Goal: Information Seeking & Learning: Learn about a topic

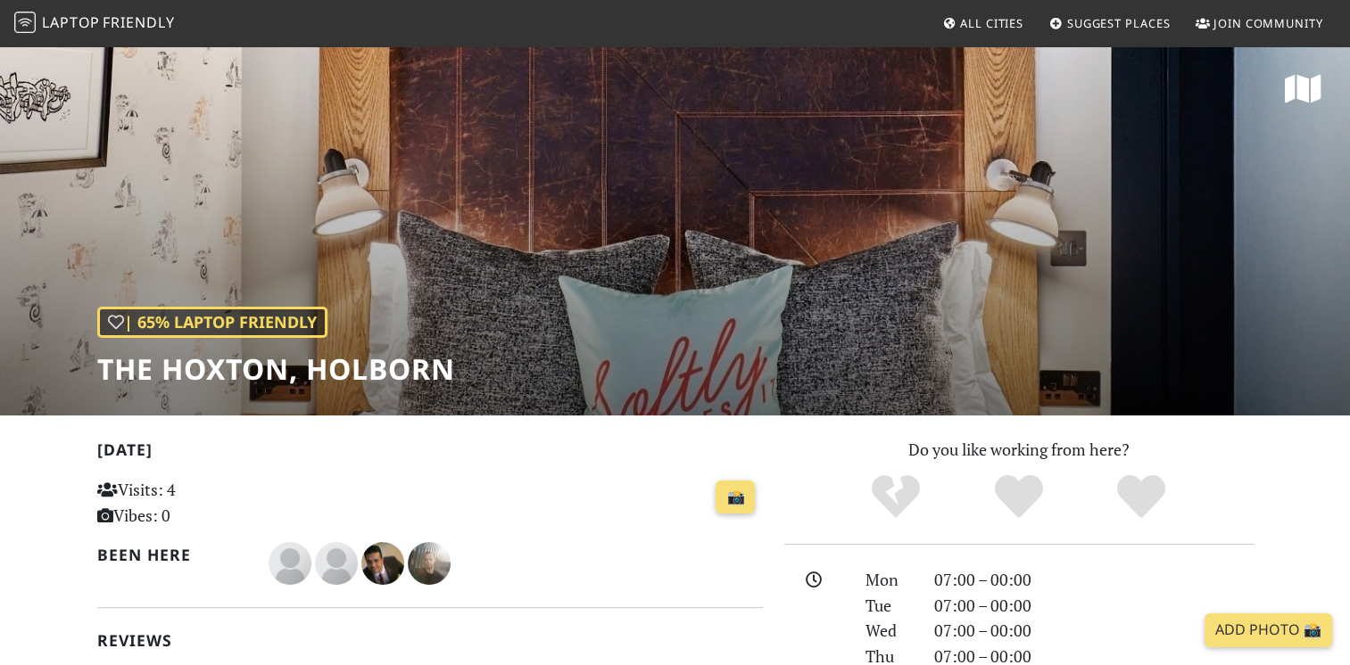
drag, startPoint x: 0, startPoint y: 0, endPoint x: 435, endPoint y: 482, distance: 649.2
click at [435, 482] on div "📸" at bounding box center [544, 498] width 436 height 48
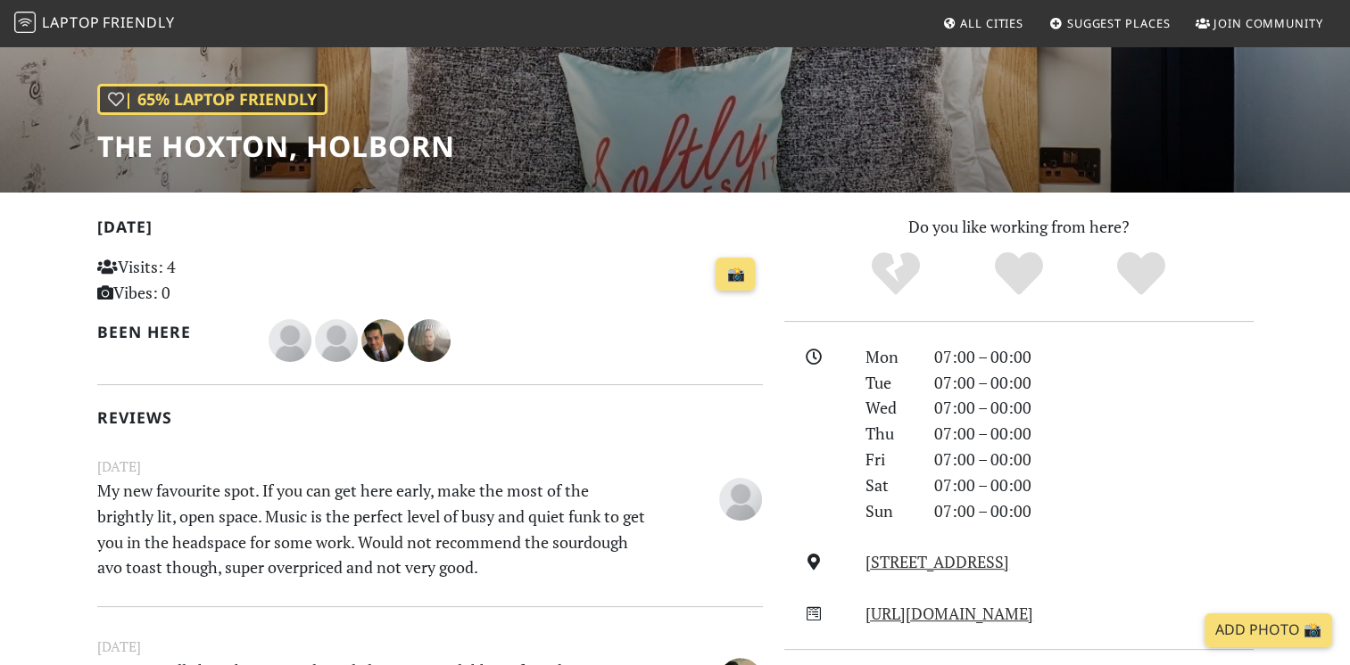
scroll to position [237, 0]
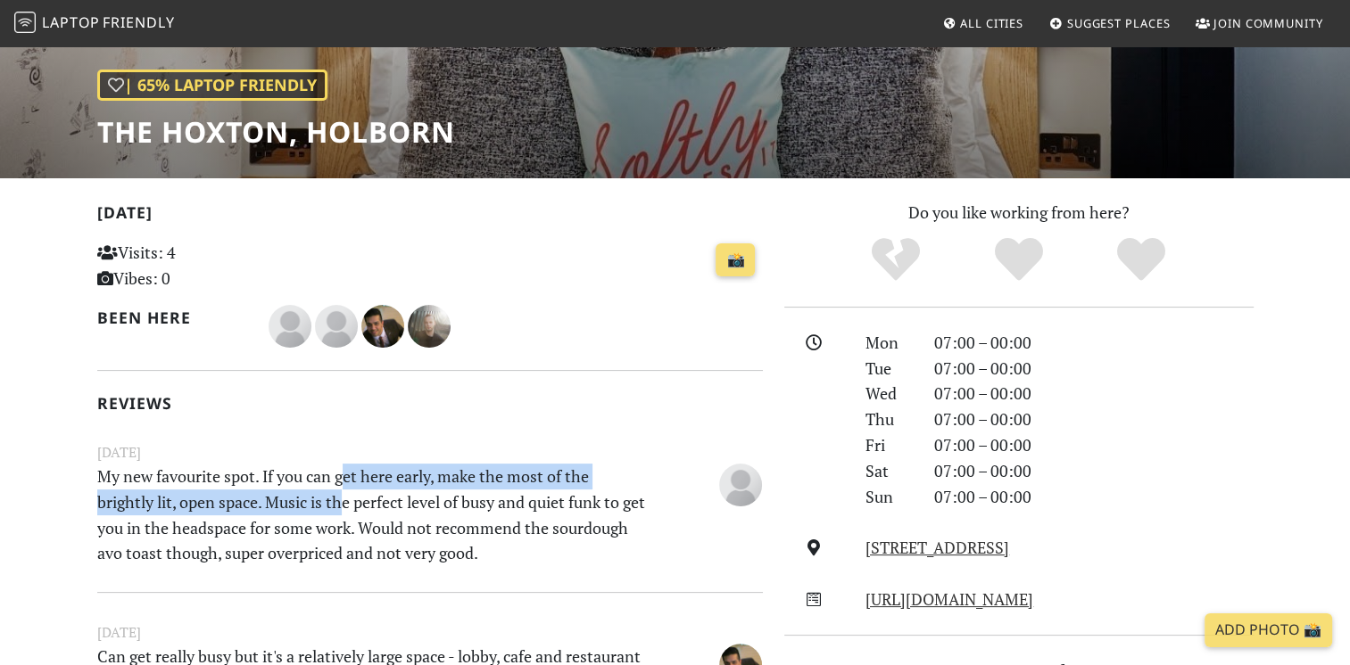
drag, startPoint x: 343, startPoint y: 476, endPoint x: 346, endPoint y: 500, distance: 23.3
click at [346, 500] on p "My new favourite spot. If you can get here early, make the most of the brightly…" at bounding box center [373, 515] width 573 height 103
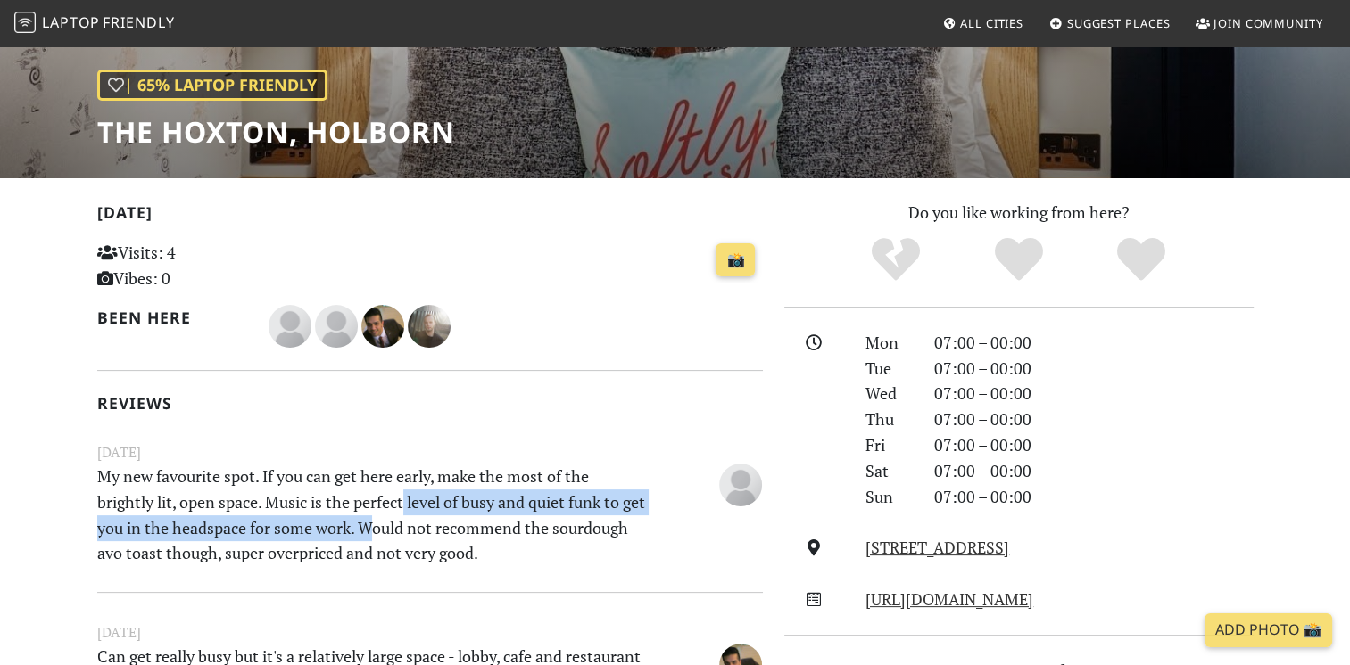
drag, startPoint x: 346, startPoint y: 500, endPoint x: 390, endPoint y: 547, distance: 64.4
click at [390, 547] on p "My new favourite spot. If you can get here early, make the most of the brightly…" at bounding box center [373, 515] width 573 height 103
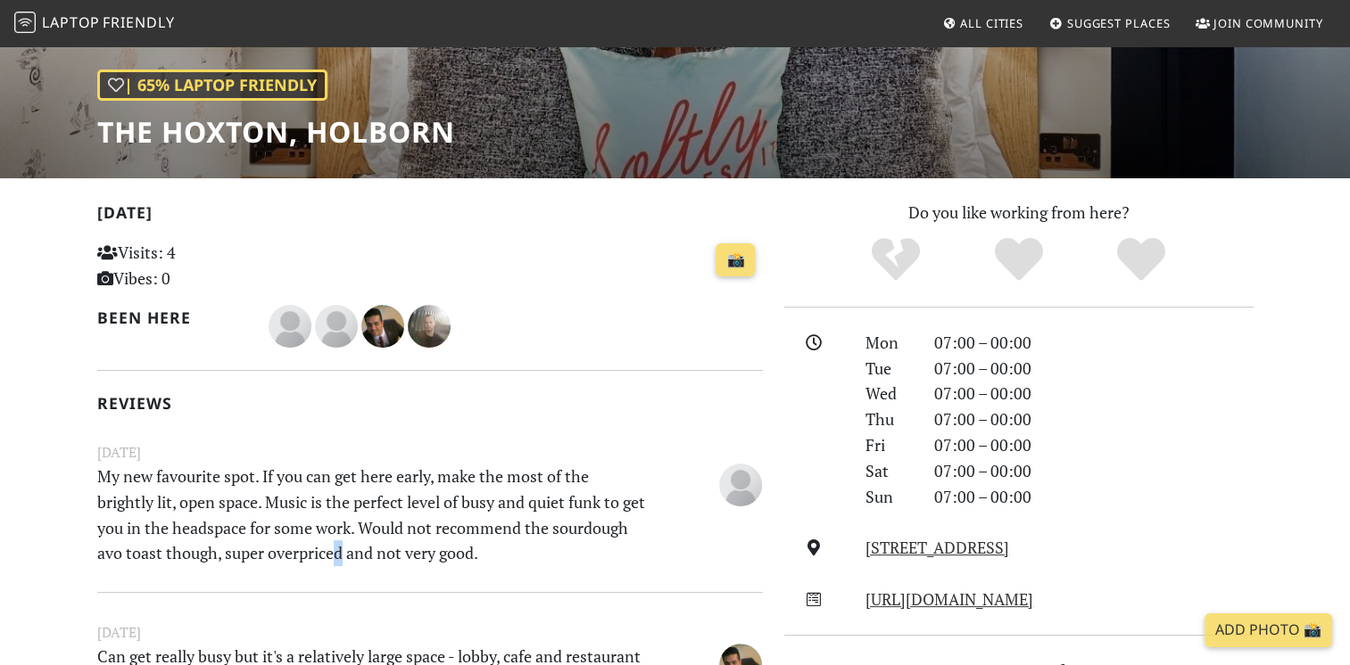
drag, startPoint x: 390, startPoint y: 547, endPoint x: 418, endPoint y: 557, distance: 30.2
click at [418, 557] on p "My new favourite spot. If you can get here early, make the most of the brightly…" at bounding box center [373, 515] width 573 height 103
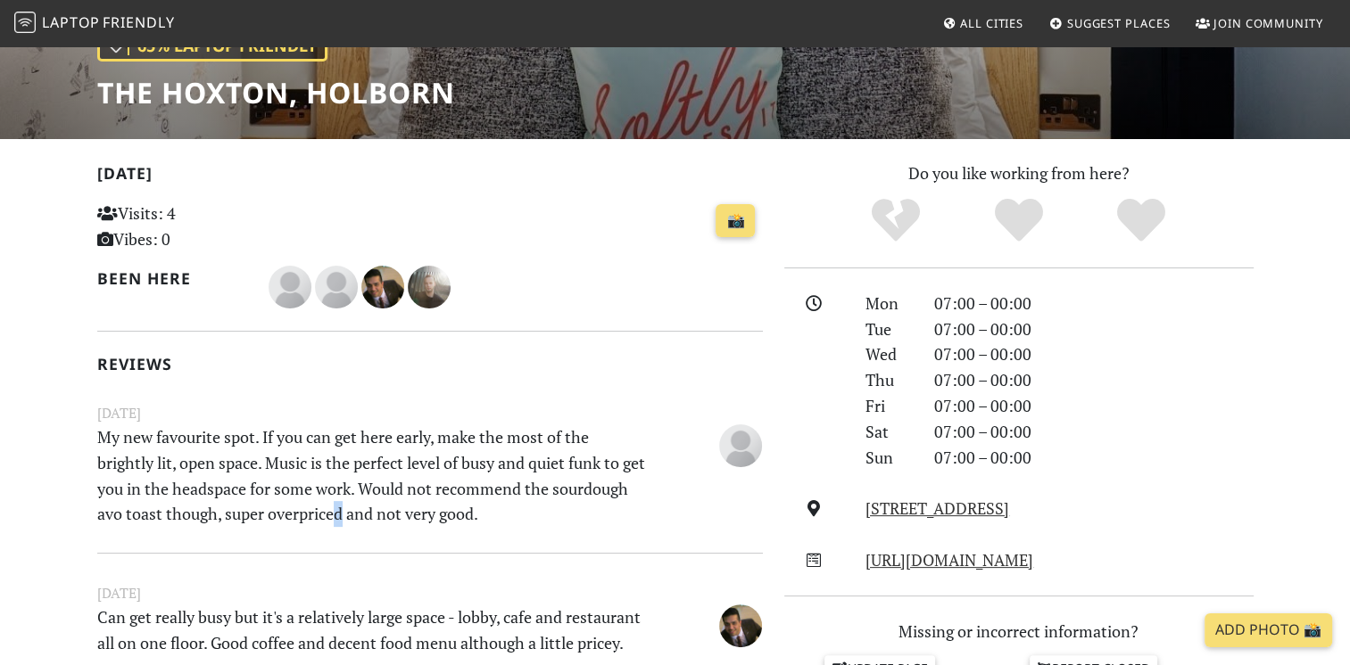
scroll to position [281, 0]
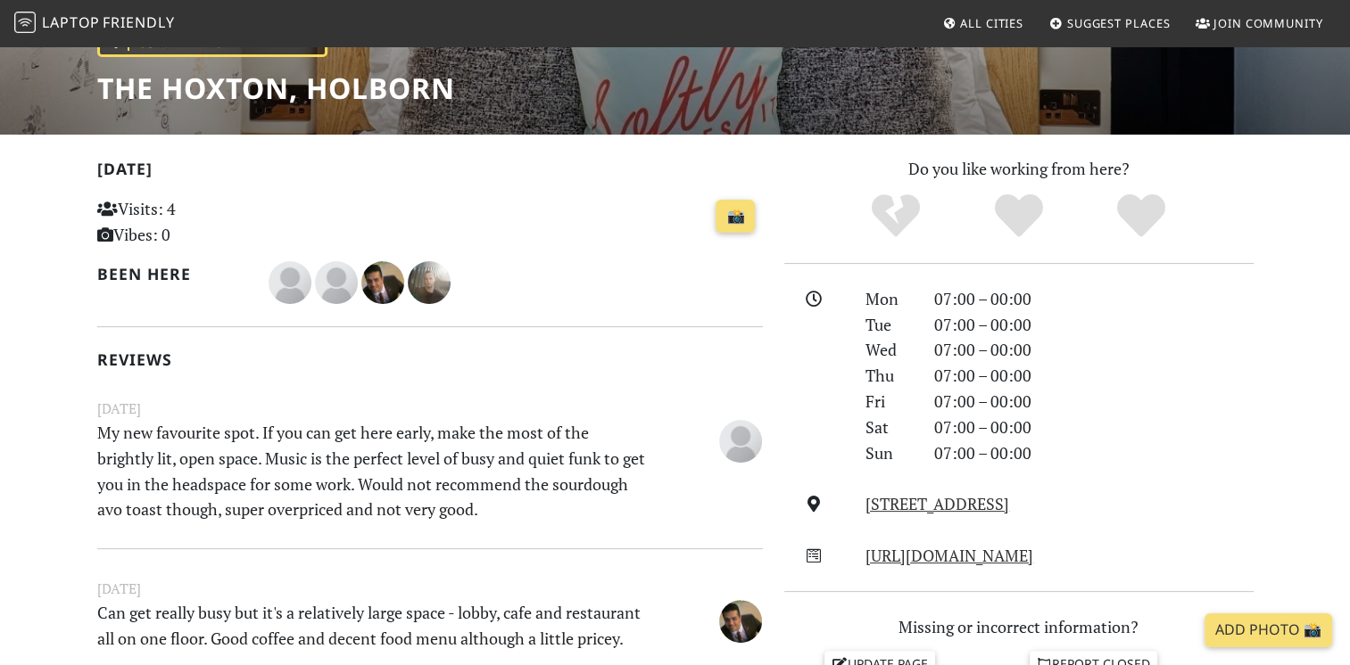
click at [291, 491] on p "My new favourite spot. If you can get here early, make the most of the brightly…" at bounding box center [373, 471] width 573 height 103
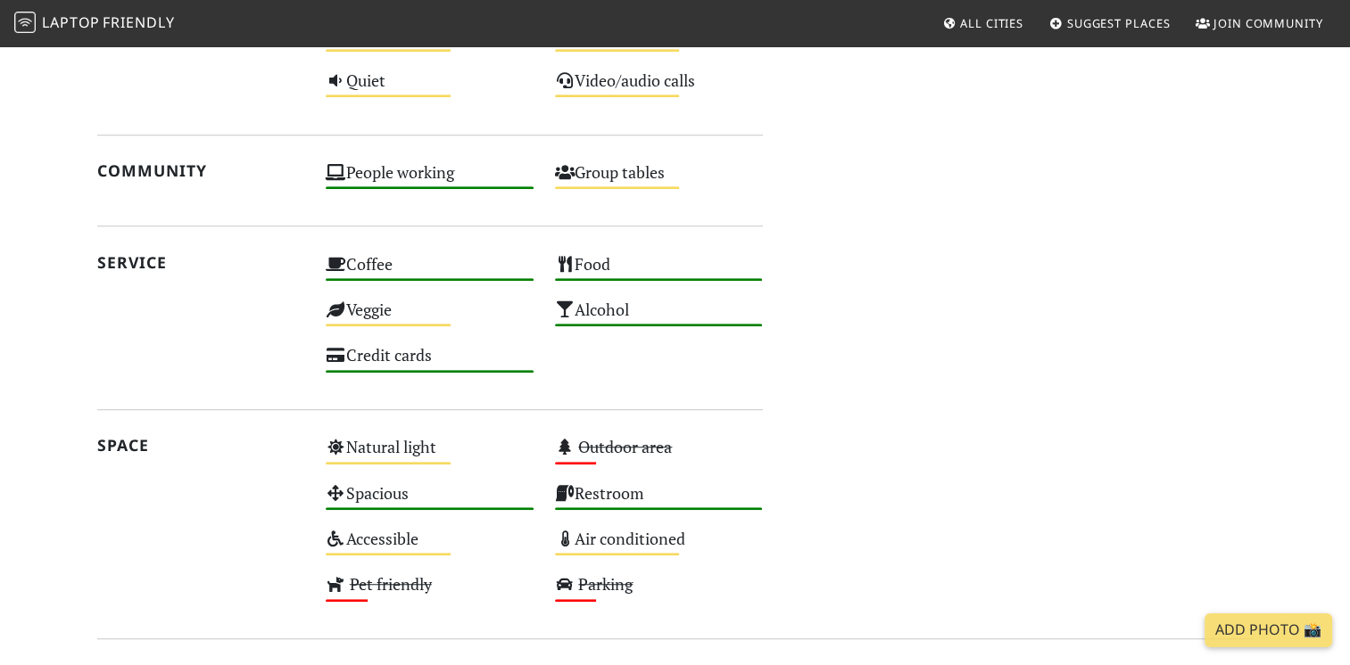
scroll to position [1215, 0]
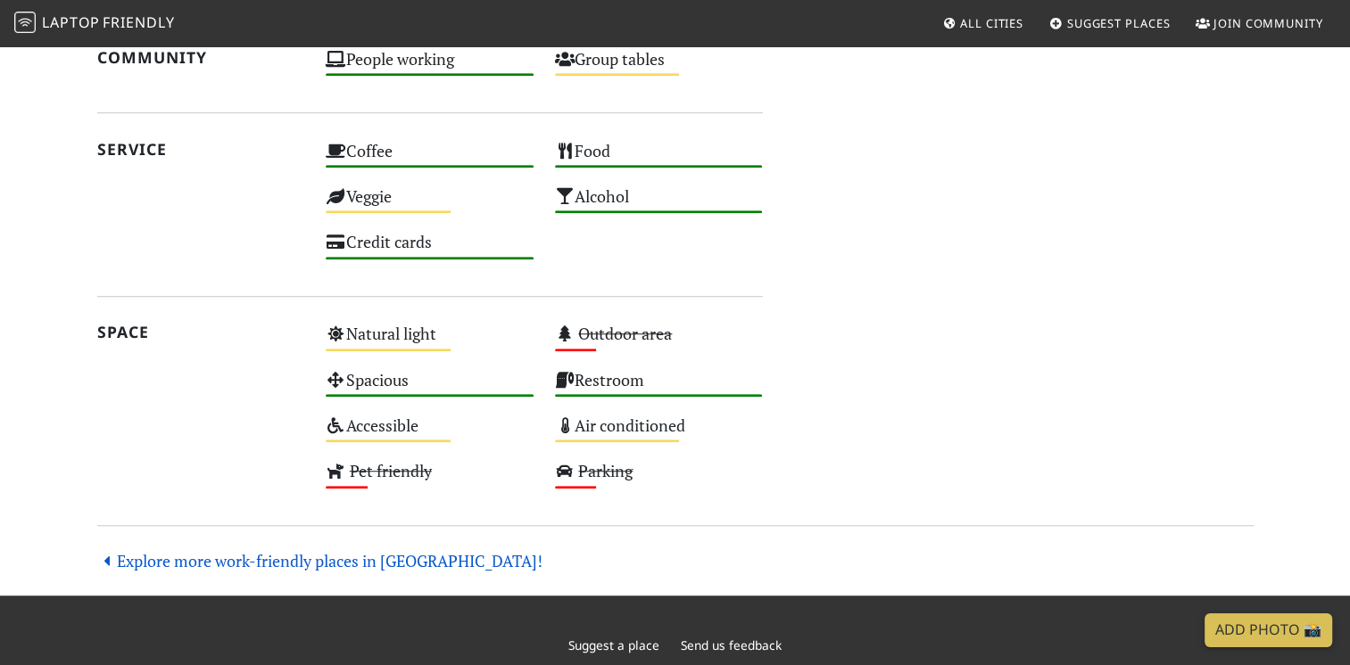
click at [310, 559] on link "Explore more work-friendly places in London!" at bounding box center [320, 560] width 446 height 21
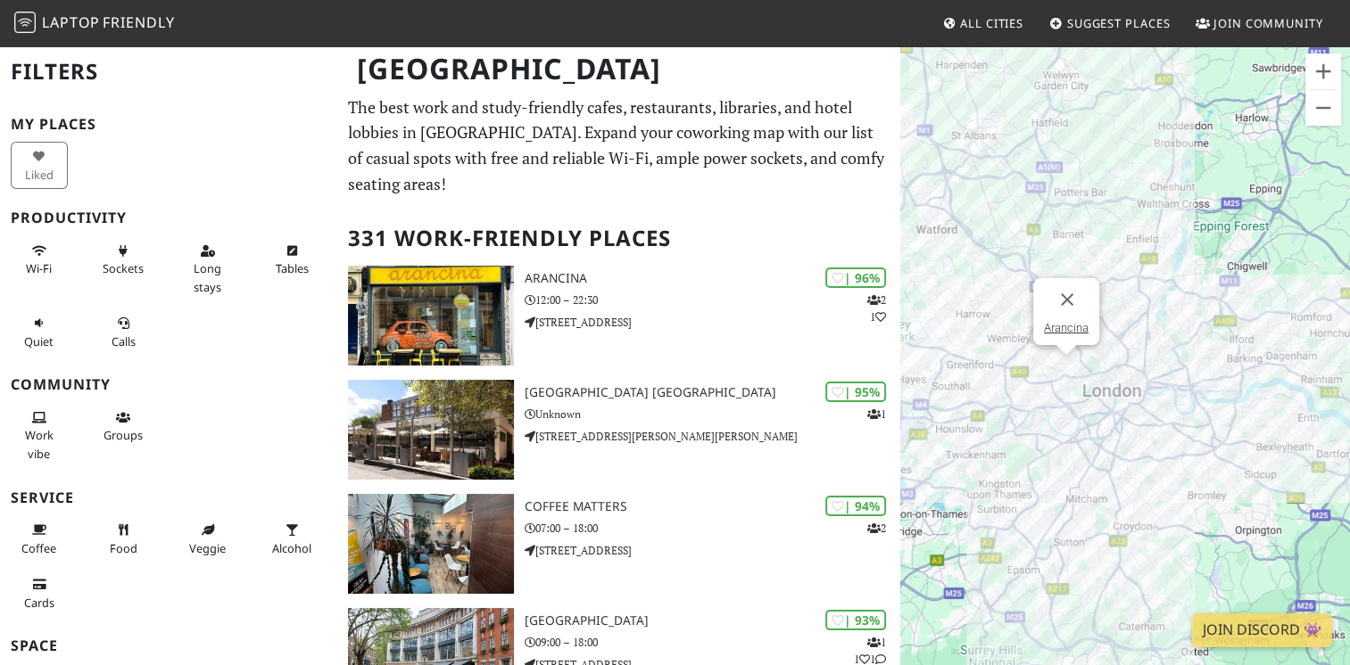
scroll to position [16, 0]
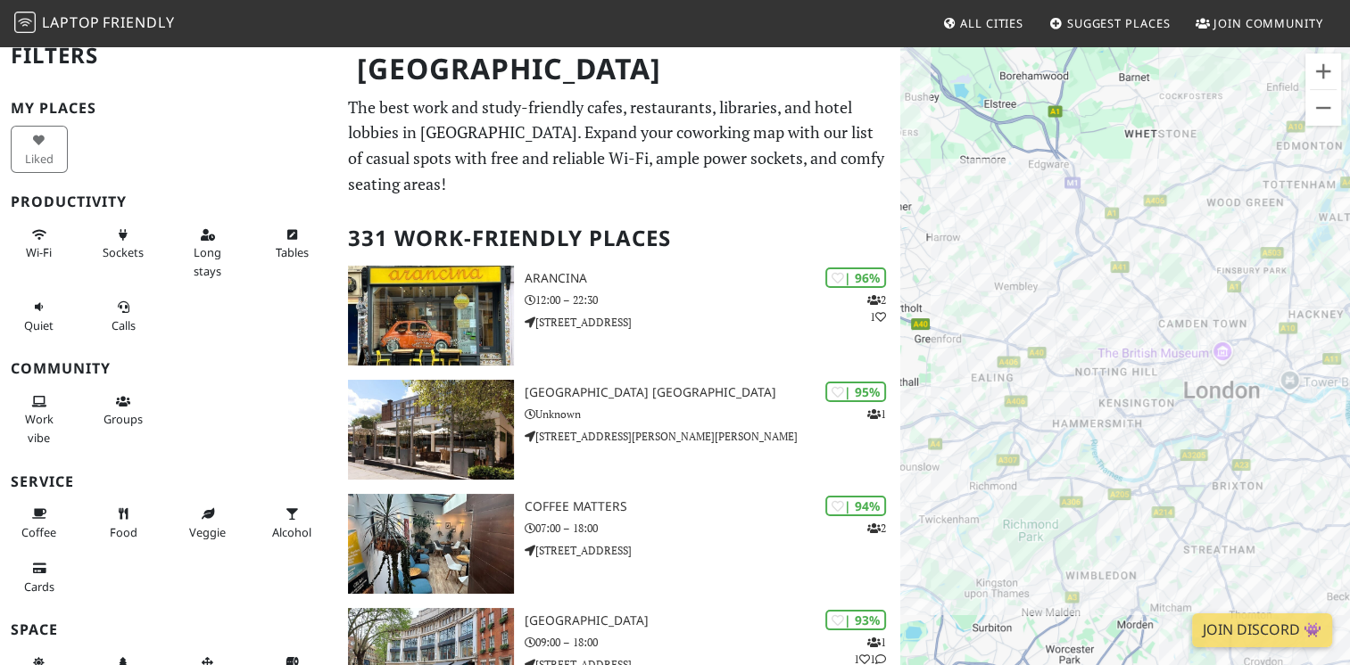
drag, startPoint x: 1075, startPoint y: 362, endPoint x: 1021, endPoint y: 325, distance: 65.3
click at [1021, 325] on div at bounding box center [1125, 377] width 450 height 665
click at [1325, 70] on button "Zoom in" at bounding box center [1323, 72] width 36 height 36
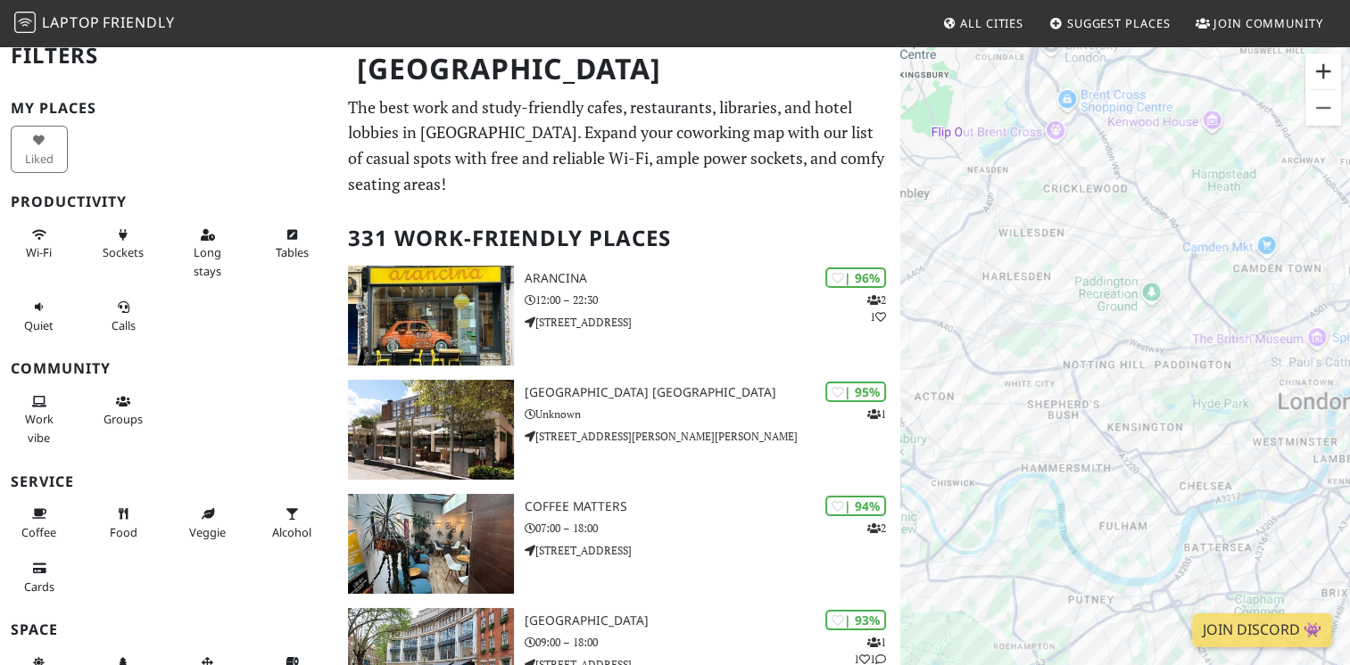
click at [1325, 70] on button "Zoom in" at bounding box center [1323, 72] width 36 height 36
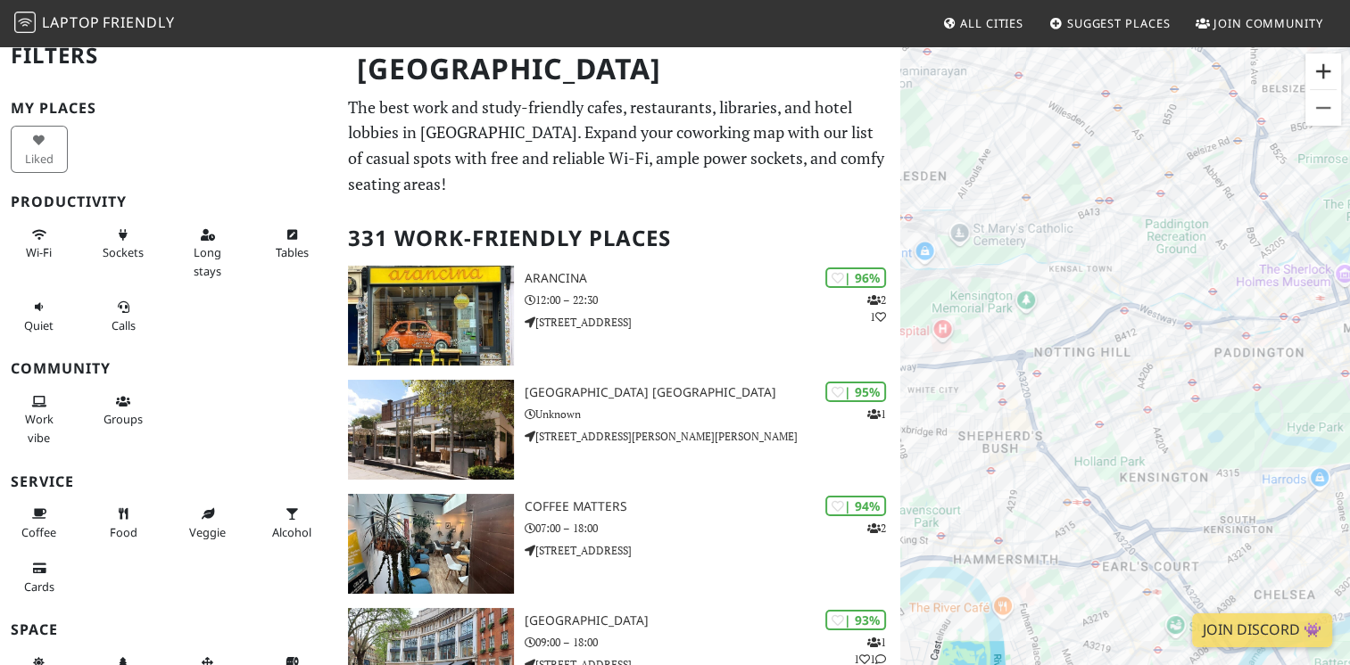
click at [1325, 70] on button "Zoom in" at bounding box center [1323, 72] width 36 height 36
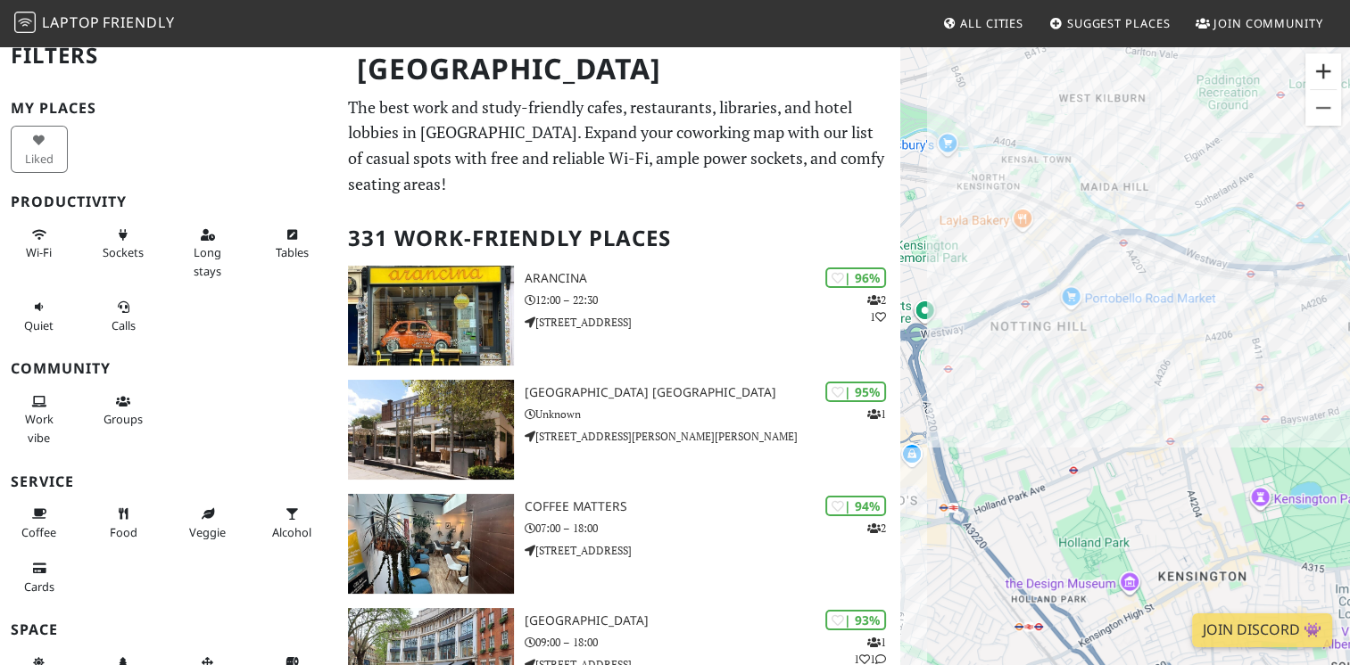
click at [1325, 70] on button "Zoom in" at bounding box center [1323, 72] width 36 height 36
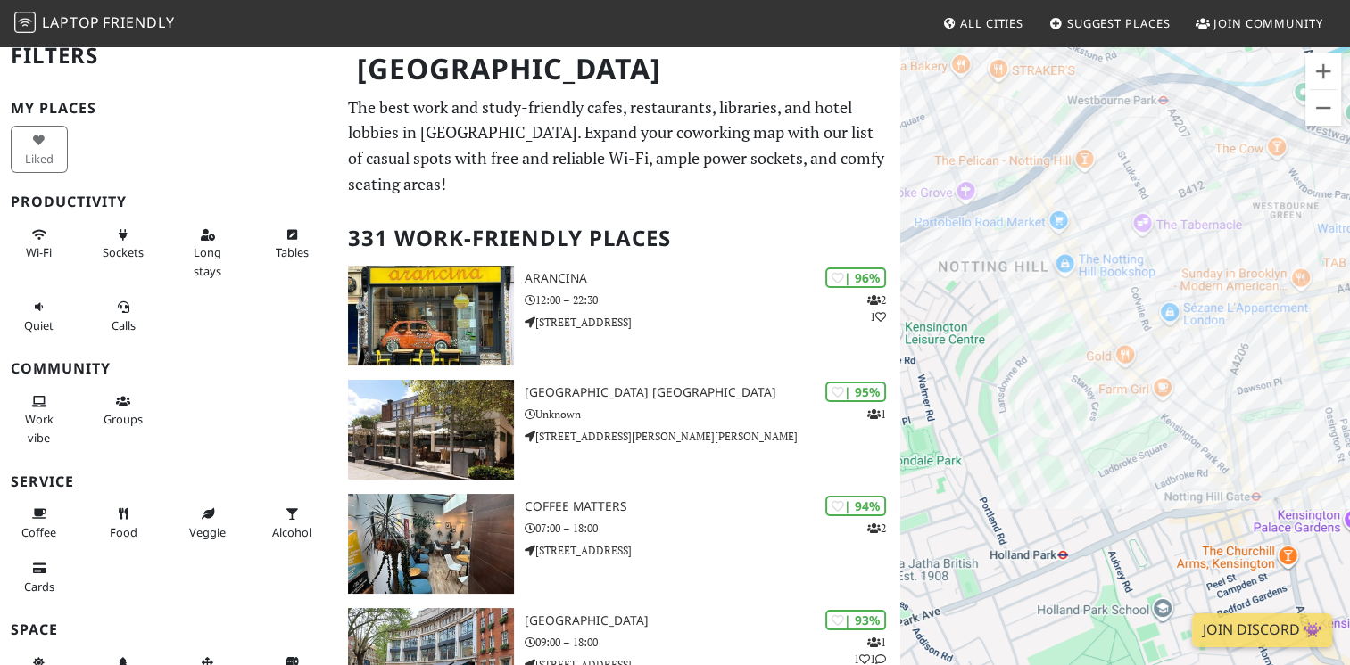
drag, startPoint x: 987, startPoint y: 341, endPoint x: 1032, endPoint y: 335, distance: 44.9
click at [1032, 335] on div at bounding box center [1125, 377] width 450 height 665
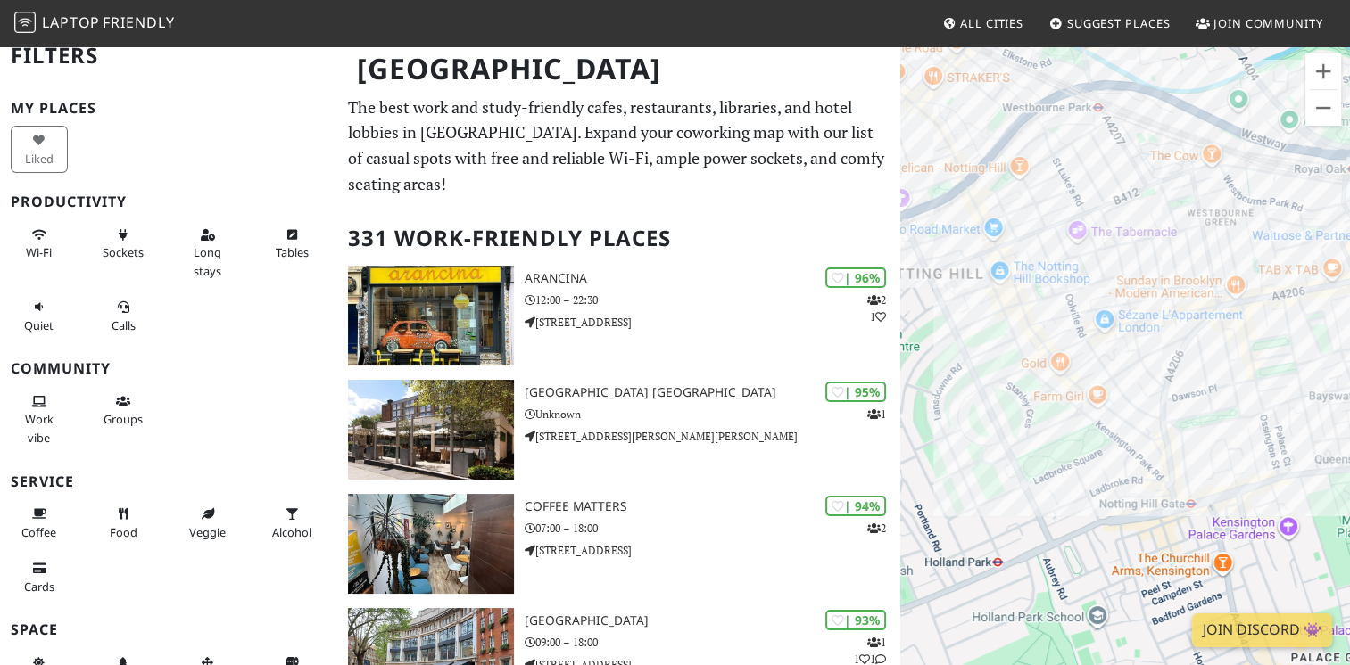
drag, startPoint x: 1074, startPoint y: 398, endPoint x: 988, endPoint y: 400, distance: 85.6
click at [988, 400] on div at bounding box center [1125, 377] width 450 height 665
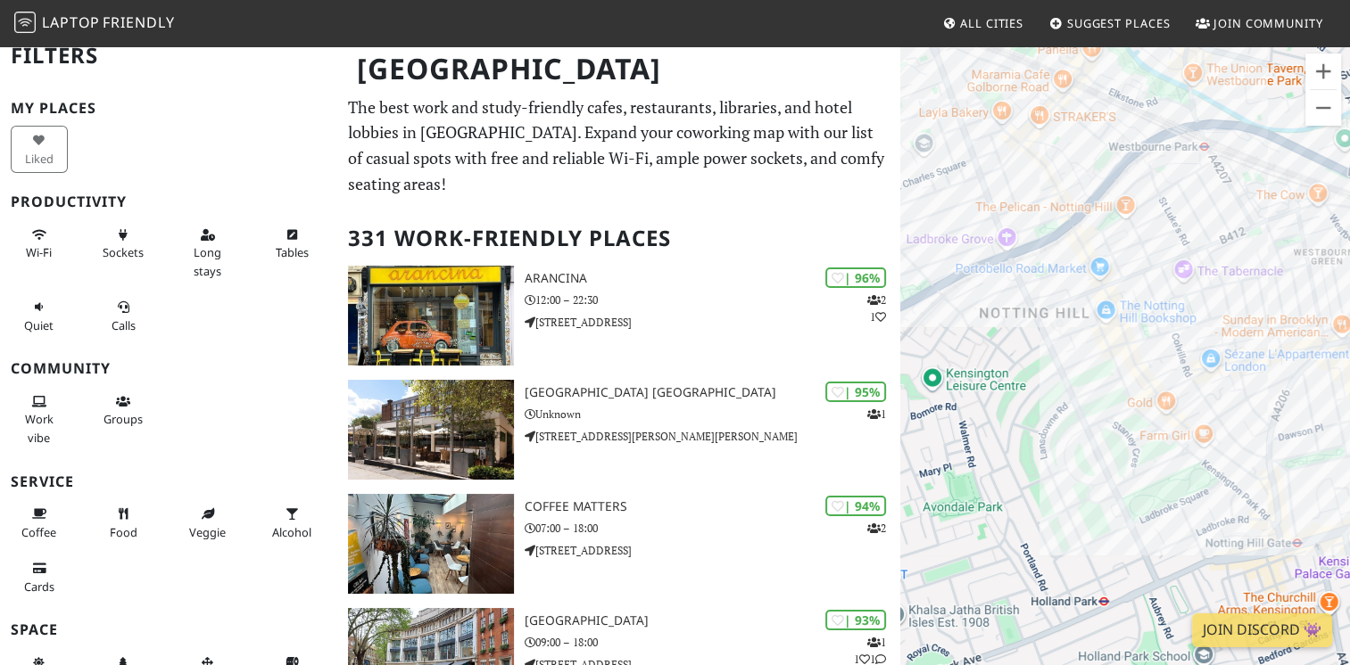
drag, startPoint x: 1080, startPoint y: 215, endPoint x: 1199, endPoint y: 254, distance: 125.0
click at [1198, 254] on div at bounding box center [1125, 377] width 450 height 665
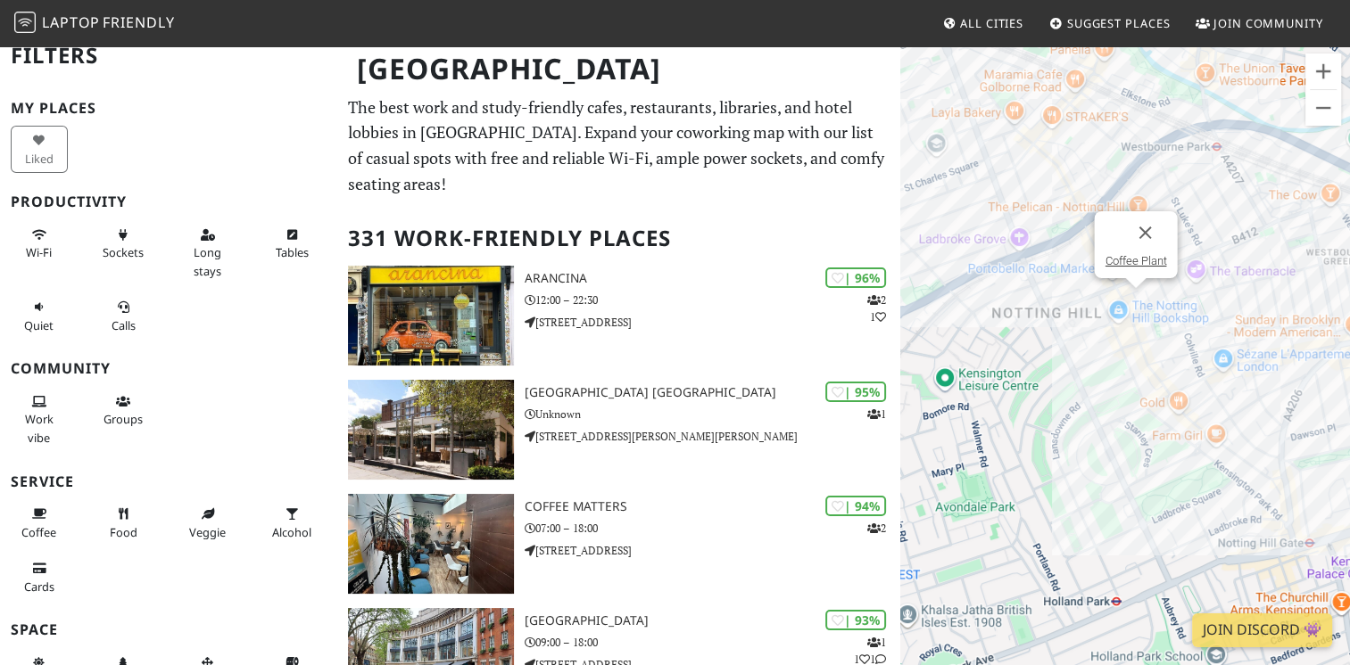
click at [1134, 295] on div "Coffee Plant" at bounding box center [1125, 377] width 450 height 665
click at [1023, 222] on div "Coffee Plant Artisan Eatery" at bounding box center [1125, 377] width 450 height 665
click at [1133, 299] on div "Artisan Eatery Coffee Plant" at bounding box center [1125, 377] width 450 height 665
click at [1140, 259] on link "Coffee Plant" at bounding box center [1135, 260] width 62 height 13
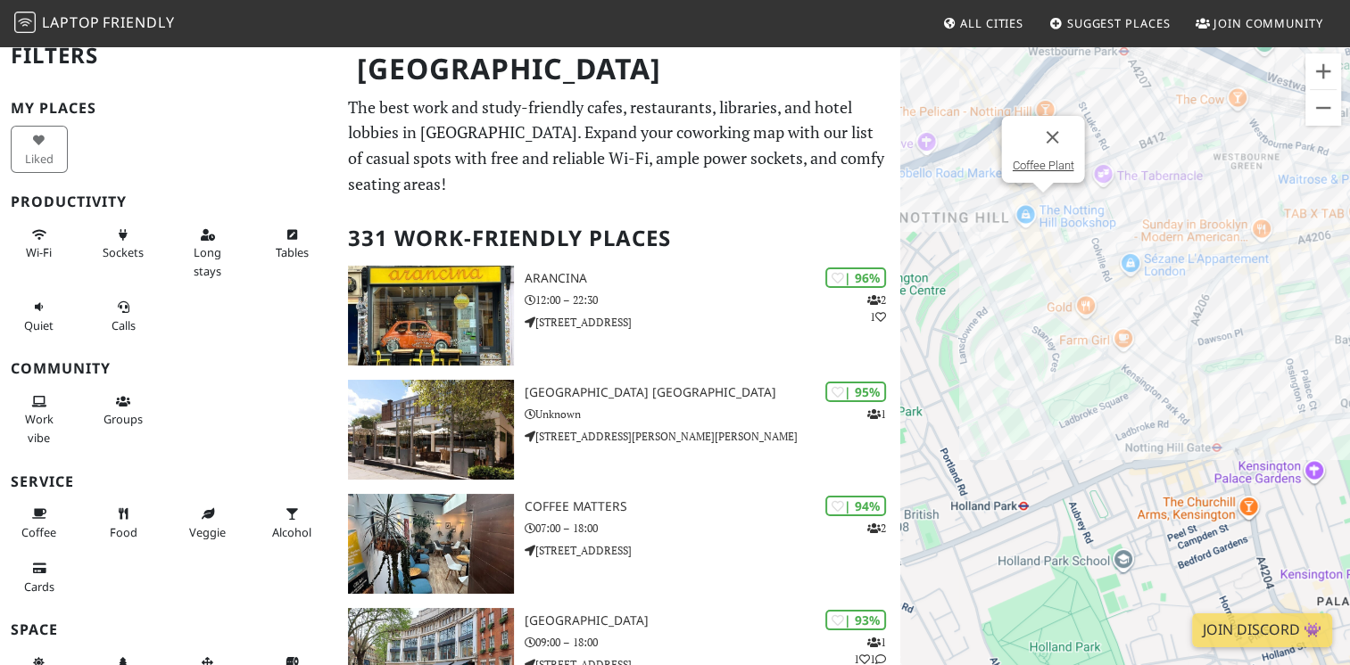
drag, startPoint x: 1234, startPoint y: 398, endPoint x: 1135, endPoint y: 290, distance: 146.5
click at [1135, 290] on div "Coffee Plant" at bounding box center [1125, 377] width 450 height 665
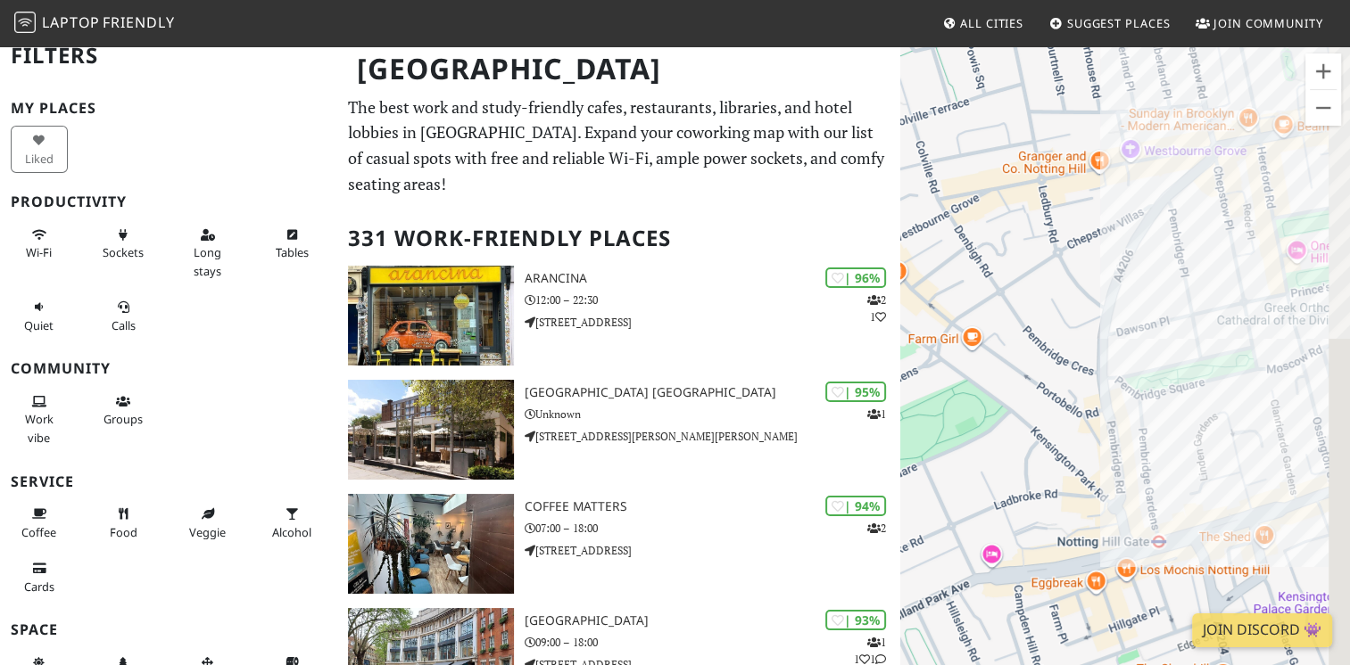
drag, startPoint x: 1174, startPoint y: 365, endPoint x: 1014, endPoint y: 298, distance: 173.1
click at [1006, 293] on div "Coffee Plant" at bounding box center [1125, 377] width 450 height 665
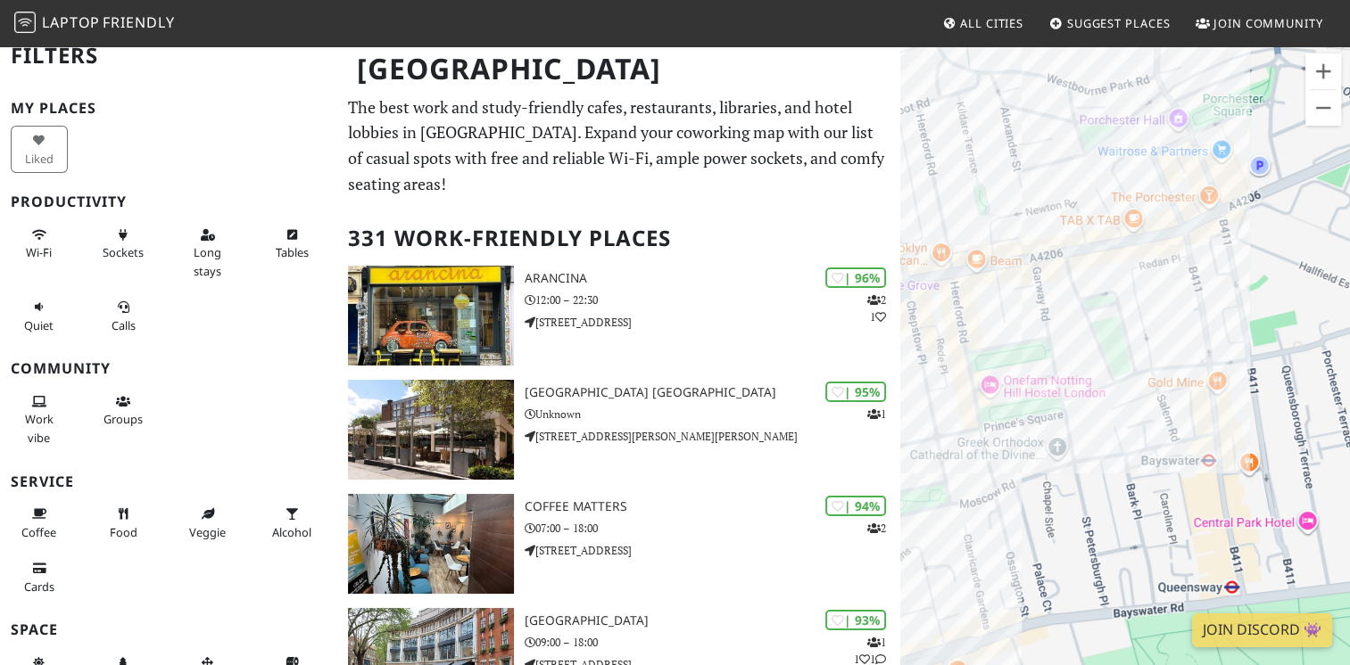
drag, startPoint x: 1263, startPoint y: 234, endPoint x: 945, endPoint y: 314, distance: 327.5
click at [945, 314] on div "Coffee Plant" at bounding box center [1125, 377] width 450 height 665
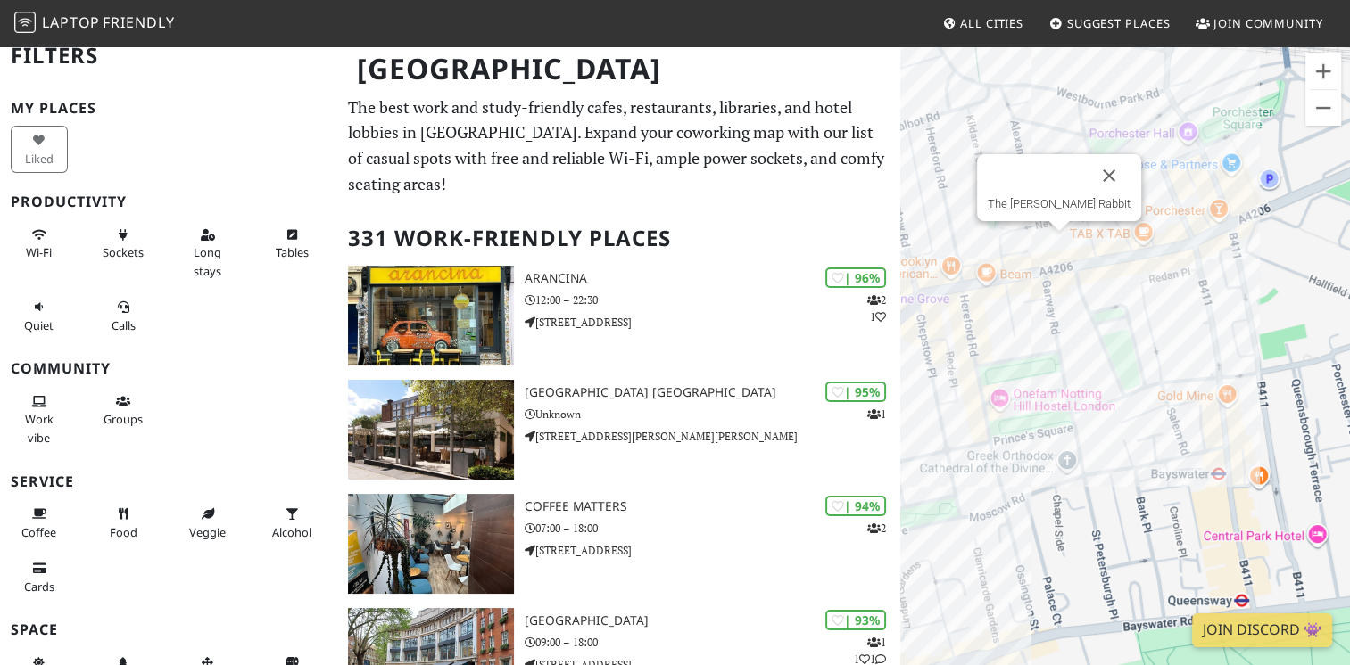
click at [1056, 244] on div "Coffee Plant The Rusty Rabbit" at bounding box center [1125, 377] width 450 height 665
click at [1144, 222] on div "The Rusty Rabbit TAB X TAB" at bounding box center [1125, 377] width 450 height 665
click at [1147, 181] on link "TAB X TAB" at bounding box center [1144, 183] width 54 height 13
click at [1060, 244] on div "TAB X TAB The Rusty Rabbit" at bounding box center [1125, 377] width 450 height 665
click at [1069, 202] on link "The [PERSON_NAME] Rabbit" at bounding box center [1058, 203] width 143 height 13
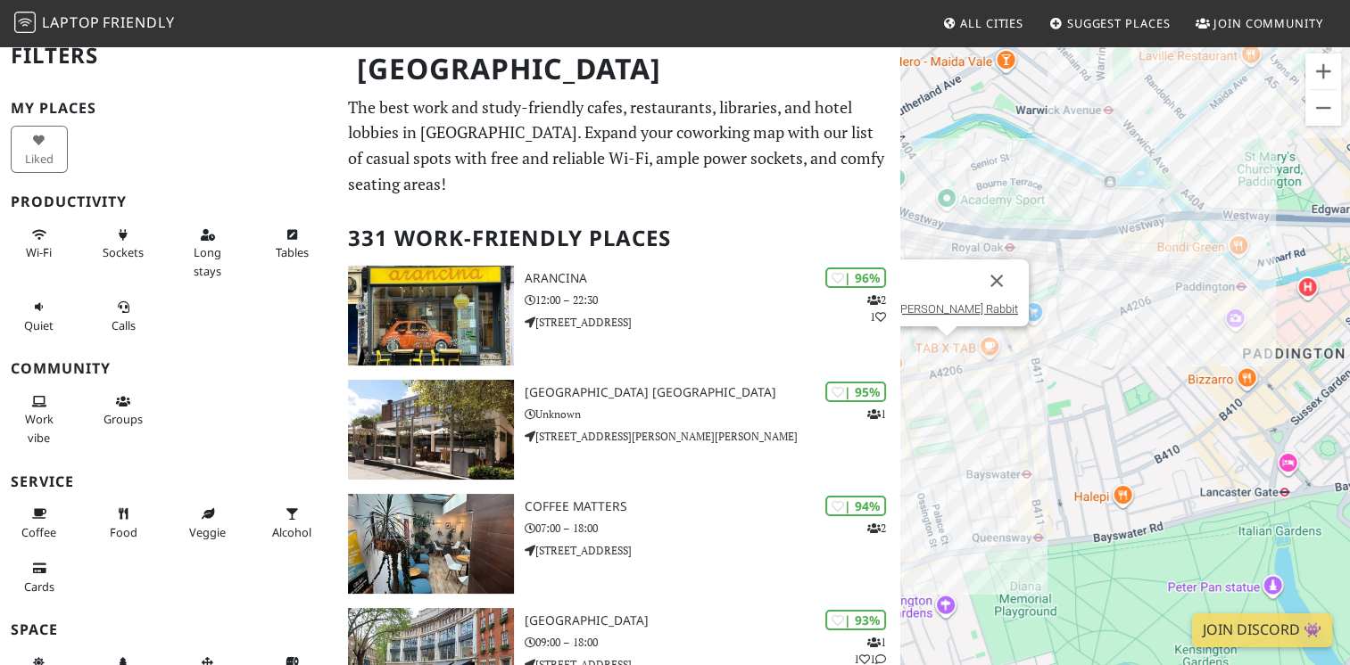
drag, startPoint x: 1181, startPoint y: 315, endPoint x: 1028, endPoint y: 417, distance: 184.6
click at [1030, 416] on div "The [PERSON_NAME] Rabbit" at bounding box center [1125, 377] width 450 height 665
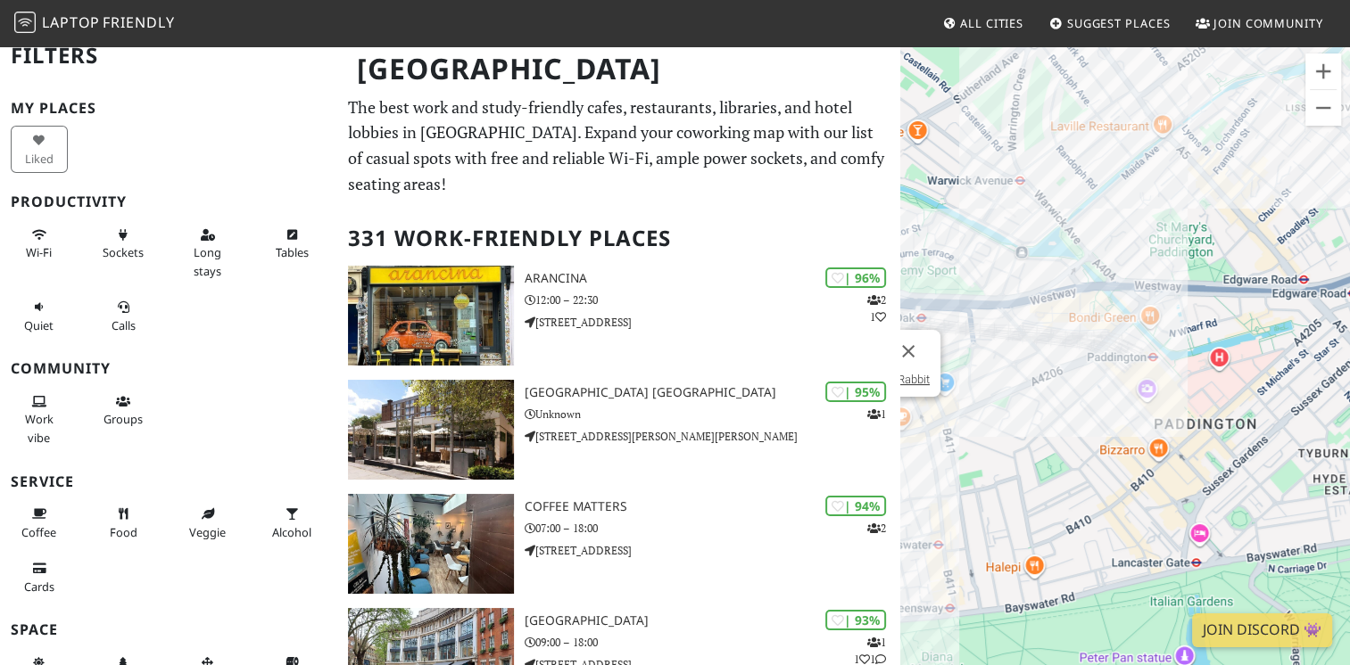
drag, startPoint x: 1156, startPoint y: 329, endPoint x: 990, endPoint y: 390, distance: 176.6
click at [990, 390] on div "The [PERSON_NAME] Rabbit" at bounding box center [1125, 377] width 450 height 665
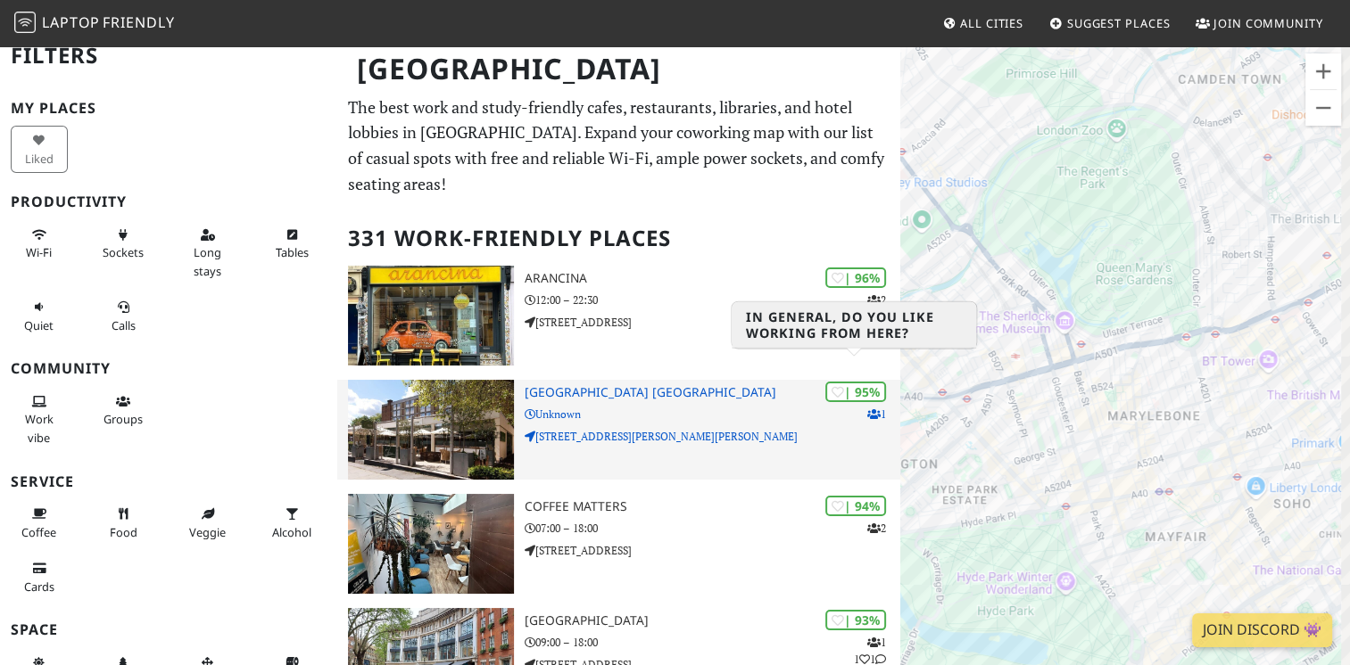
drag, startPoint x: 1023, startPoint y: 323, endPoint x: 880, endPoint y: 367, distance: 149.5
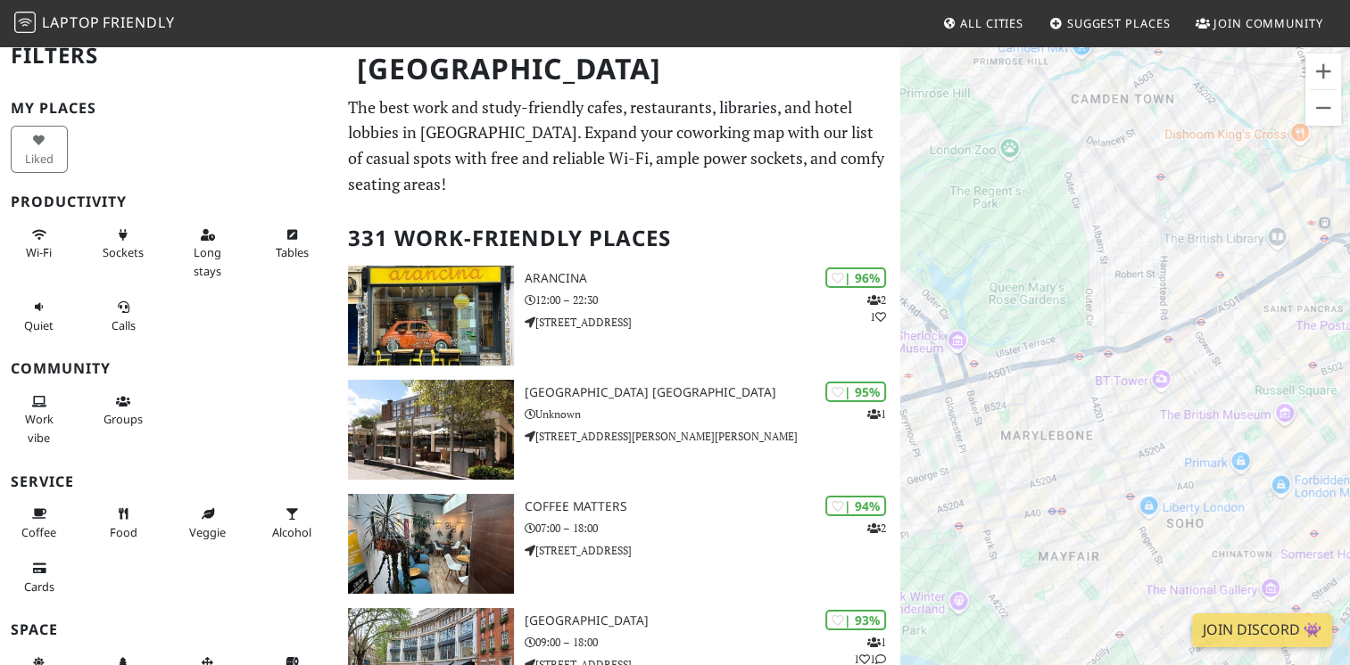
drag, startPoint x: 1168, startPoint y: 440, endPoint x: 954, endPoint y: 92, distance: 408.0
click at [954, 92] on div "The [PERSON_NAME] Rabbit" at bounding box center [1125, 377] width 450 height 665
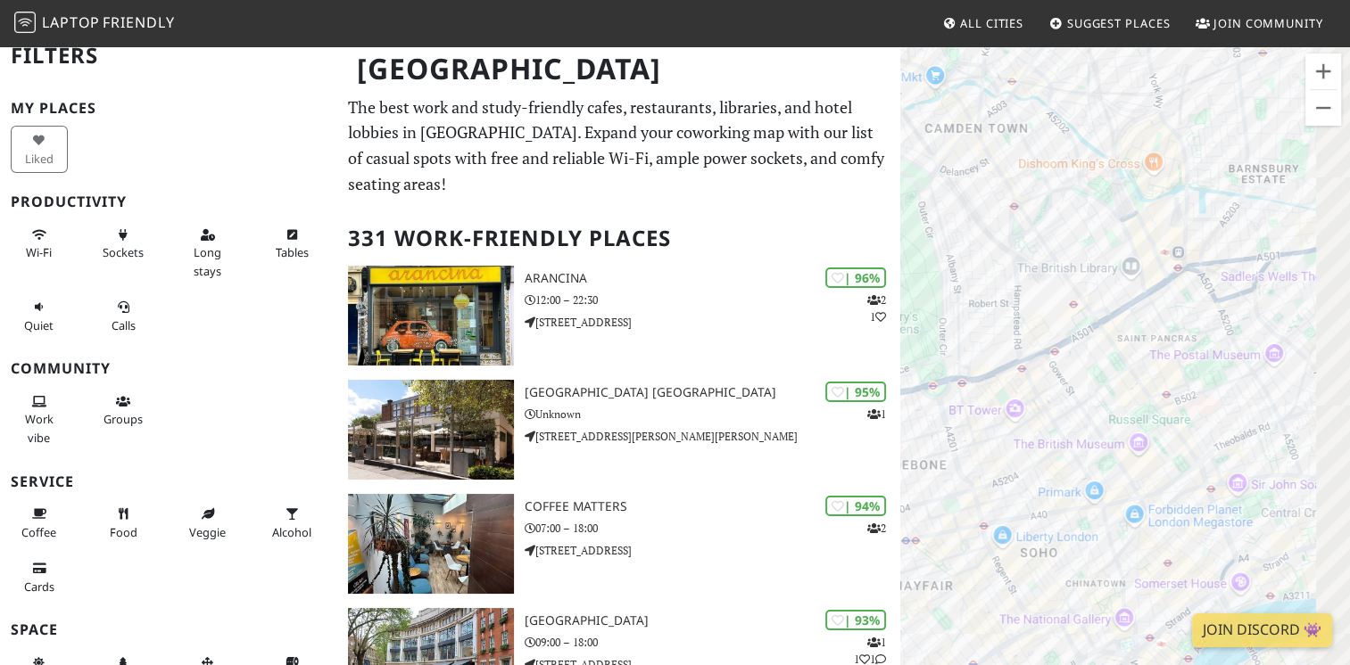
drag, startPoint x: 1152, startPoint y: 337, endPoint x: 1004, endPoint y: 367, distance: 151.0
click at [1004, 367] on div "The [PERSON_NAME] Rabbit" at bounding box center [1125, 377] width 450 height 665
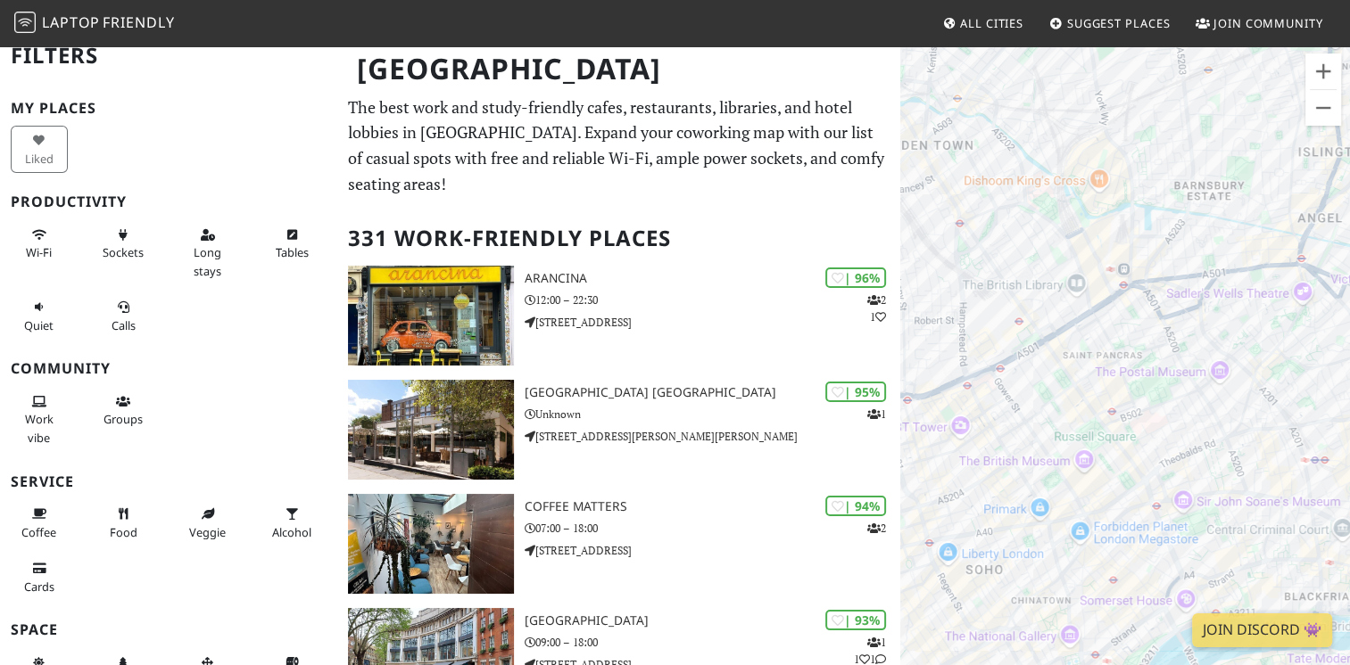
drag, startPoint x: 1092, startPoint y: 292, endPoint x: 1024, endPoint y: 315, distance: 71.6
click at [1024, 315] on div "The [PERSON_NAME] Rabbit" at bounding box center [1125, 377] width 450 height 665
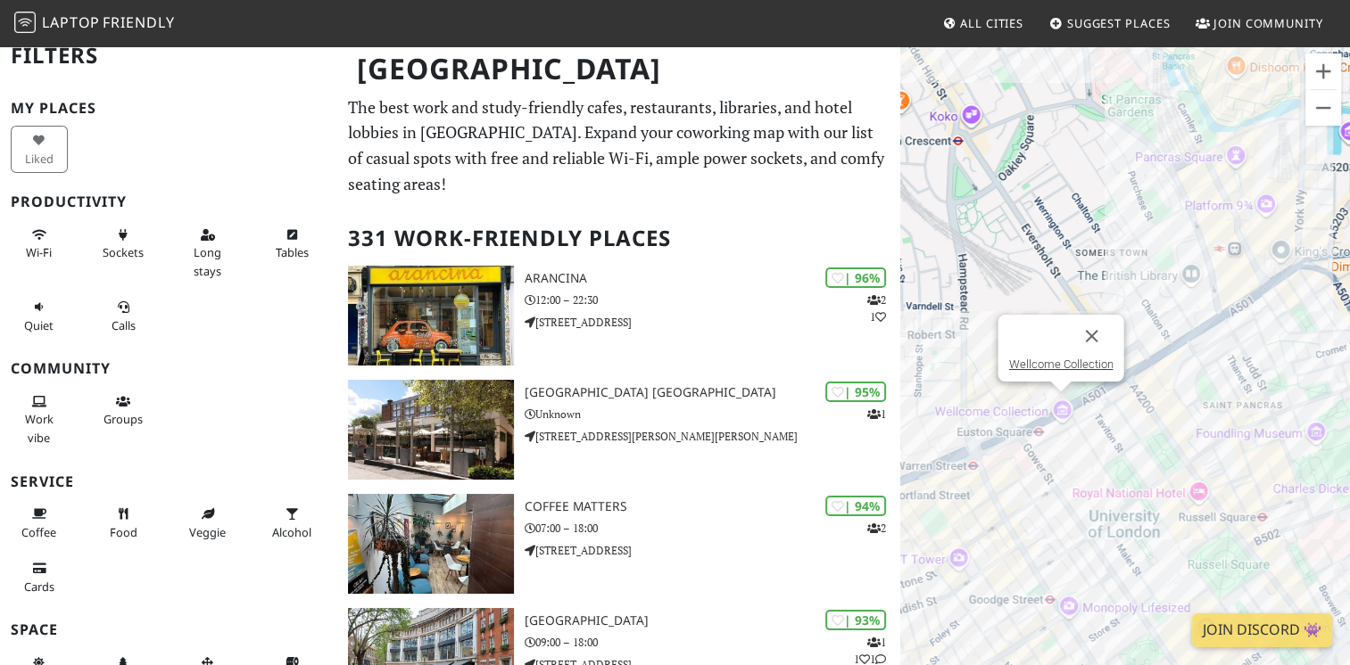
click at [1063, 401] on div "The Rusty Rabbit Wellcome Collection" at bounding box center [1125, 377] width 450 height 665
click at [1076, 361] on link "Wellcome Collection" at bounding box center [1060, 364] width 104 height 13
click at [1186, 255] on div "Wellcome Collection" at bounding box center [1125, 377] width 450 height 665
click at [1191, 267] on div "Wellcome Collection" at bounding box center [1125, 377] width 450 height 665
click at [1196, 230] on link "The British Library" at bounding box center [1190, 226] width 91 height 13
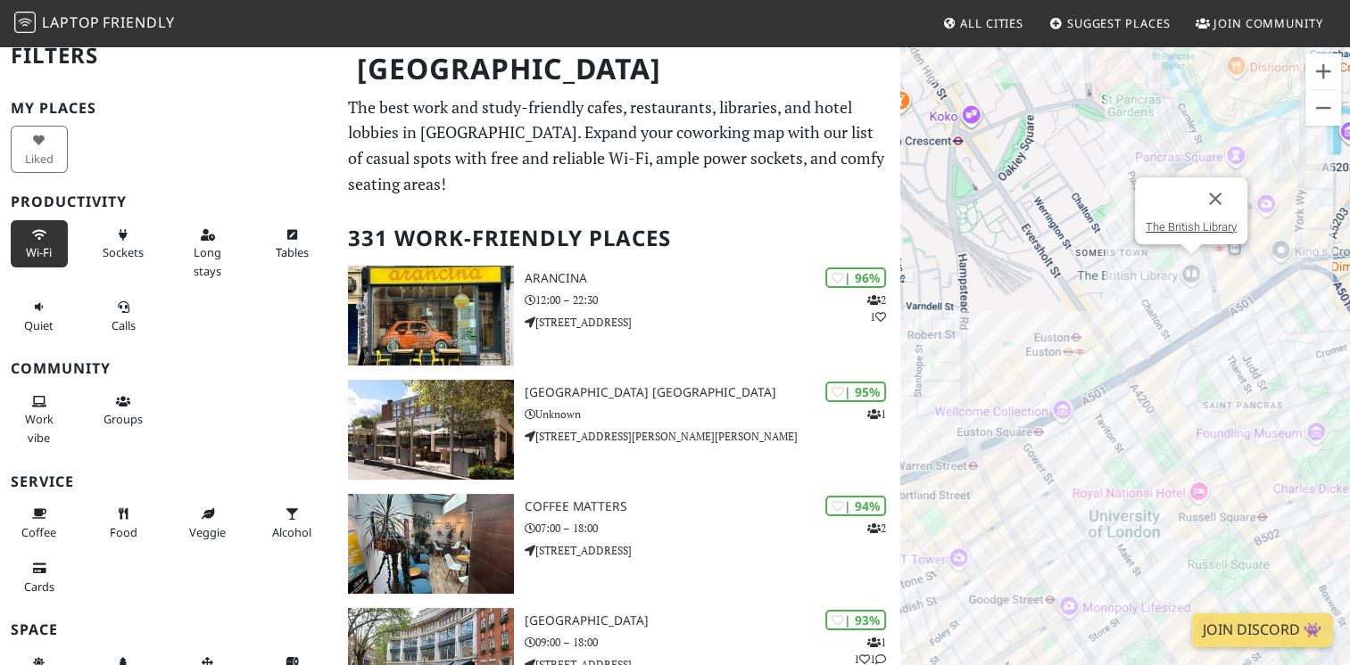
click at [42, 256] on span "Wi-Fi" at bounding box center [39, 252] width 26 height 16
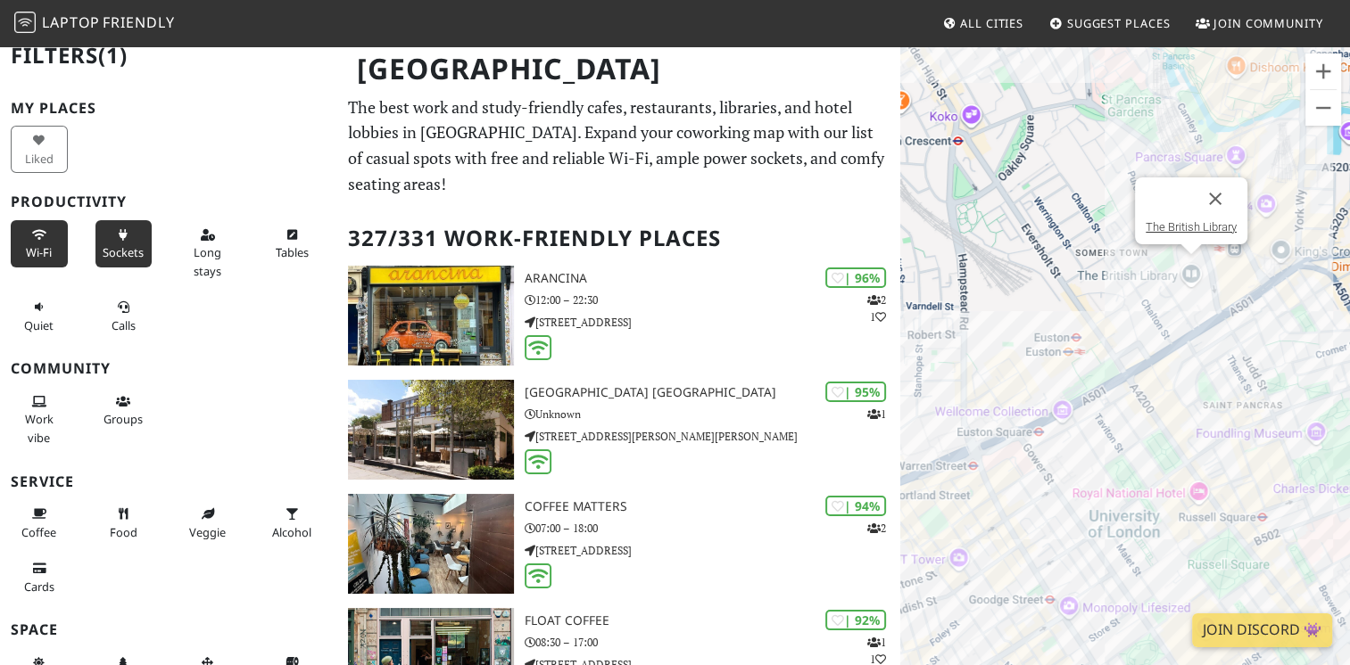
click at [134, 238] on button "Sockets" at bounding box center [123, 243] width 57 height 47
click at [201, 242] on button "Long stays" at bounding box center [207, 252] width 57 height 65
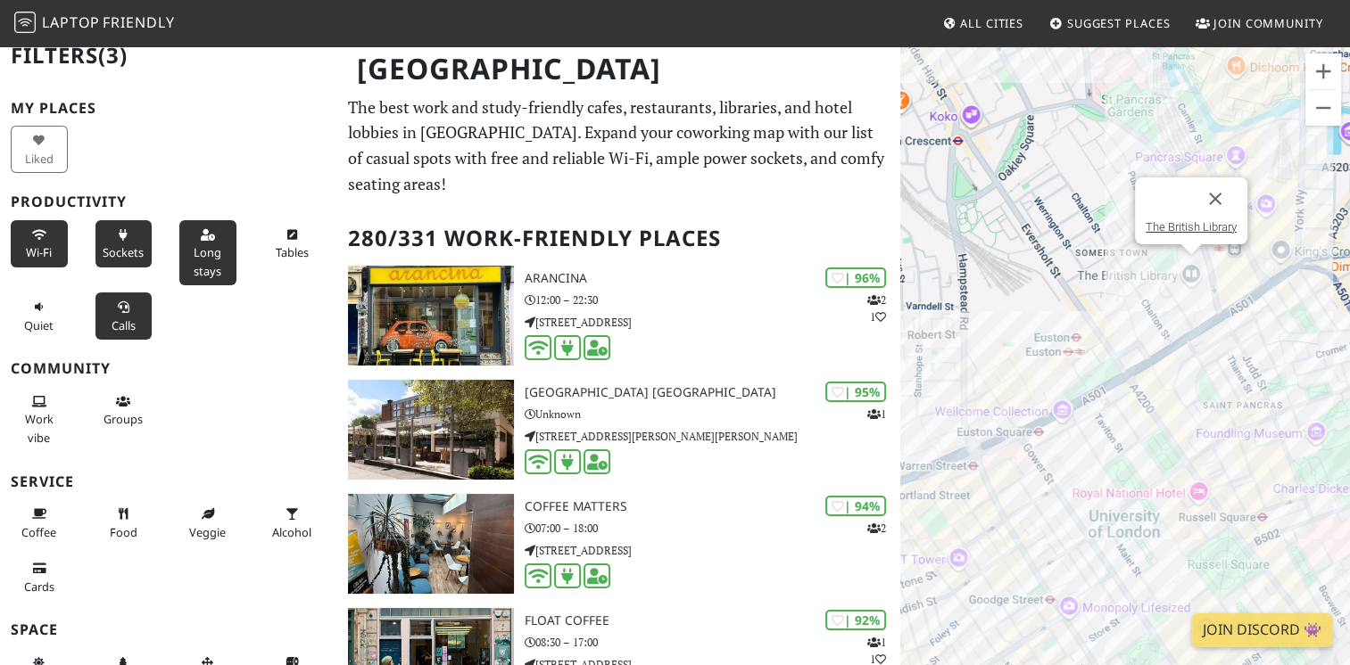
click at [116, 310] on icon at bounding box center [123, 308] width 14 height 12
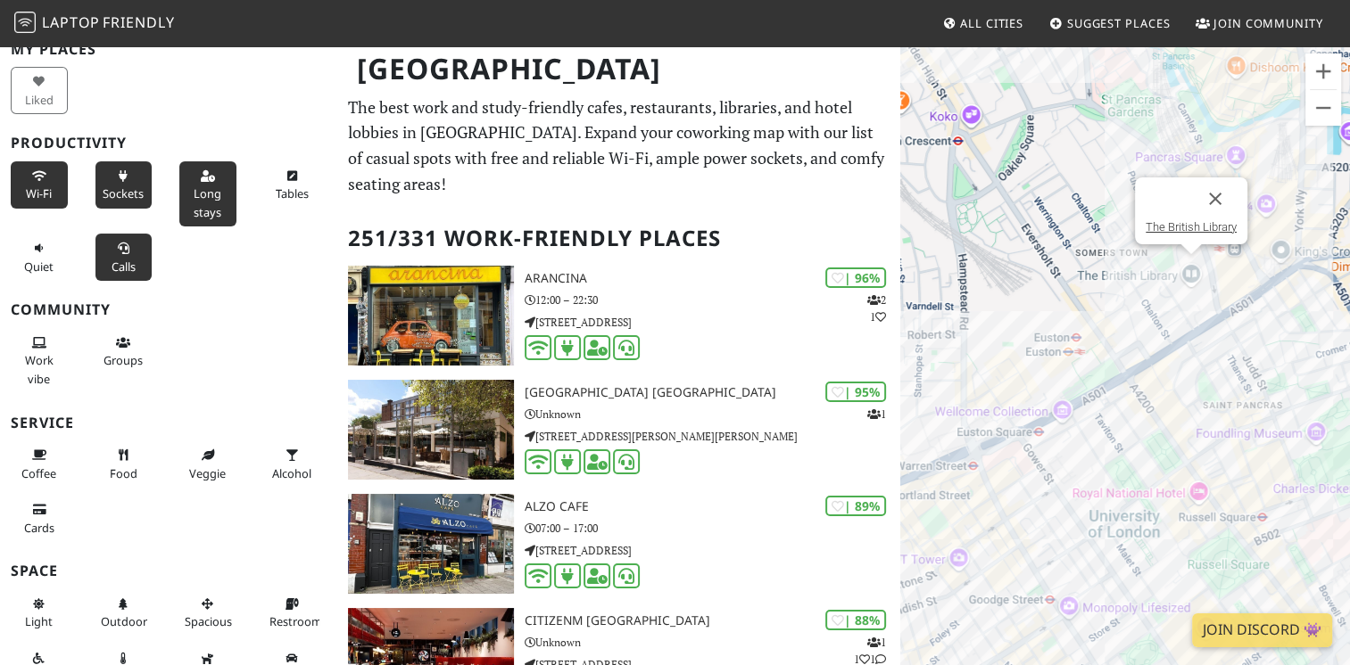
scroll to position [75, 0]
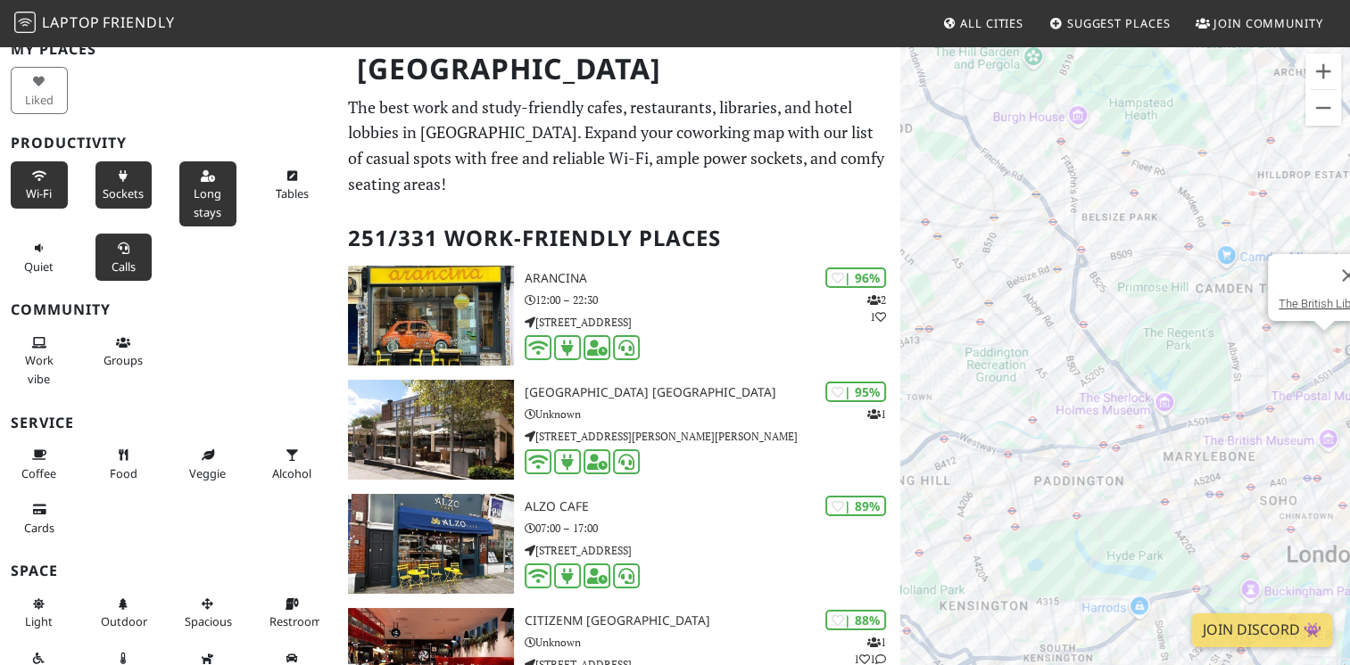
drag, startPoint x: 1178, startPoint y: 349, endPoint x: 1188, endPoint y: 283, distance: 66.7
click at [1185, 283] on div "The British Library" at bounding box center [1125, 377] width 450 height 665
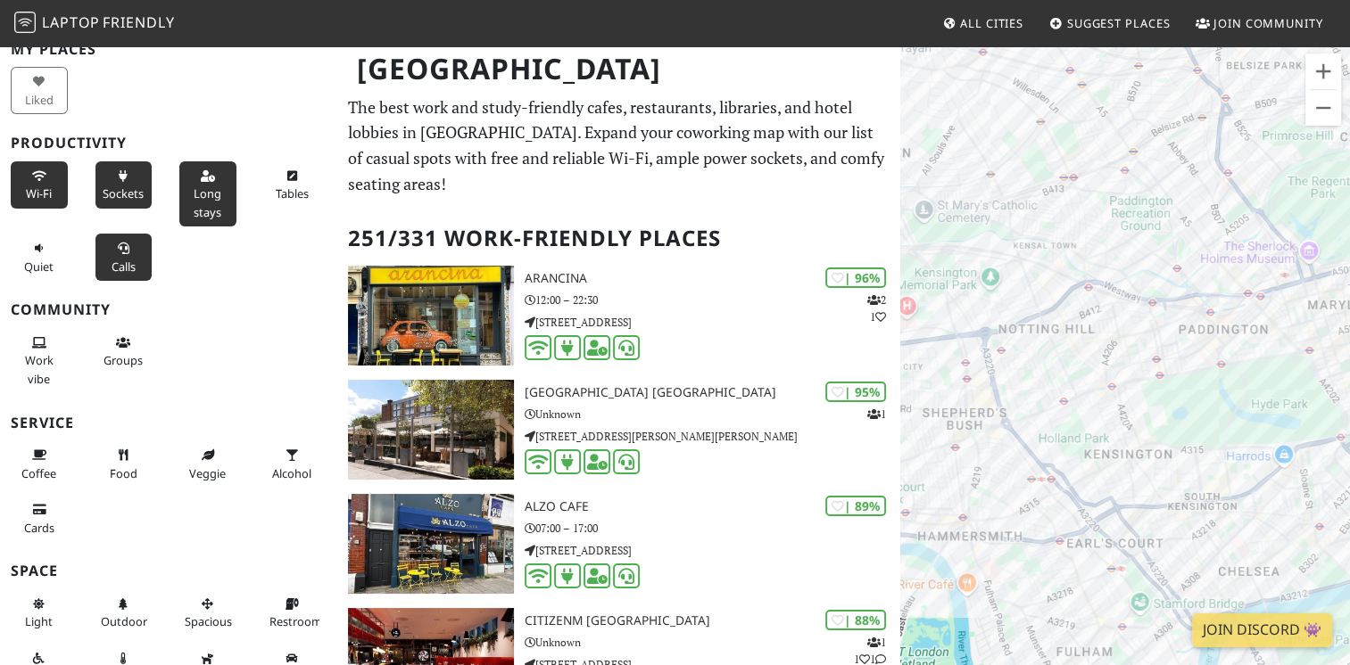
drag, startPoint x: 1124, startPoint y: 355, endPoint x: 1050, endPoint y: 364, distance: 74.6
click at [1050, 364] on div "The British Library" at bounding box center [1125, 377] width 450 height 665
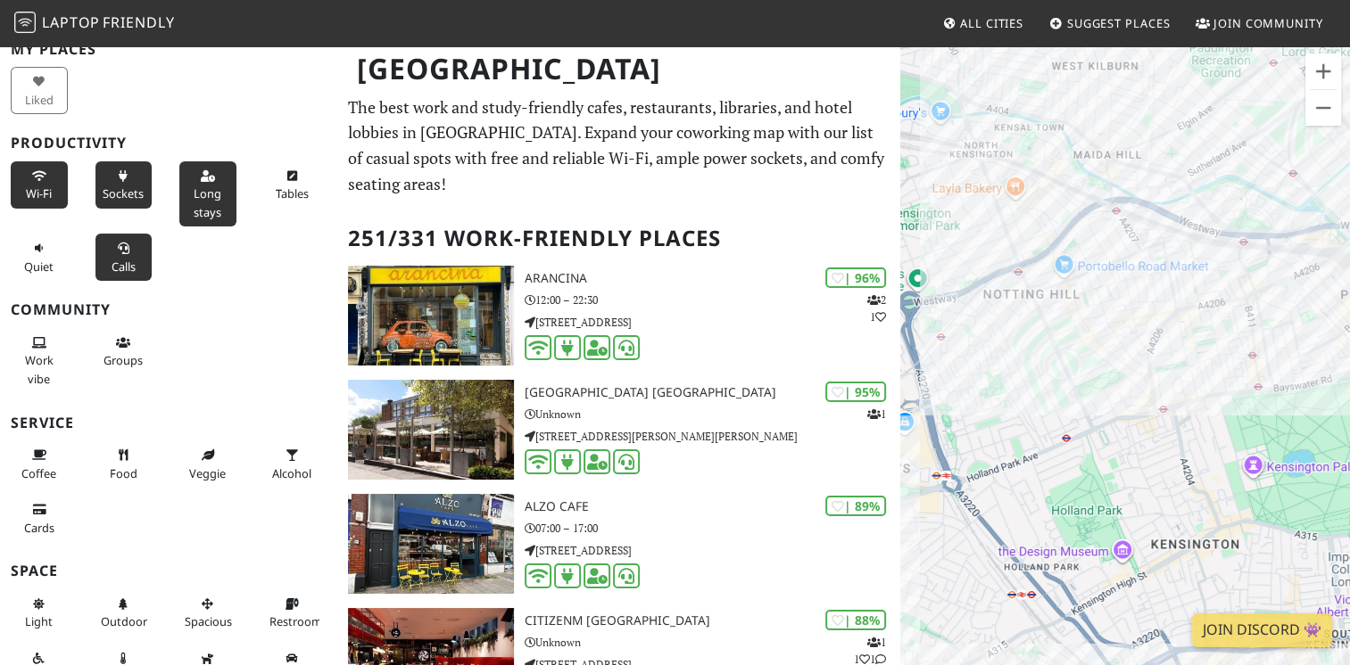
scroll to position [101, 0]
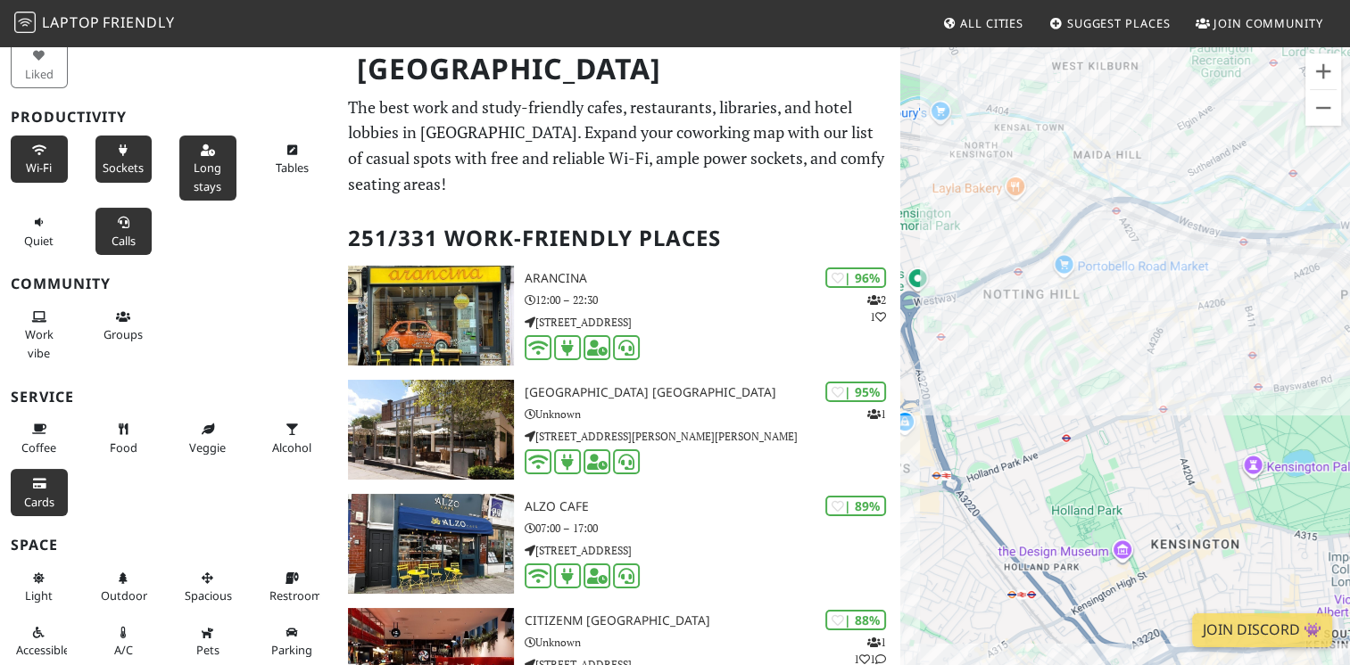
click at [33, 488] on button "Cards" at bounding box center [39, 492] width 57 height 47
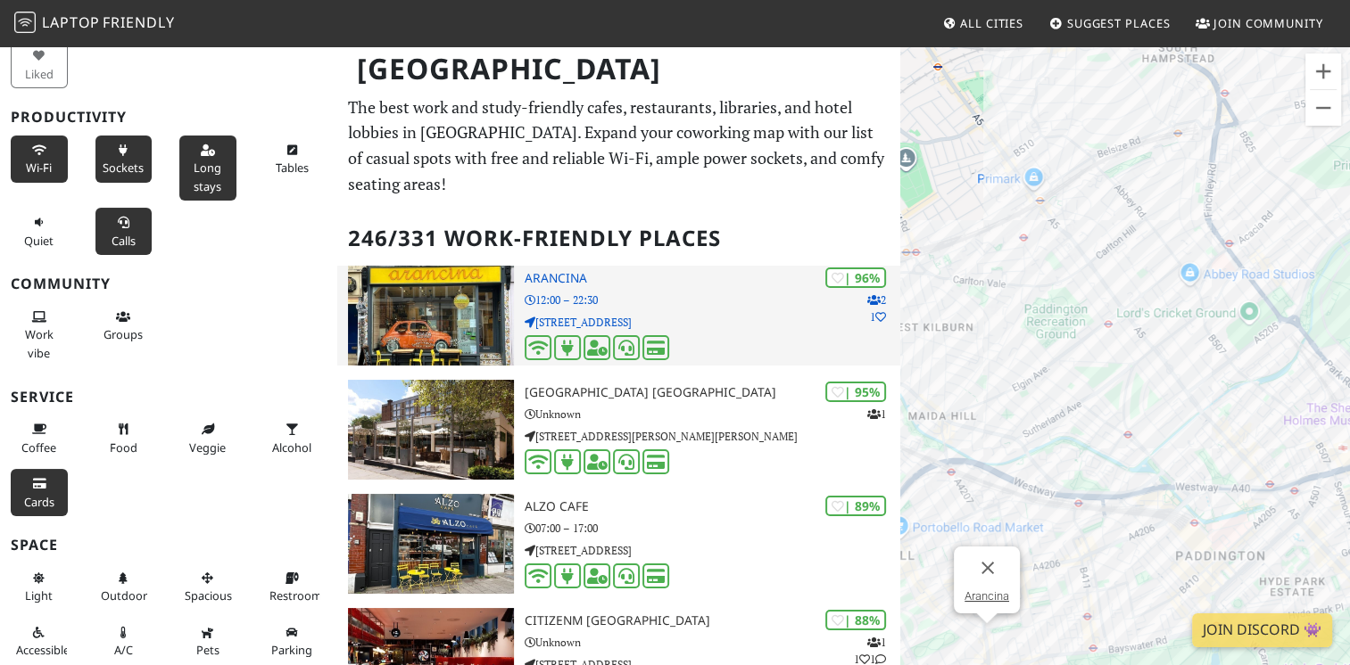
click at [656, 271] on h3 "Arancina" at bounding box center [711, 278] width 375 height 15
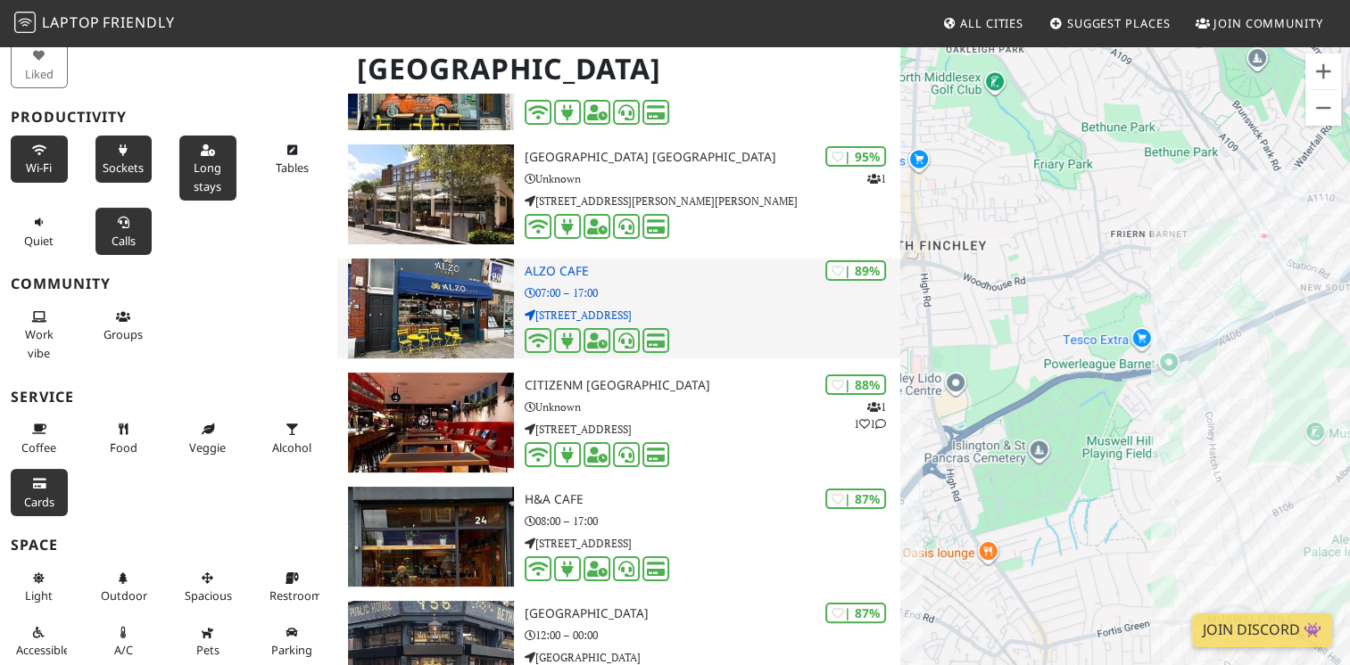
scroll to position [237, 0]
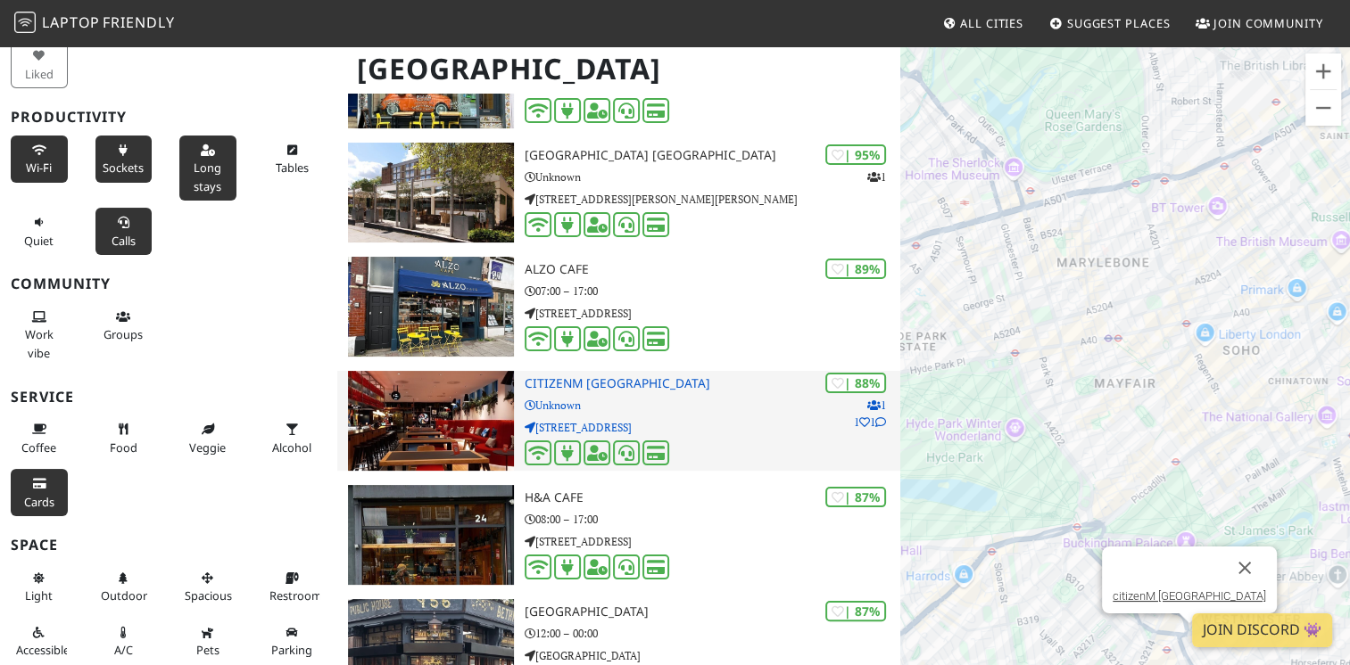
click at [690, 376] on h3 "citizenM [GEOGRAPHIC_DATA]" at bounding box center [711, 383] width 375 height 15
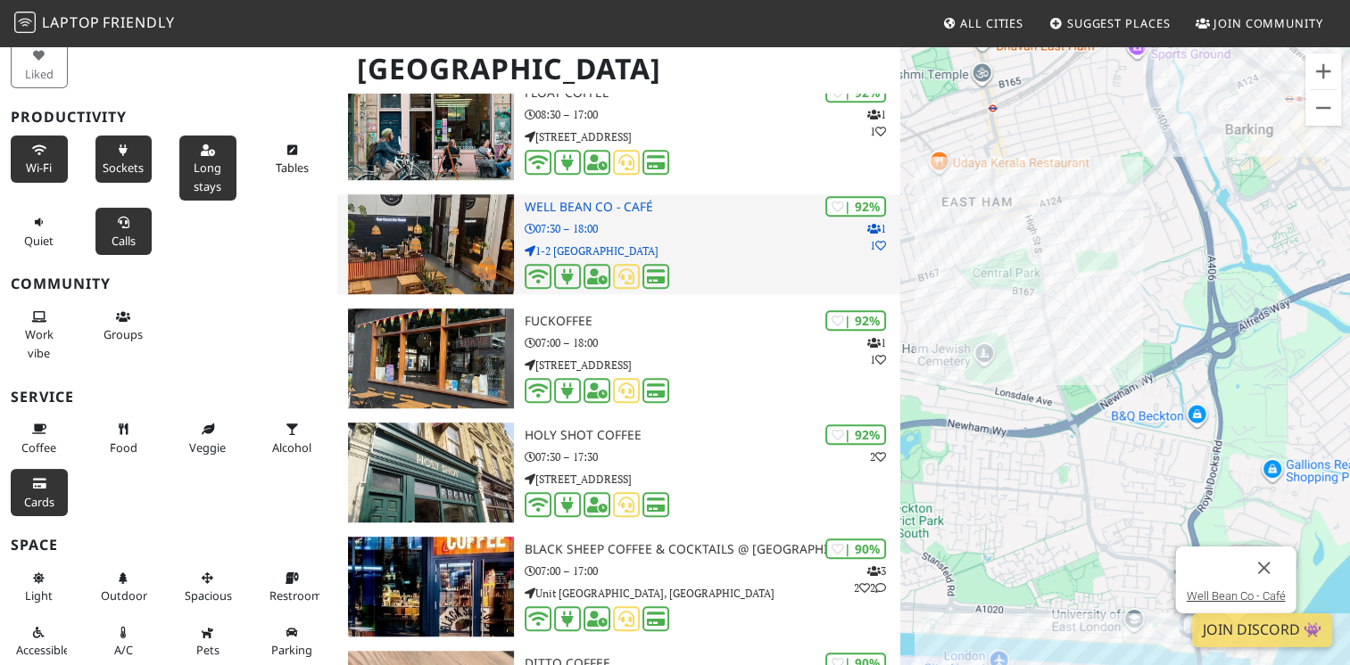
scroll to position [1224, 0]
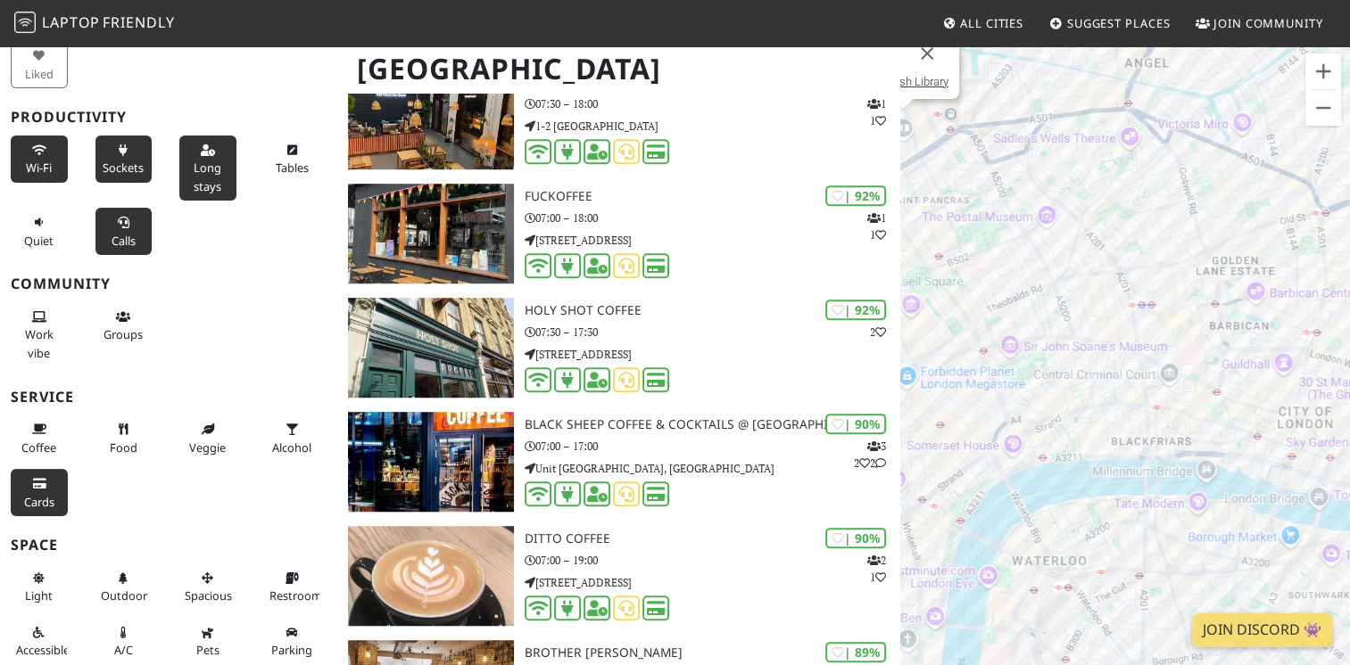
drag, startPoint x: 1062, startPoint y: 405, endPoint x: 1204, endPoint y: 305, distance: 173.5
click at [1204, 305] on div "The British Library" at bounding box center [1125, 377] width 450 height 665
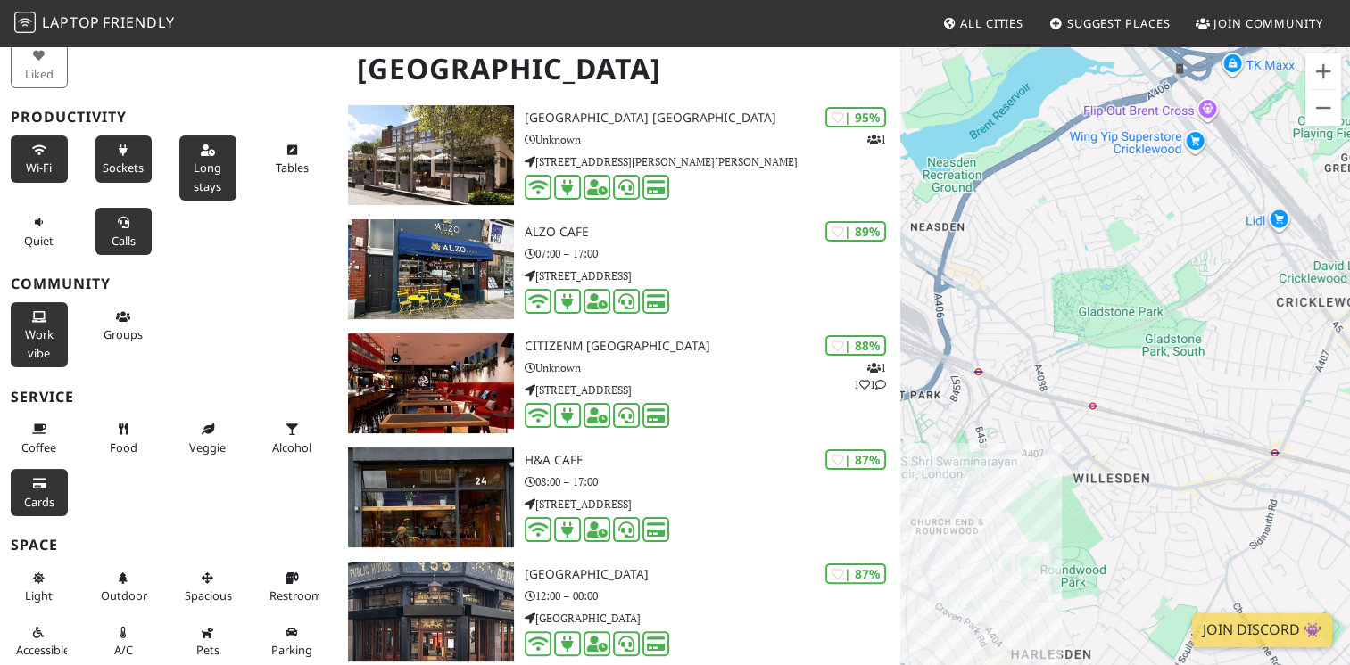
scroll to position [274, 0]
click at [29, 323] on button "Work vibe" at bounding box center [39, 334] width 57 height 65
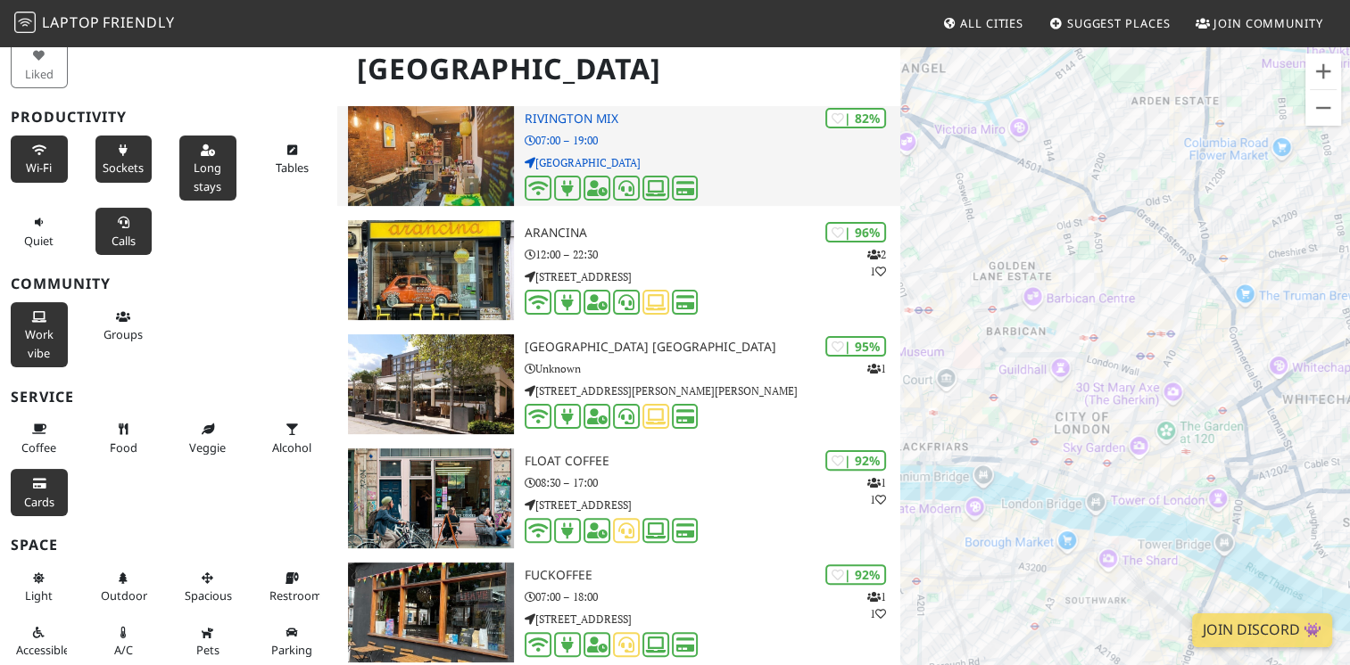
scroll to position [485, 0]
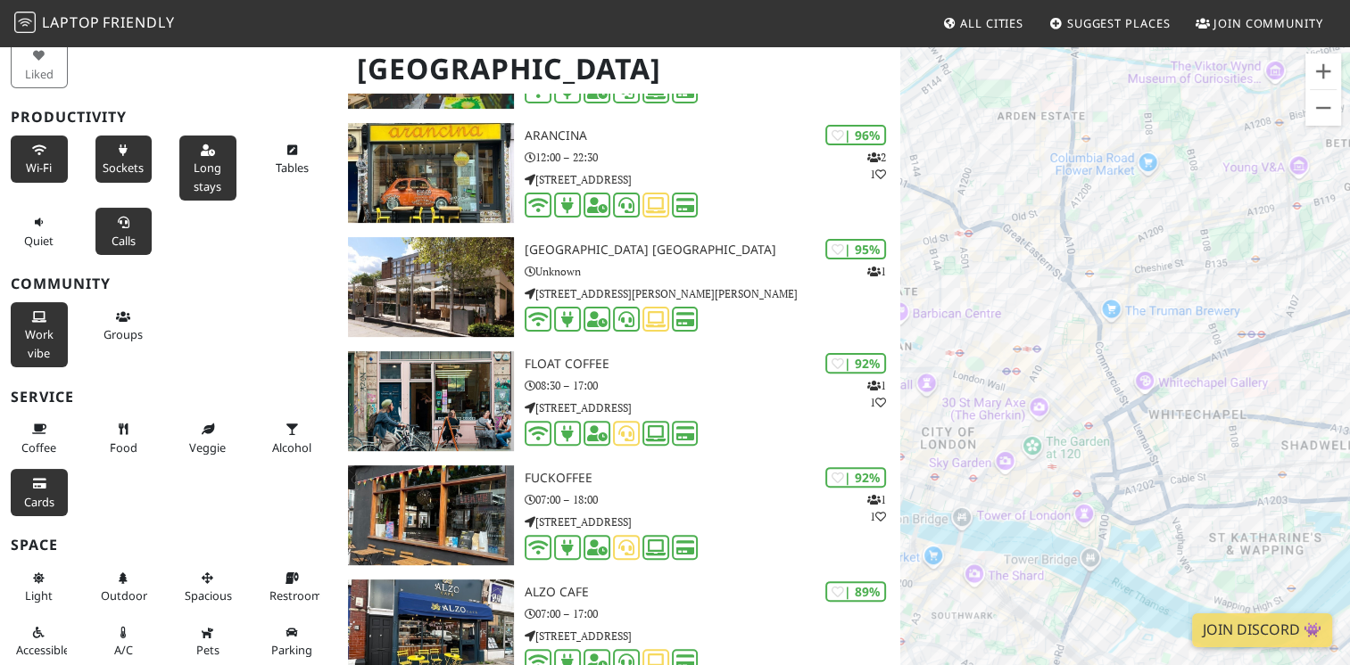
click at [37, 15] on span "Laptop Friendly" at bounding box center [94, 22] width 161 height 20
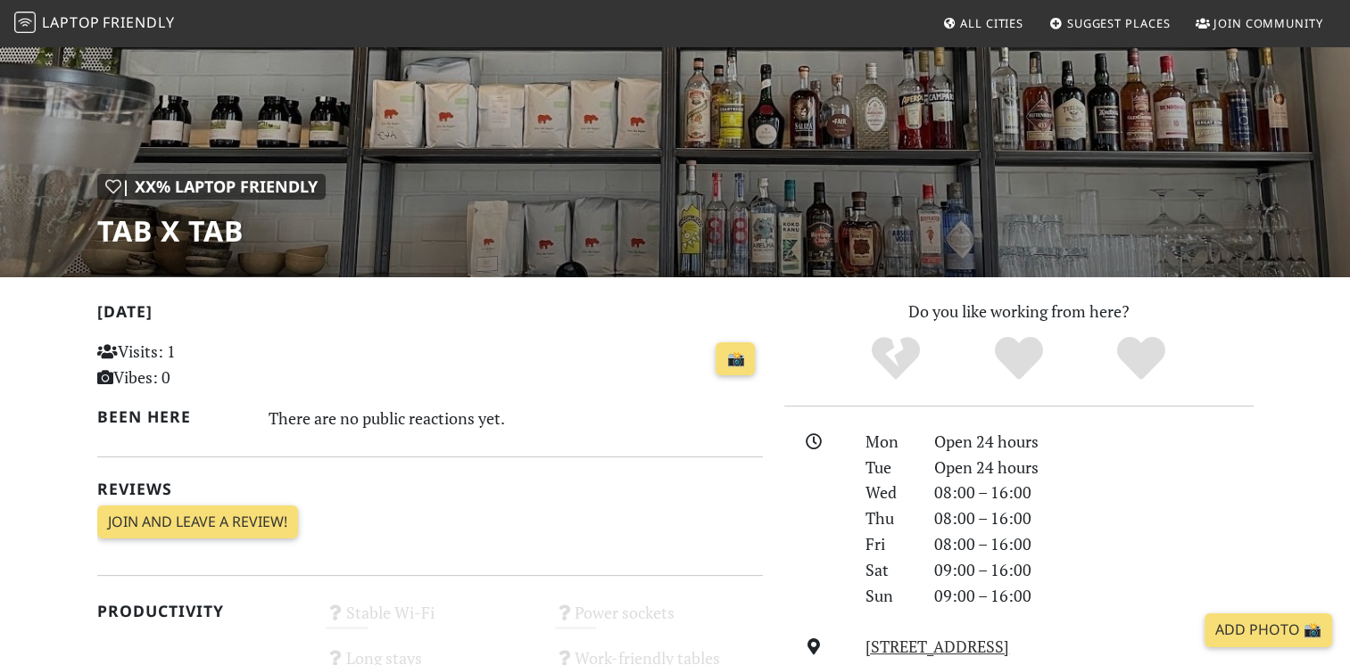
scroll to position [125, 0]
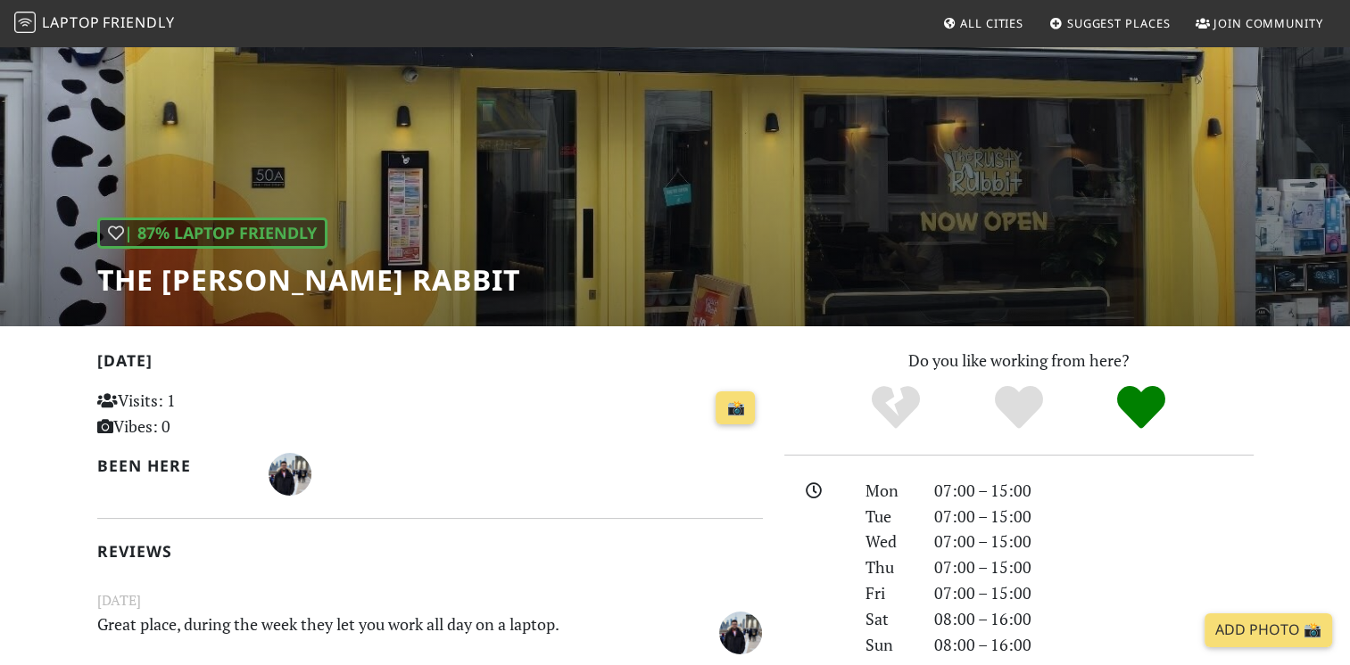
scroll to position [89, 0]
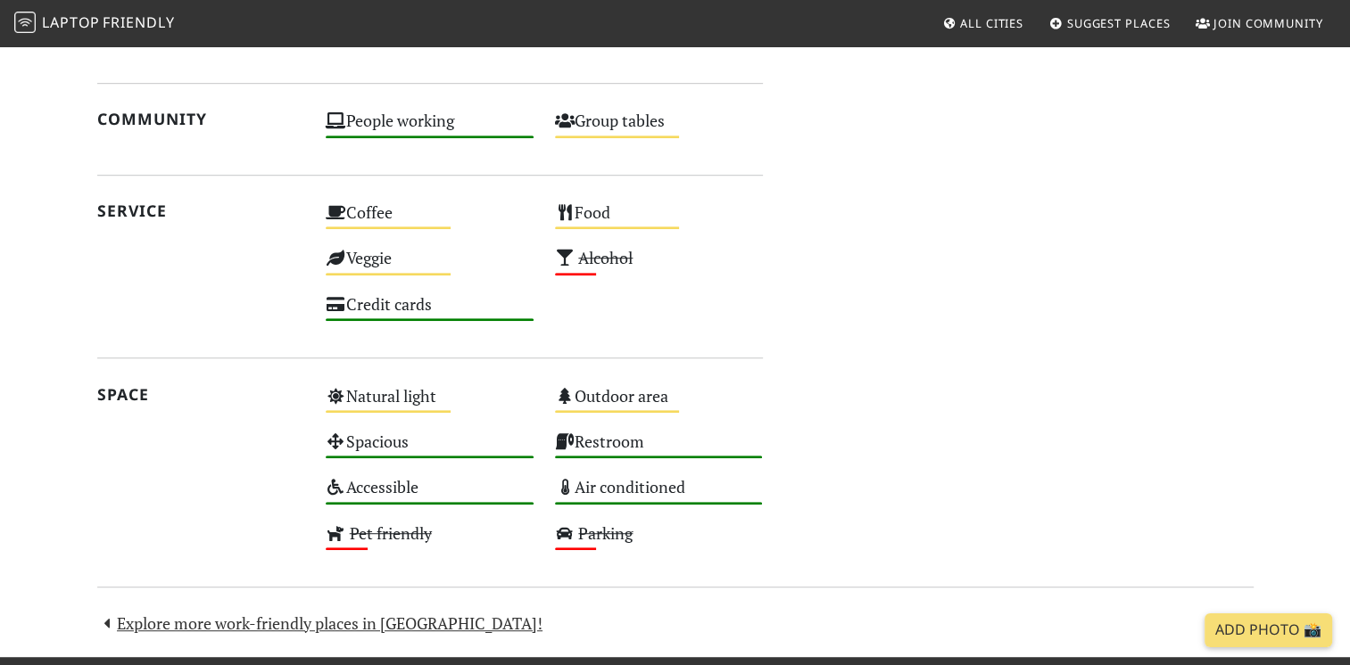
scroll to position [1120, 0]
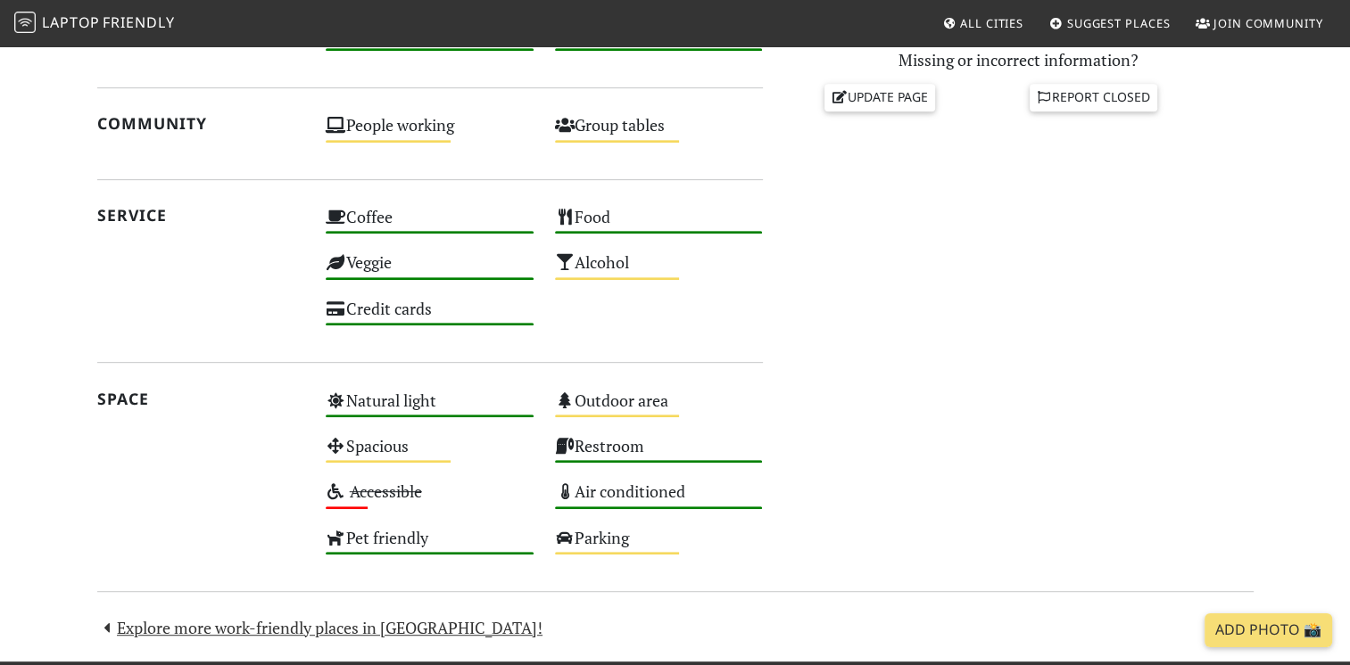
scroll to position [986, 0]
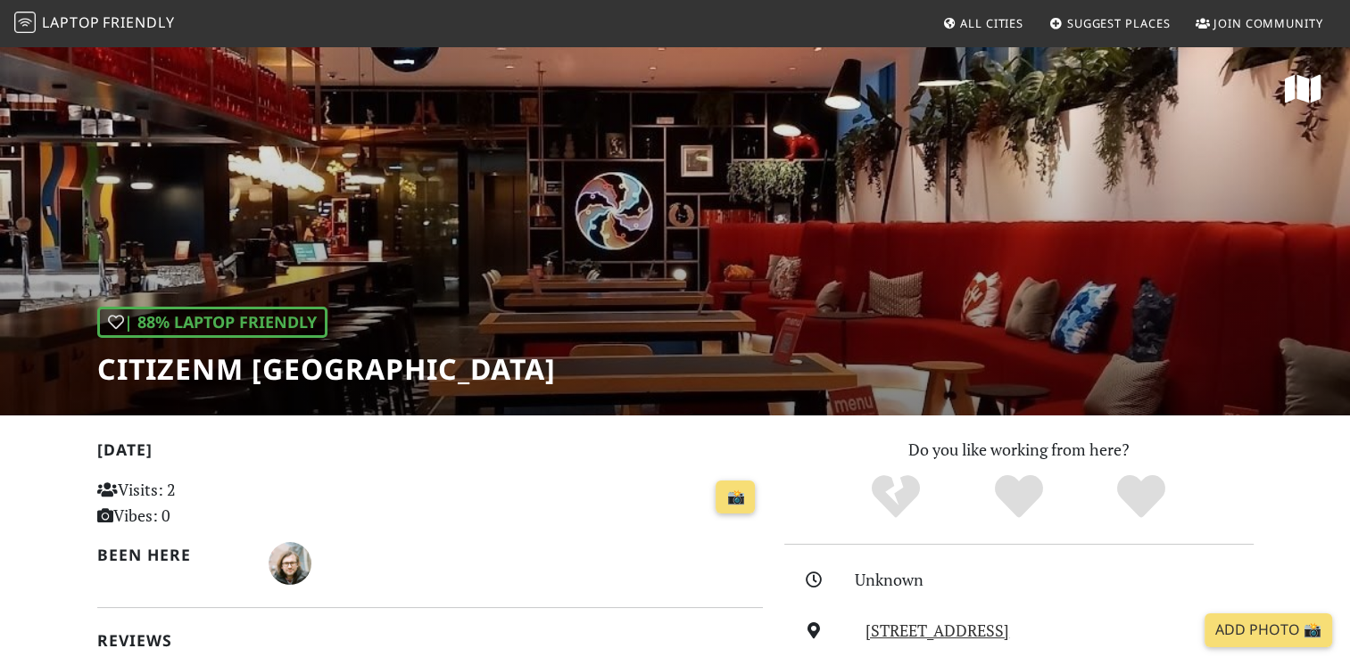
scroll to position [300, 0]
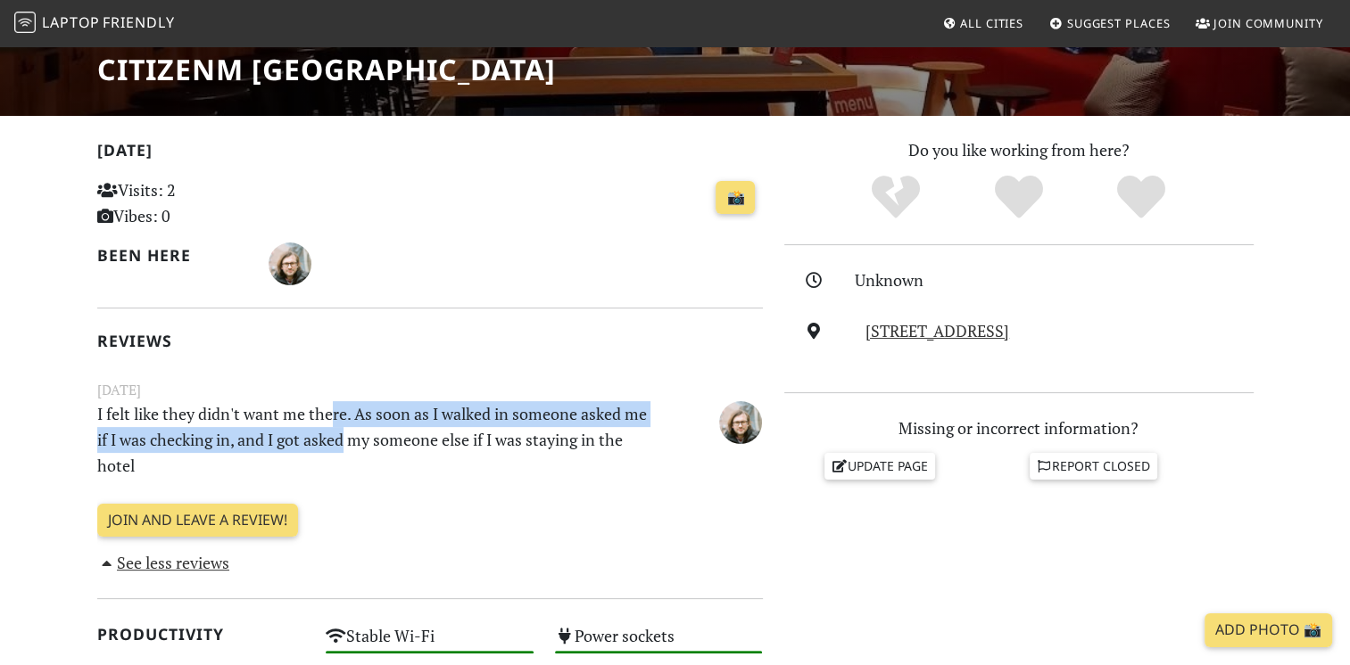
drag, startPoint x: 334, startPoint y: 413, endPoint x: 376, endPoint y: 439, distance: 49.3
click at [376, 439] on p "I felt like they didn't want me there. As soon as I walked in someone asked me …" at bounding box center [373, 439] width 573 height 77
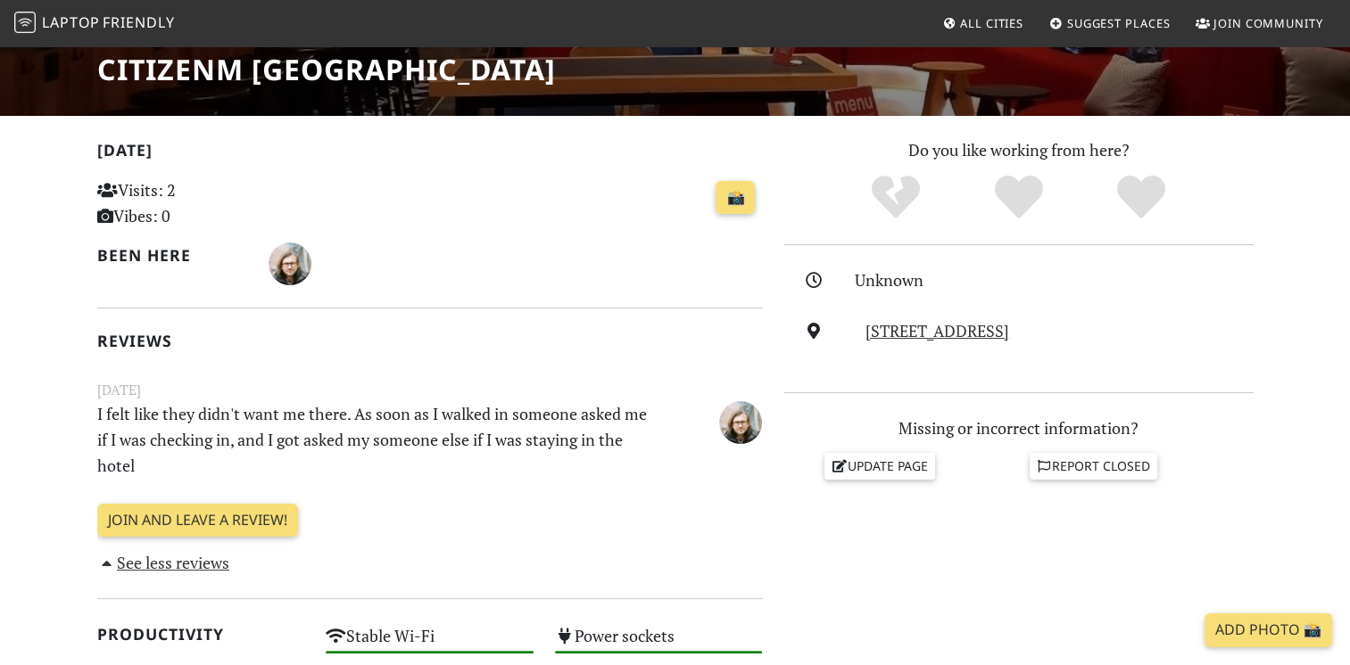
drag, startPoint x: 376, startPoint y: 439, endPoint x: 449, endPoint y: 440, distance: 73.1
click at [449, 440] on p "I felt like they didn't want me there. As soon as I walked in someone asked me …" at bounding box center [373, 439] width 573 height 77
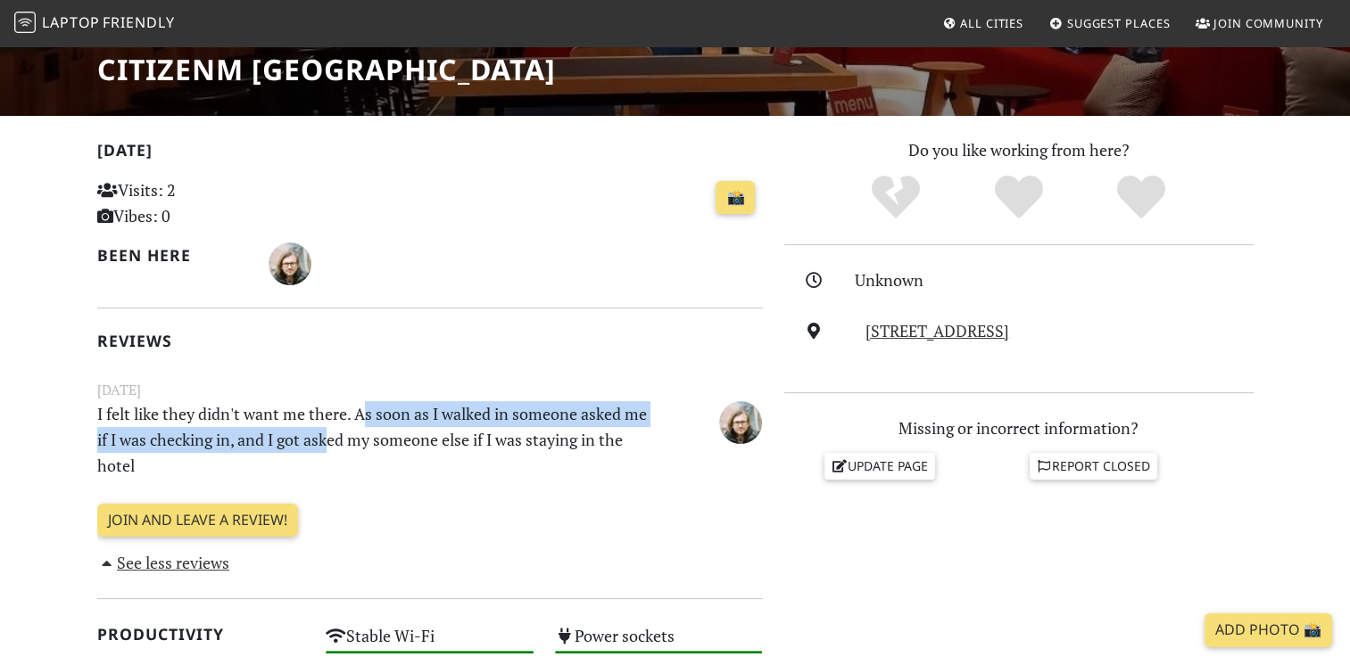
drag, startPoint x: 358, startPoint y: 412, endPoint x: 354, endPoint y: 443, distance: 31.4
click at [354, 443] on p "I felt like they didn't want me there. As soon as I walked in someone asked me …" at bounding box center [373, 439] width 573 height 77
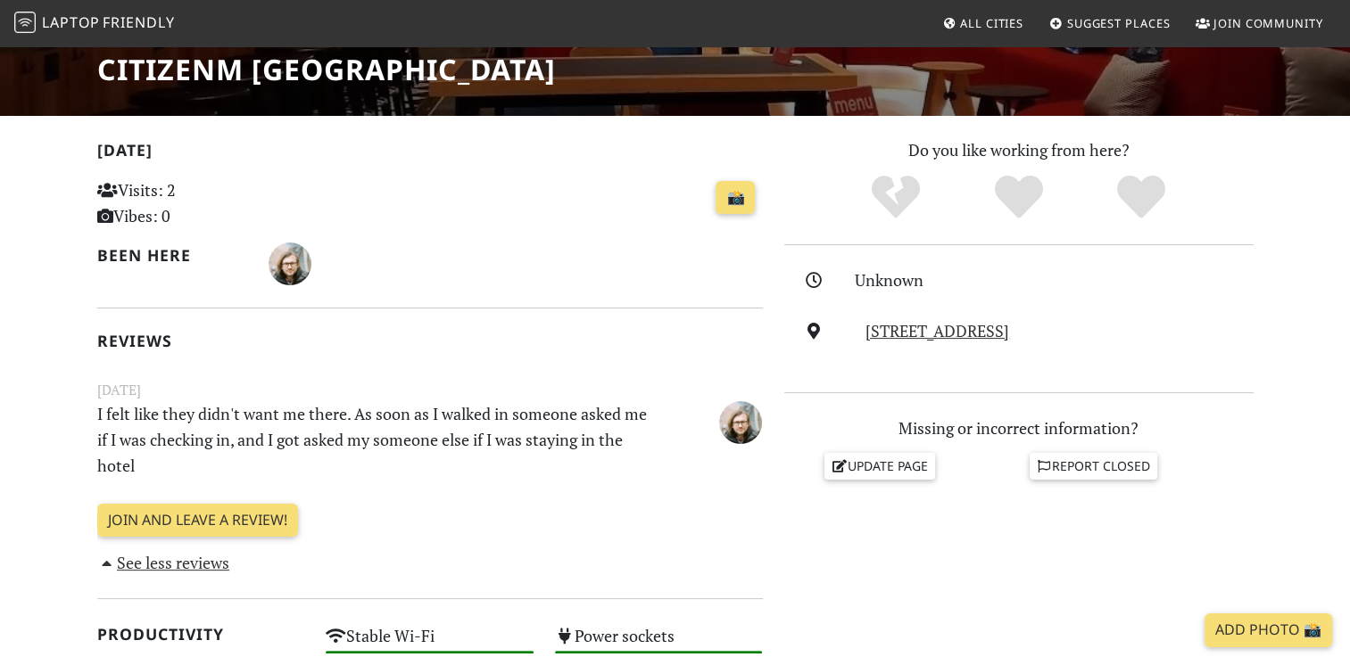
drag, startPoint x: 354, startPoint y: 443, endPoint x: 432, endPoint y: 440, distance: 77.7
click at [432, 440] on p "I felt like they didn't want me there. As soon as I walked in someone asked me …" at bounding box center [373, 439] width 573 height 77
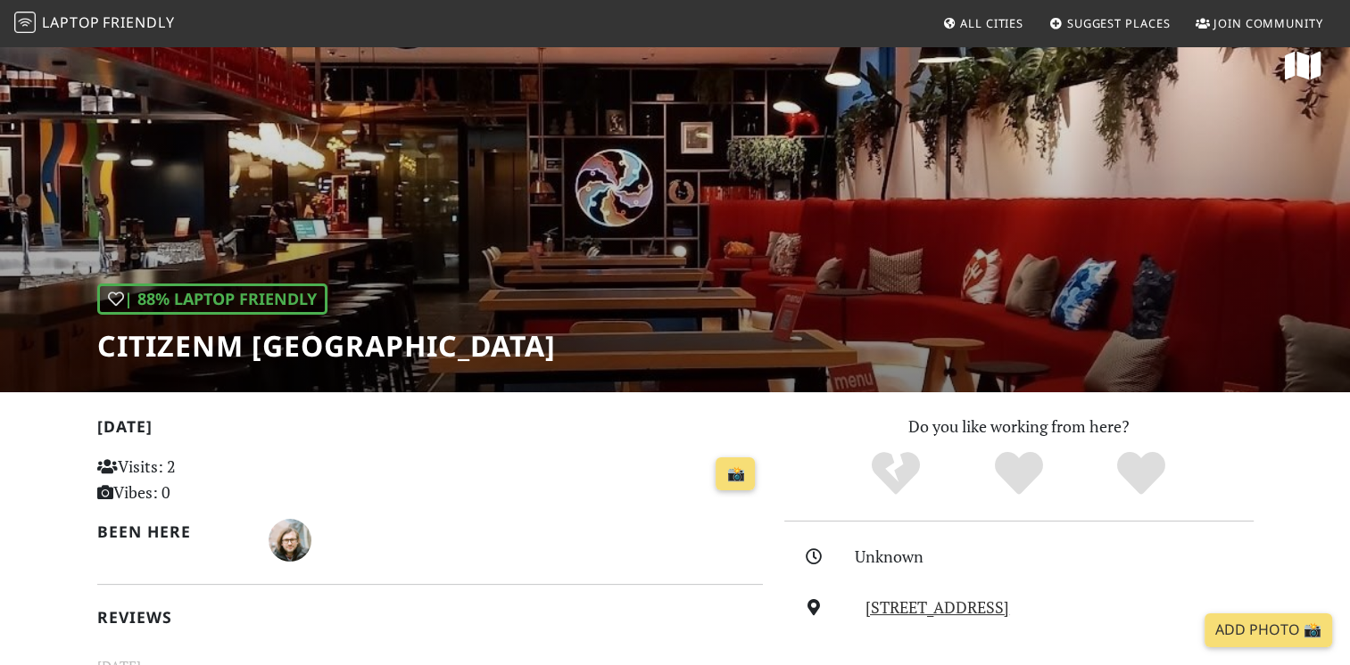
scroll to position [0, 0]
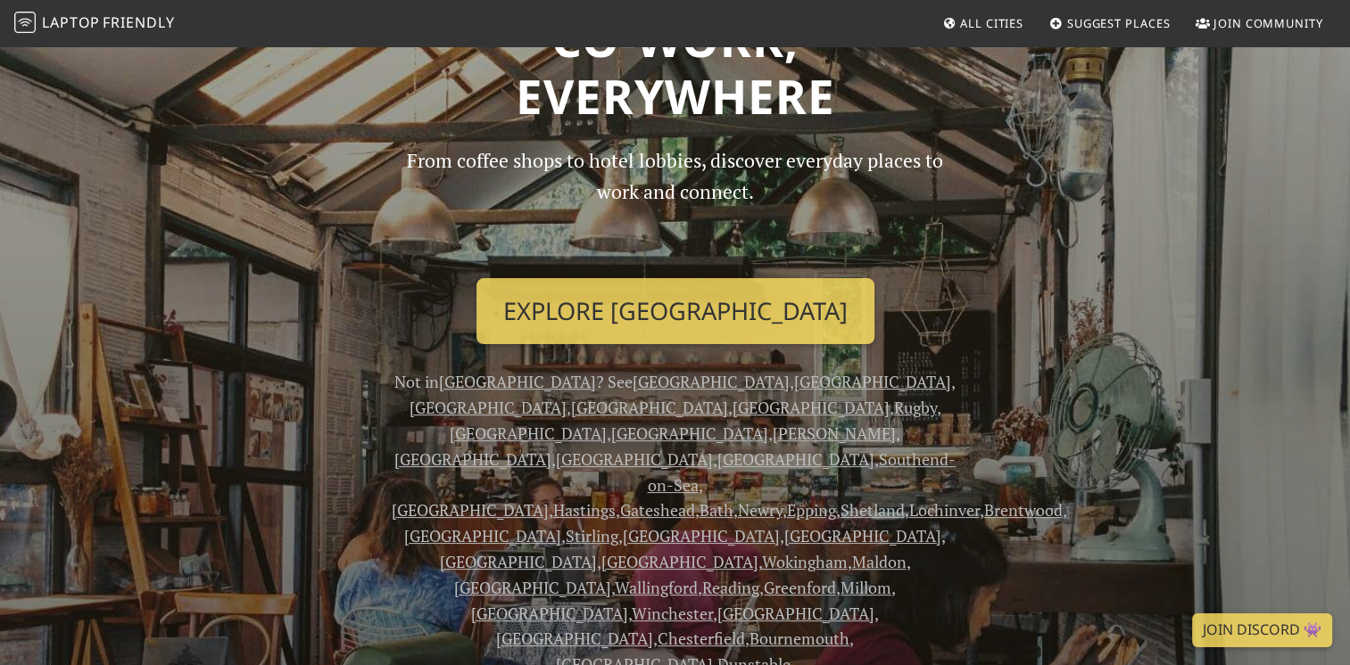
scroll to position [131, 0]
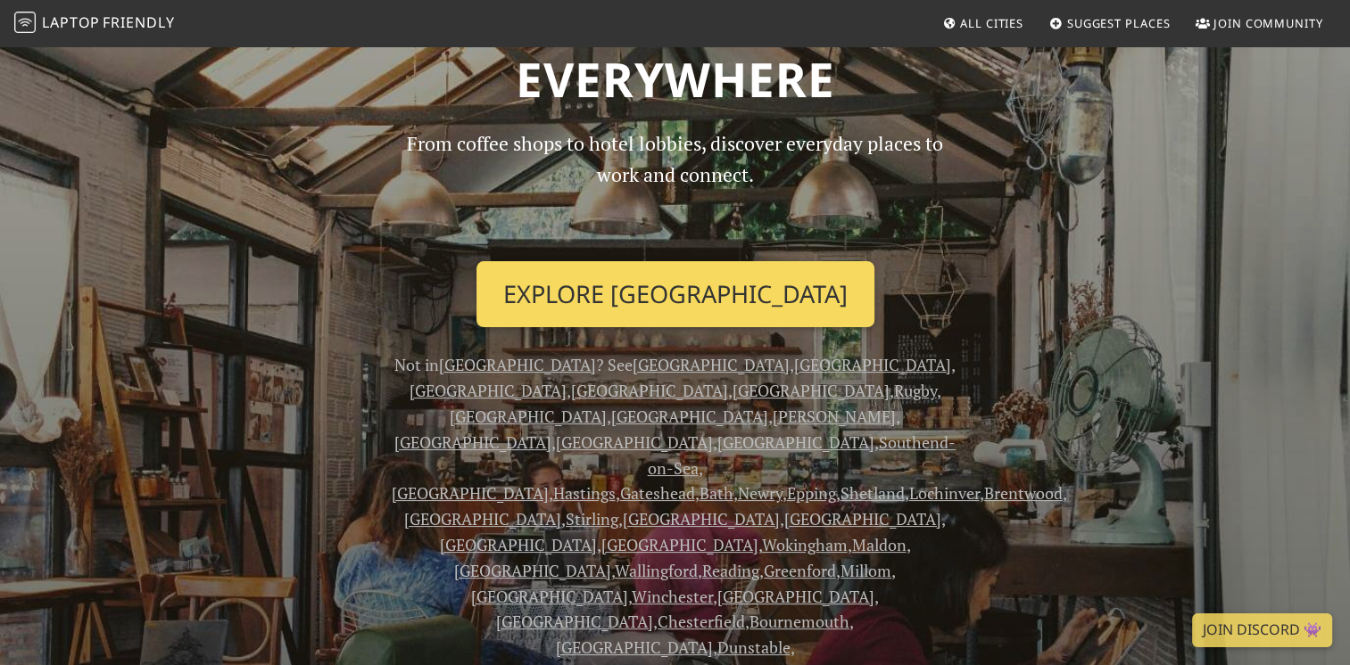
click at [677, 277] on link "Explore [GEOGRAPHIC_DATA]" at bounding box center [675, 294] width 398 height 66
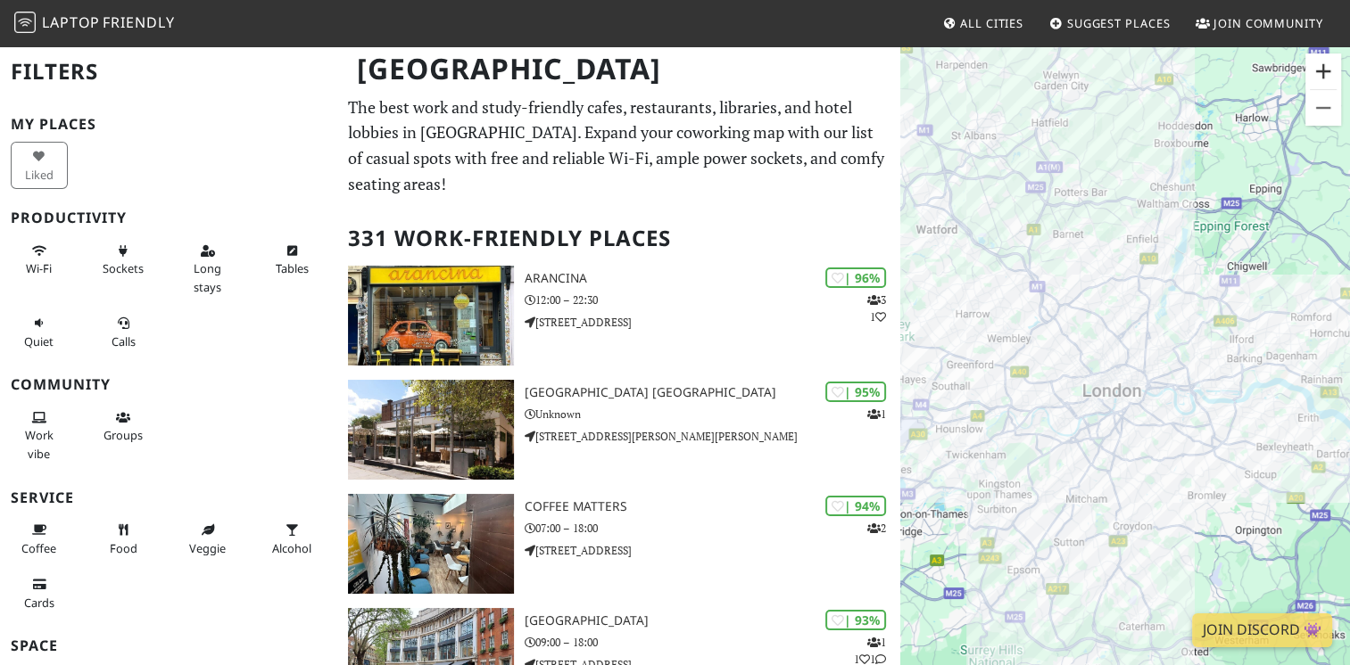
drag, startPoint x: 1328, startPoint y: 59, endPoint x: 1322, endPoint y: 70, distance: 13.2
click at [1324, 70] on button "Zoom in" at bounding box center [1323, 72] width 36 height 36
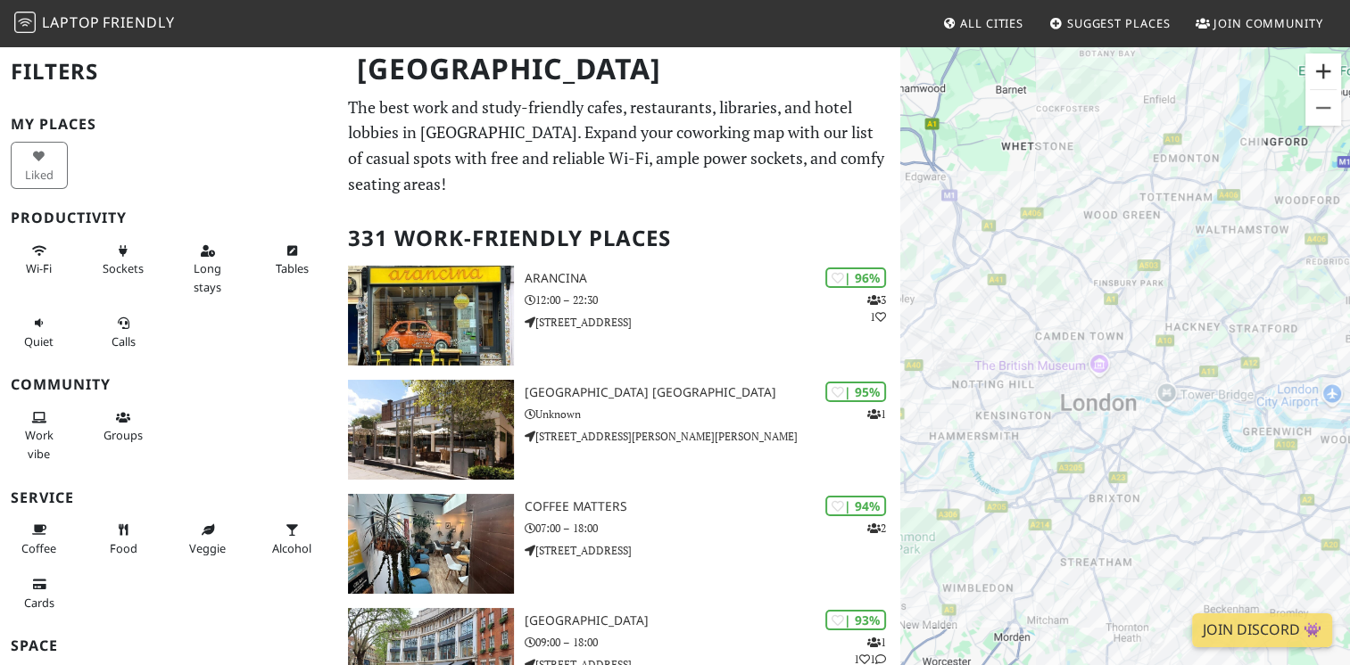
click at [1321, 70] on button "Zoom in" at bounding box center [1323, 72] width 36 height 36
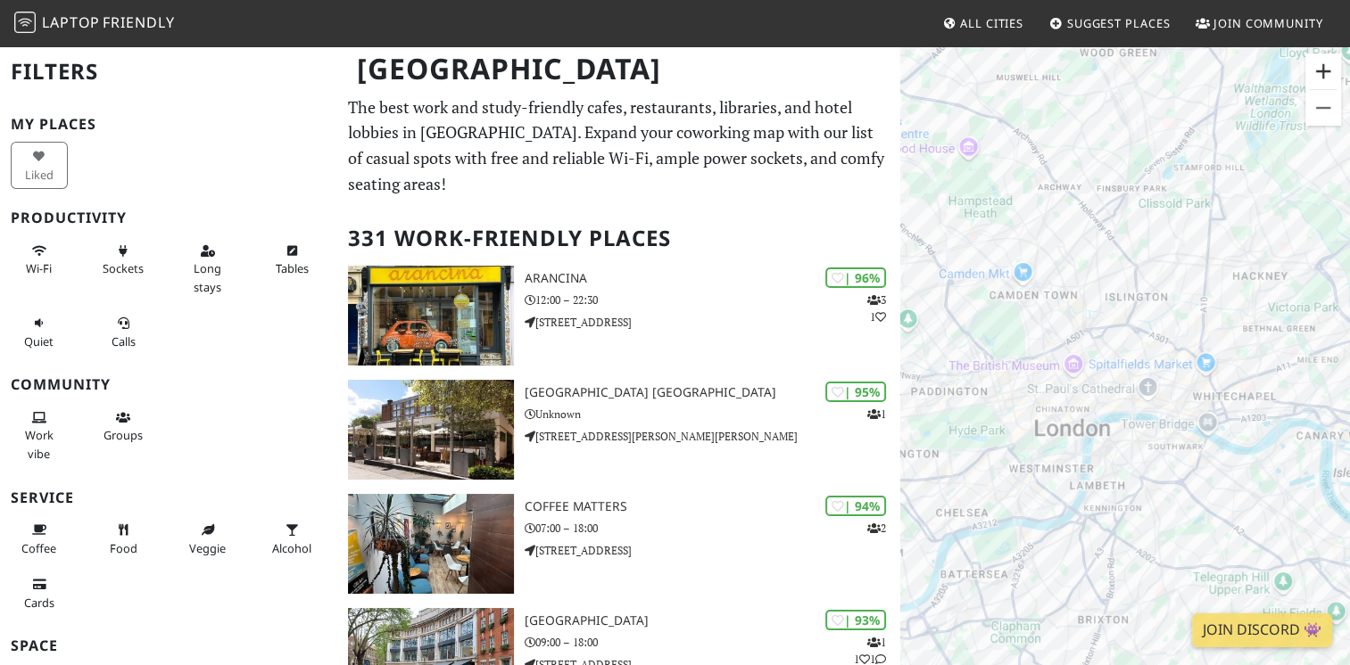
click at [1321, 70] on button "Zoom in" at bounding box center [1323, 72] width 36 height 36
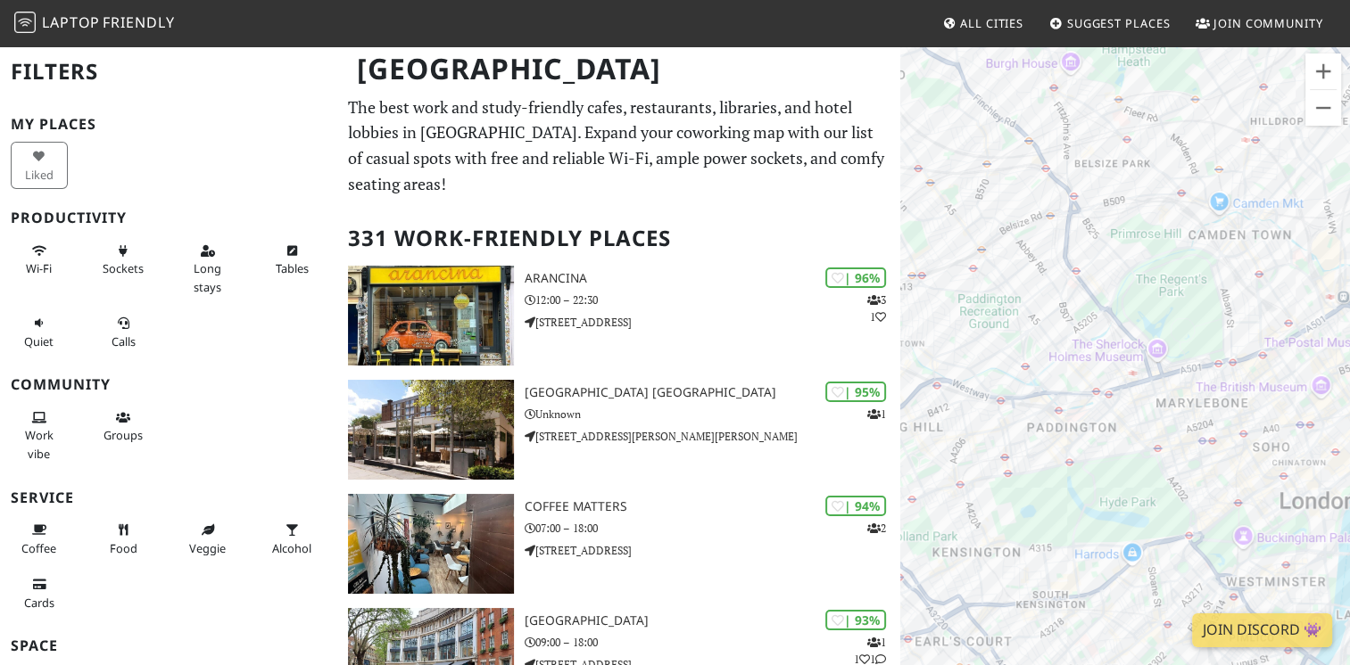
drag, startPoint x: 956, startPoint y: 259, endPoint x: 1256, endPoint y: 280, distance: 300.5
click at [1256, 280] on div at bounding box center [1125, 377] width 450 height 665
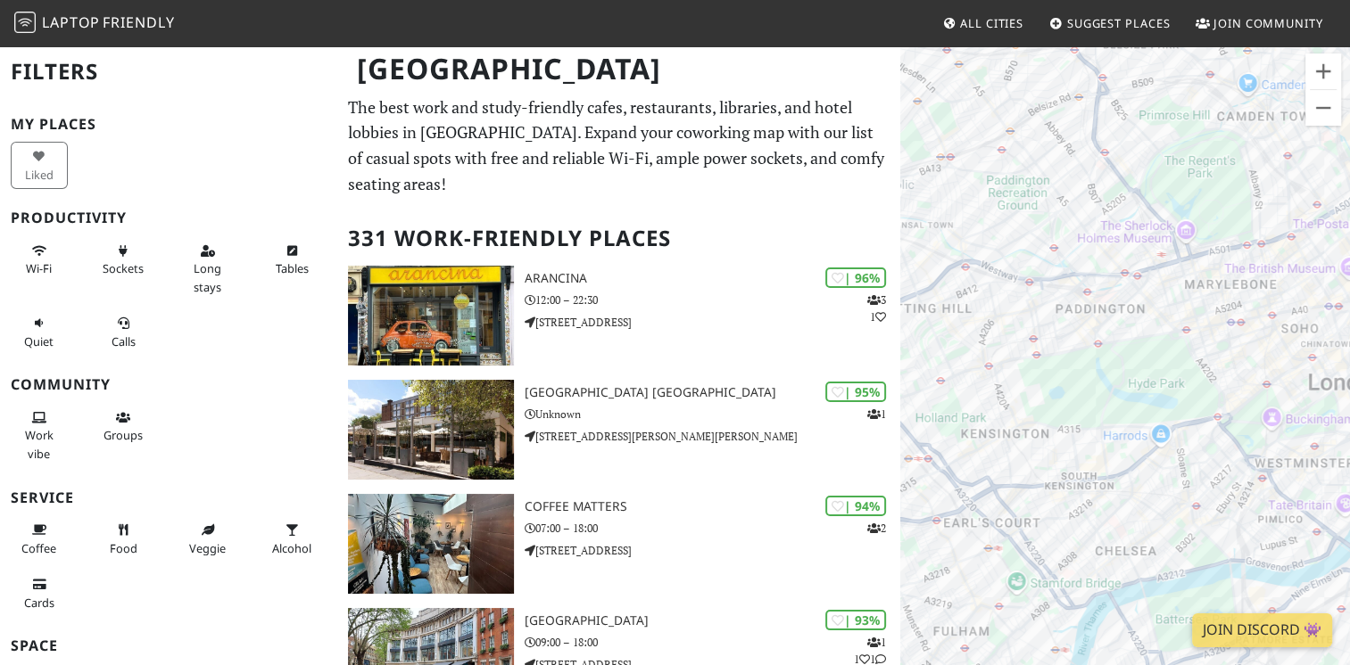
drag, startPoint x: 1122, startPoint y: 312, endPoint x: 1180, endPoint y: 144, distance: 177.4
click at [1172, 144] on div at bounding box center [1125, 377] width 450 height 665
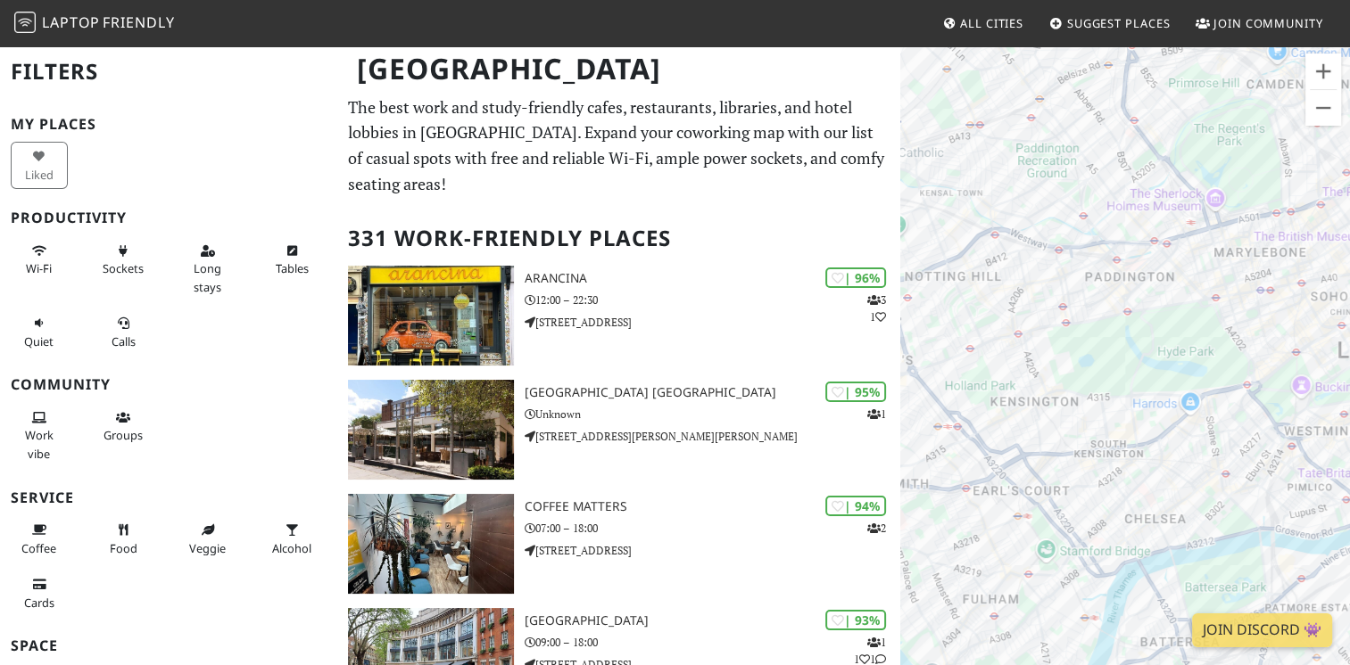
drag, startPoint x: 1080, startPoint y: 302, endPoint x: 1185, endPoint y: 351, distance: 115.3
click at [1185, 351] on div at bounding box center [1125, 377] width 450 height 665
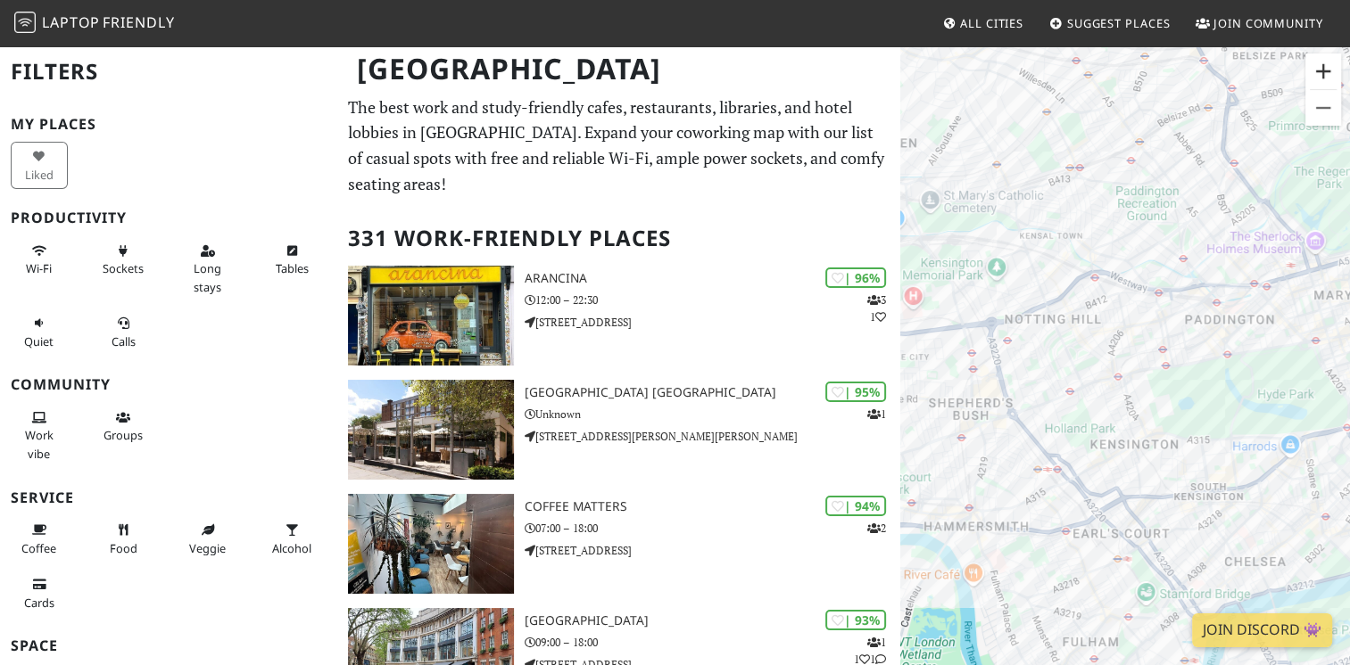
click at [1331, 64] on button "Zoom in" at bounding box center [1323, 72] width 36 height 36
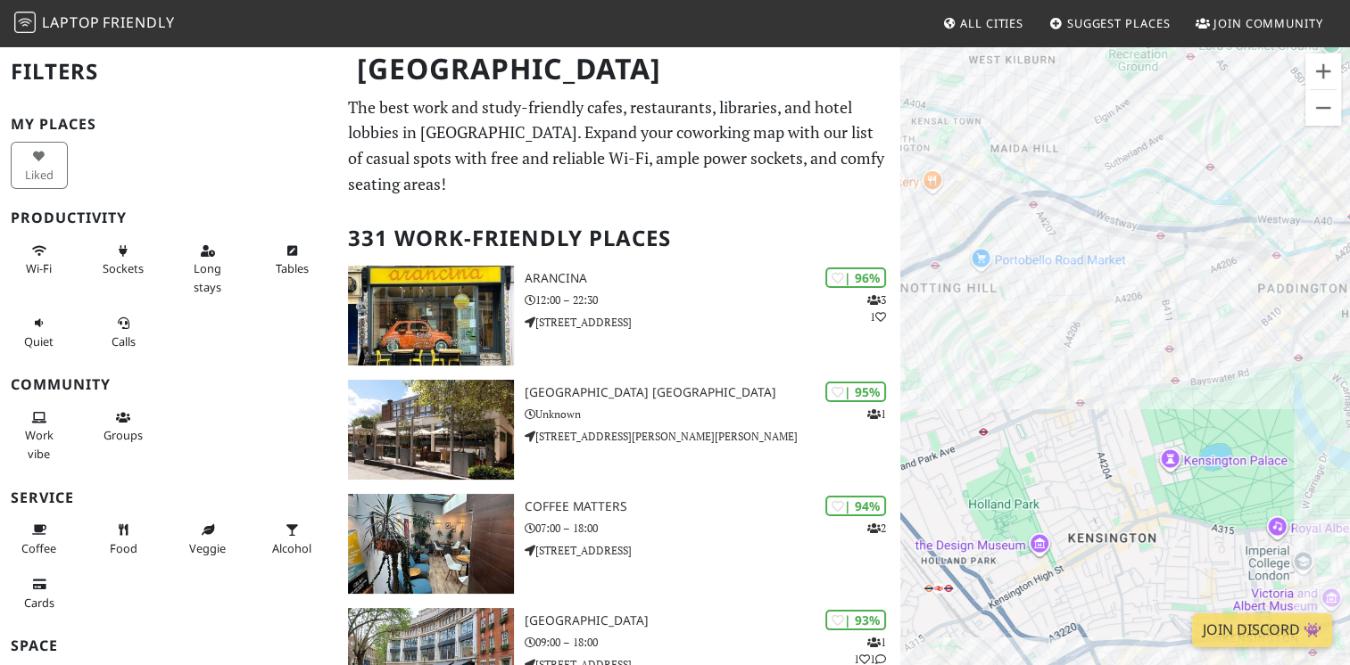
drag, startPoint x: 1242, startPoint y: 294, endPoint x: 1206, endPoint y: 326, distance: 48.0
click at [1206, 326] on div at bounding box center [1125, 377] width 450 height 665
click at [1068, 376] on div "Arancina" at bounding box center [1125, 377] width 450 height 665
click at [1074, 387] on div "Arancina Blank Street Coffee" at bounding box center [1125, 377] width 450 height 665
click at [1099, 386] on div "Blank Street Coffee Notting Hill Arts Club" at bounding box center [1125, 377] width 450 height 665
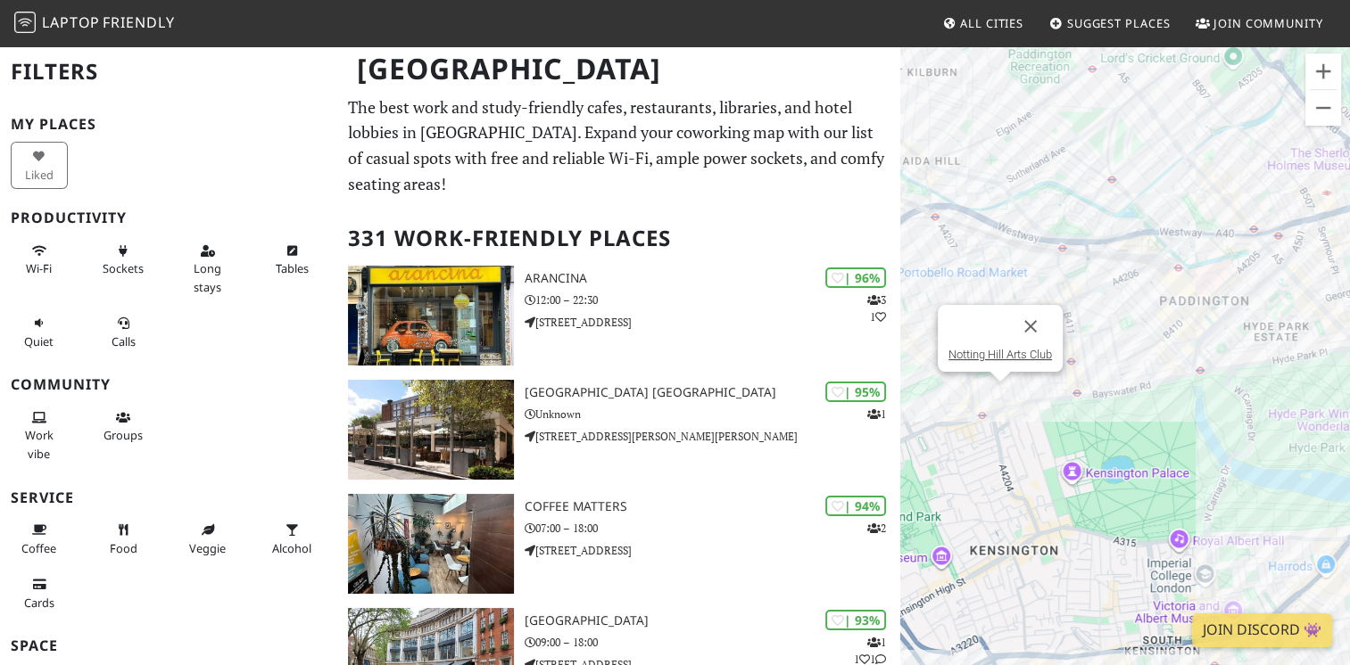
drag, startPoint x: 1160, startPoint y: 400, endPoint x: 980, endPoint y: 424, distance: 180.8
click at [993, 420] on div "Notting Hill Arts Club" at bounding box center [1125, 377] width 450 height 665
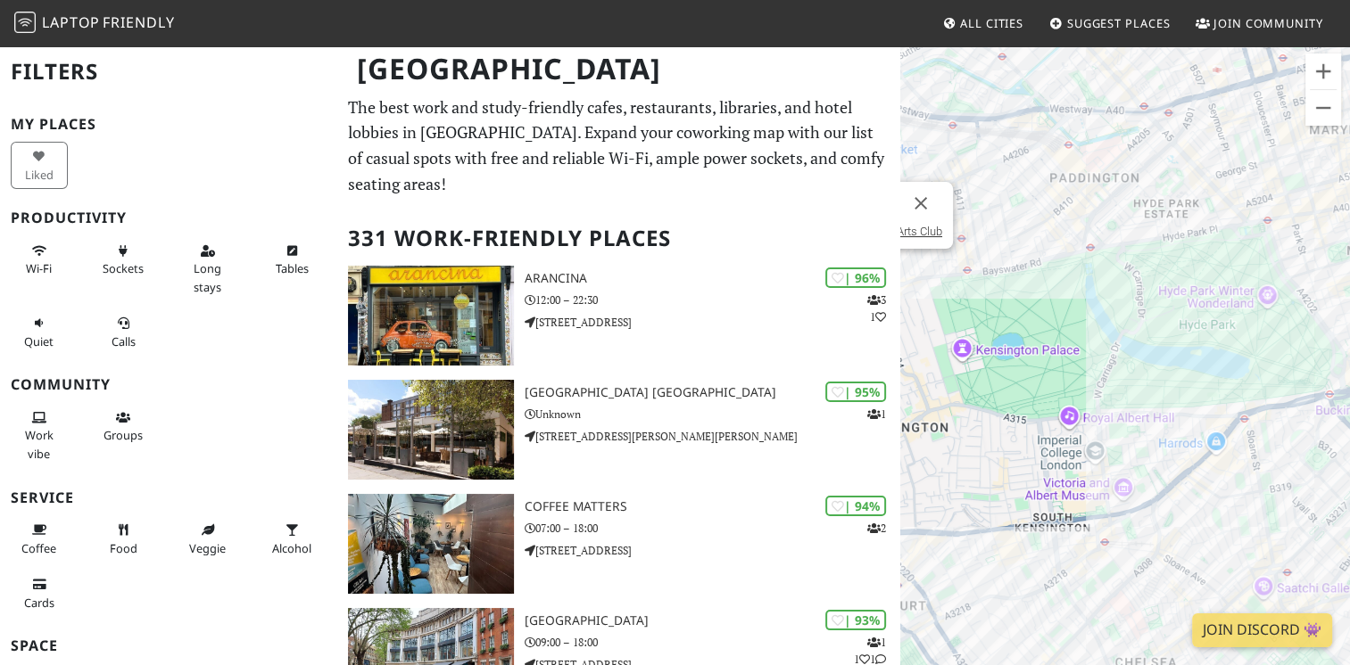
drag, startPoint x: 1049, startPoint y: 428, endPoint x: 1051, endPoint y: 246, distance: 182.0
click at [1051, 248] on div "Notting Hill Arts Club" at bounding box center [1125, 377] width 450 height 665
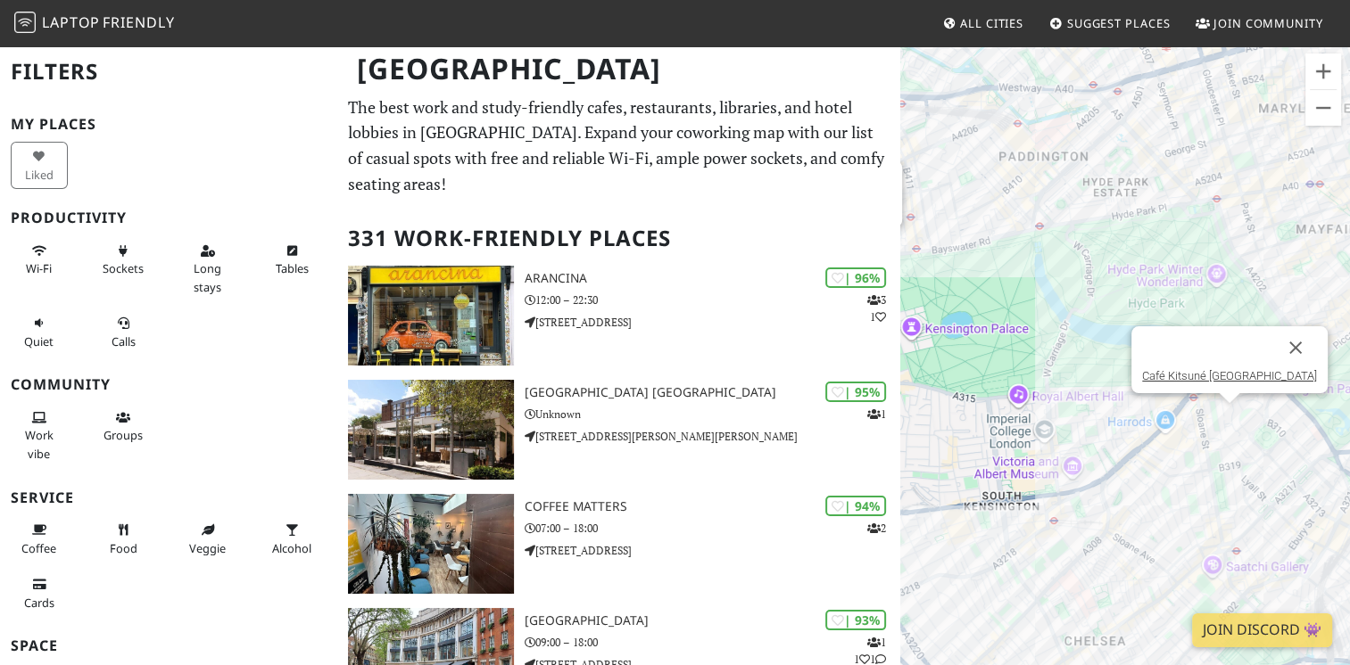
click at [1231, 419] on div "Notting Hill Arts Club Café Kitsuné London" at bounding box center [1125, 377] width 450 height 665
click at [1234, 372] on link "Café Kitsuné [GEOGRAPHIC_DATA]" at bounding box center [1229, 375] width 175 height 13
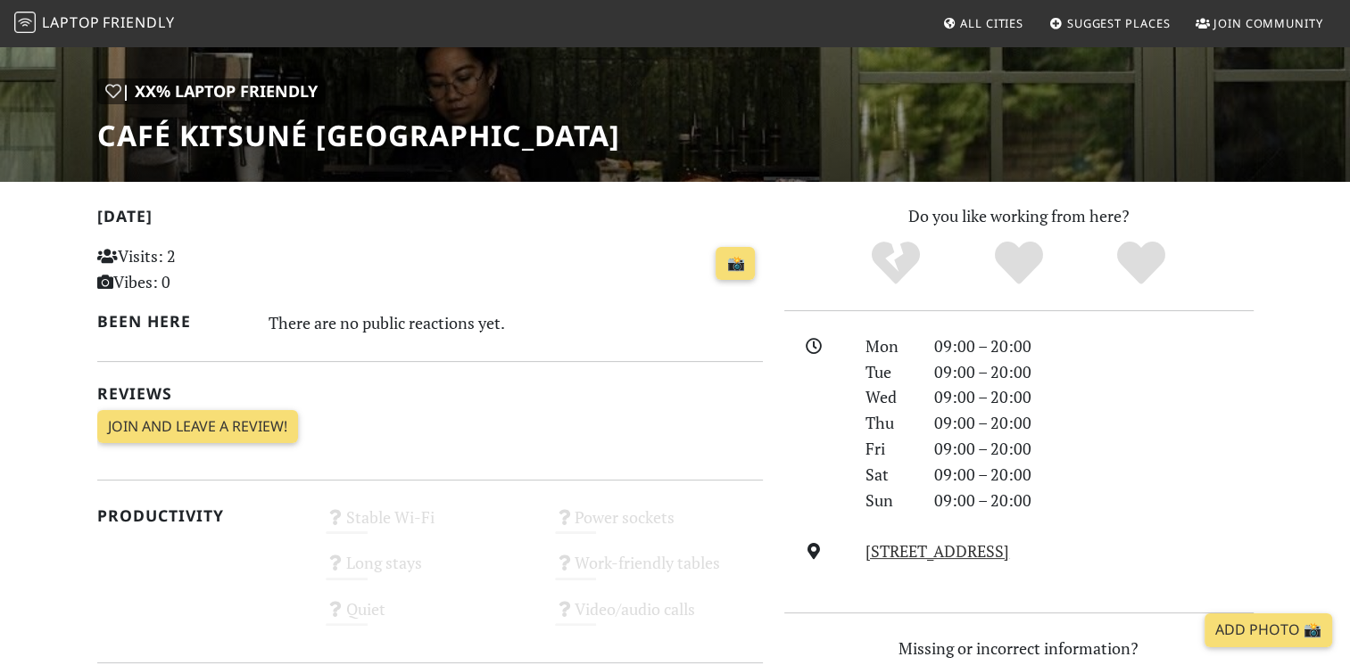
scroll to position [228, 0]
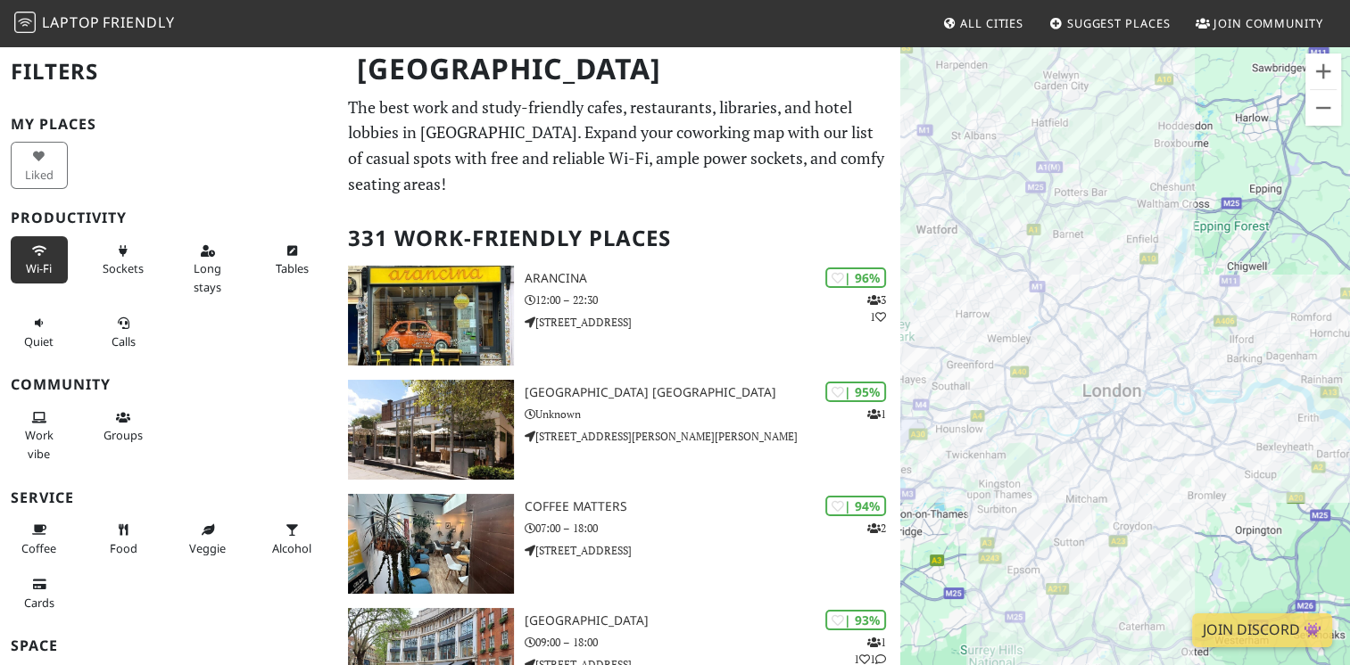
click at [37, 246] on icon at bounding box center [39, 252] width 14 height 12
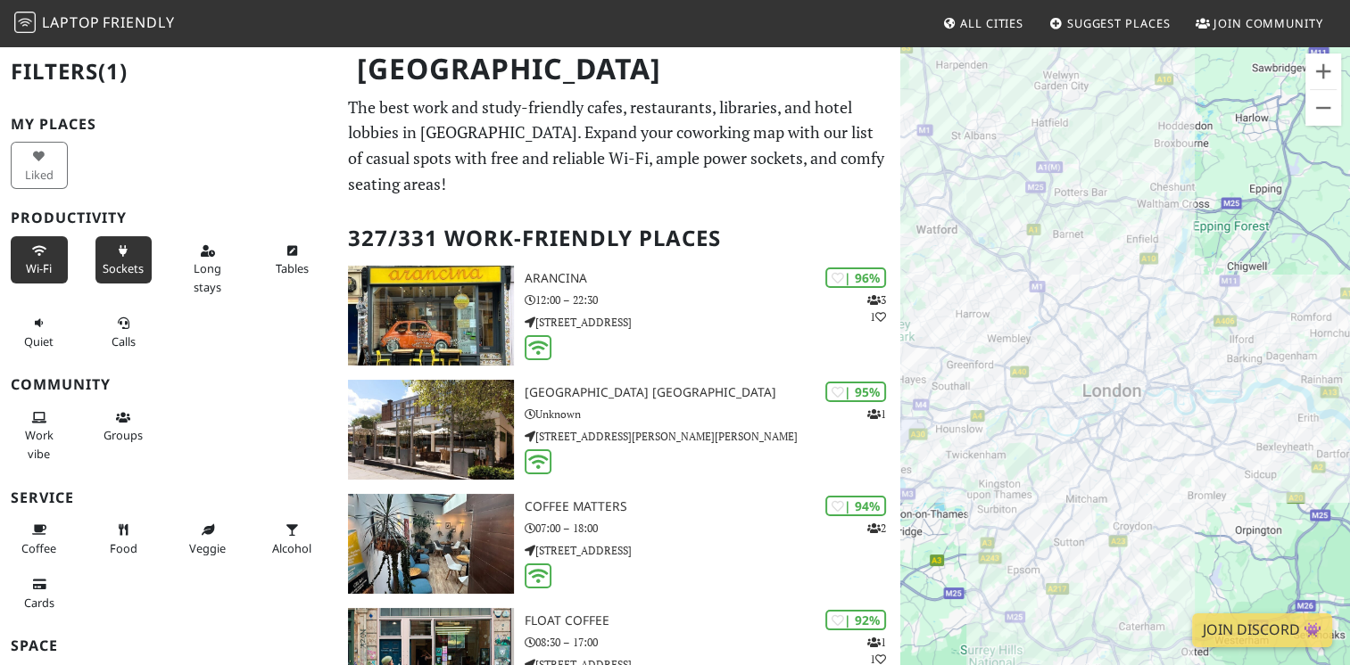
click at [108, 258] on button "Sockets" at bounding box center [123, 259] width 57 height 47
click at [202, 247] on icon at bounding box center [208, 252] width 14 height 12
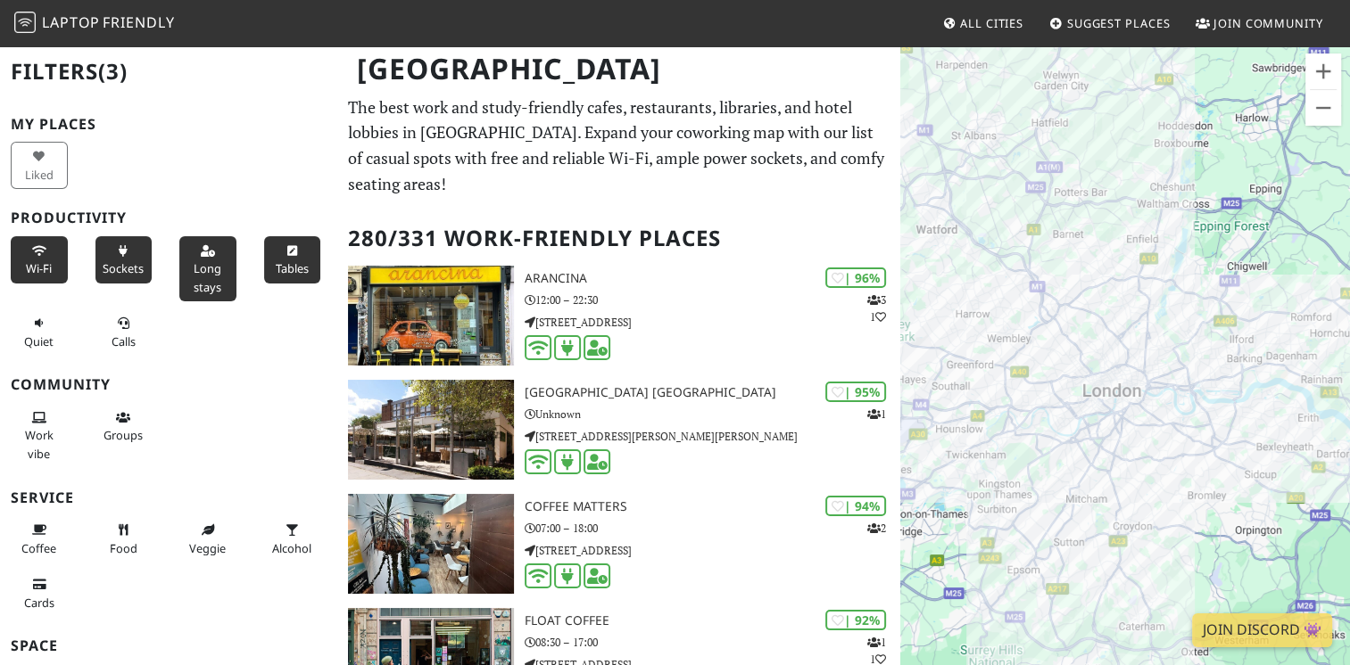
click at [276, 267] on span "Tables" at bounding box center [292, 268] width 33 height 16
click at [113, 337] on span "Calls" at bounding box center [123, 342] width 24 height 16
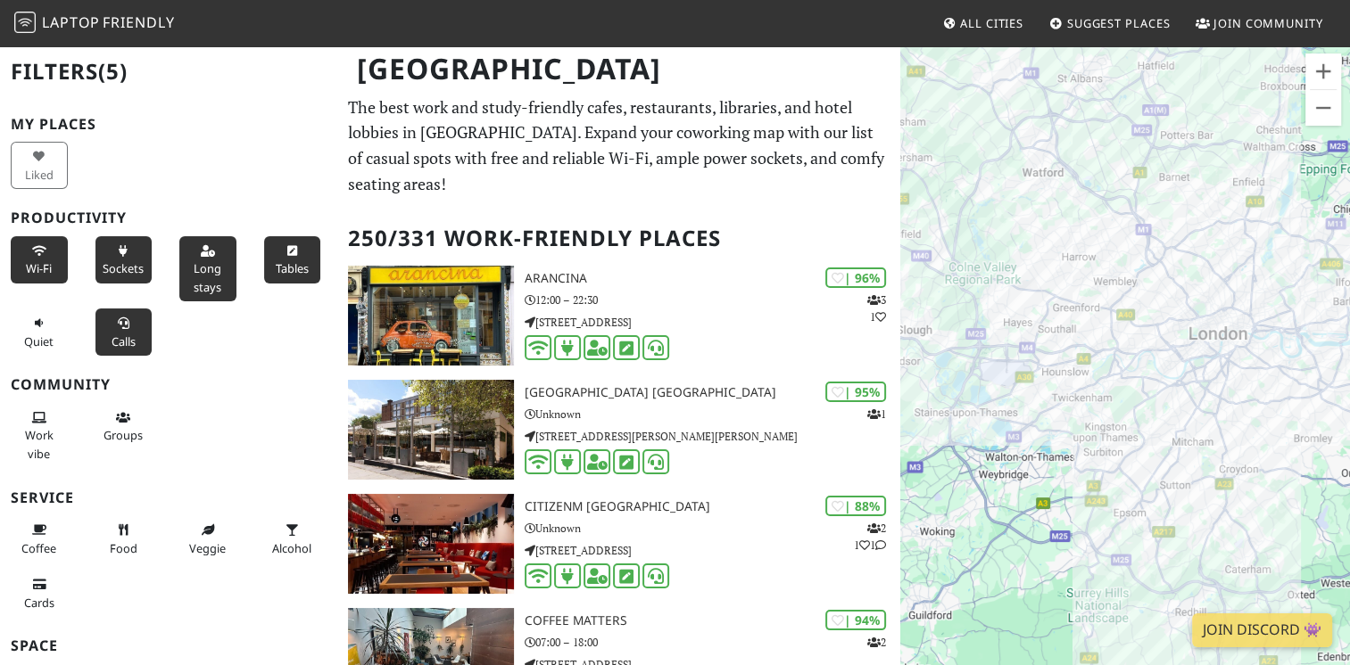
drag, startPoint x: 958, startPoint y: 273, endPoint x: 1064, endPoint y: 215, distance: 120.9
click at [1064, 215] on div at bounding box center [1125, 377] width 450 height 665
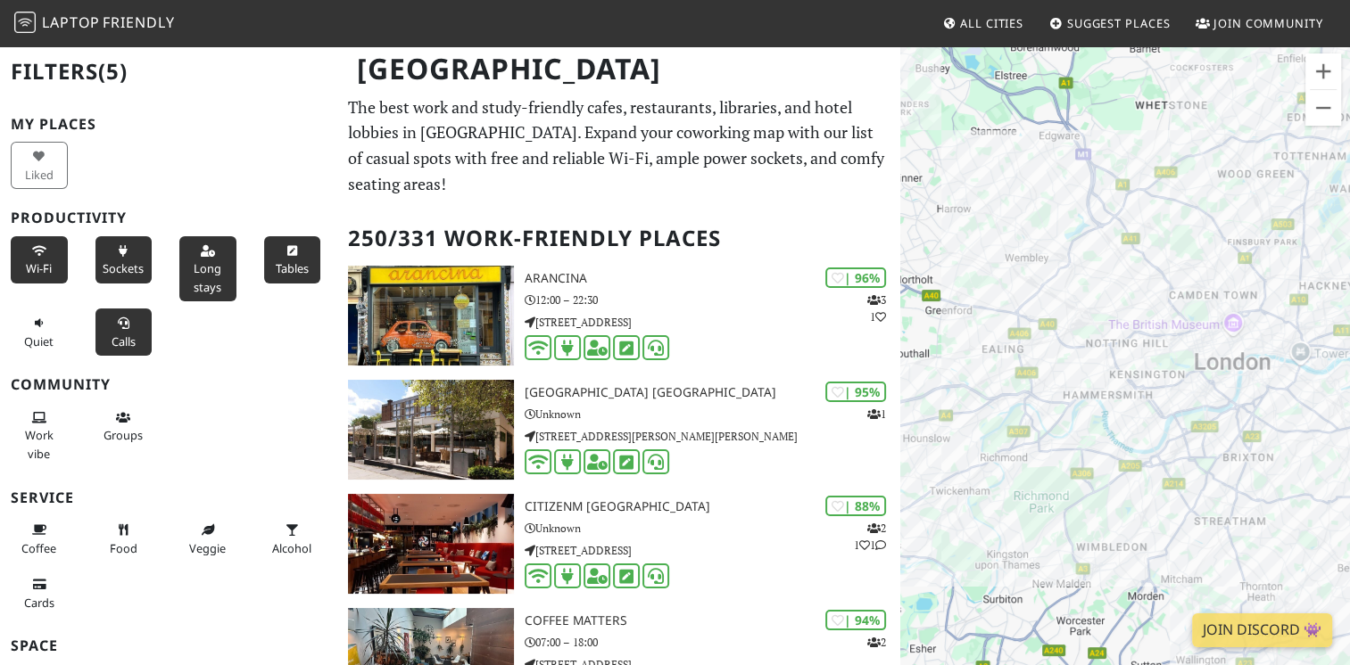
drag, startPoint x: 1103, startPoint y: 251, endPoint x: 1078, endPoint y: 230, distance: 32.3
click at [1078, 230] on div at bounding box center [1125, 377] width 450 height 665
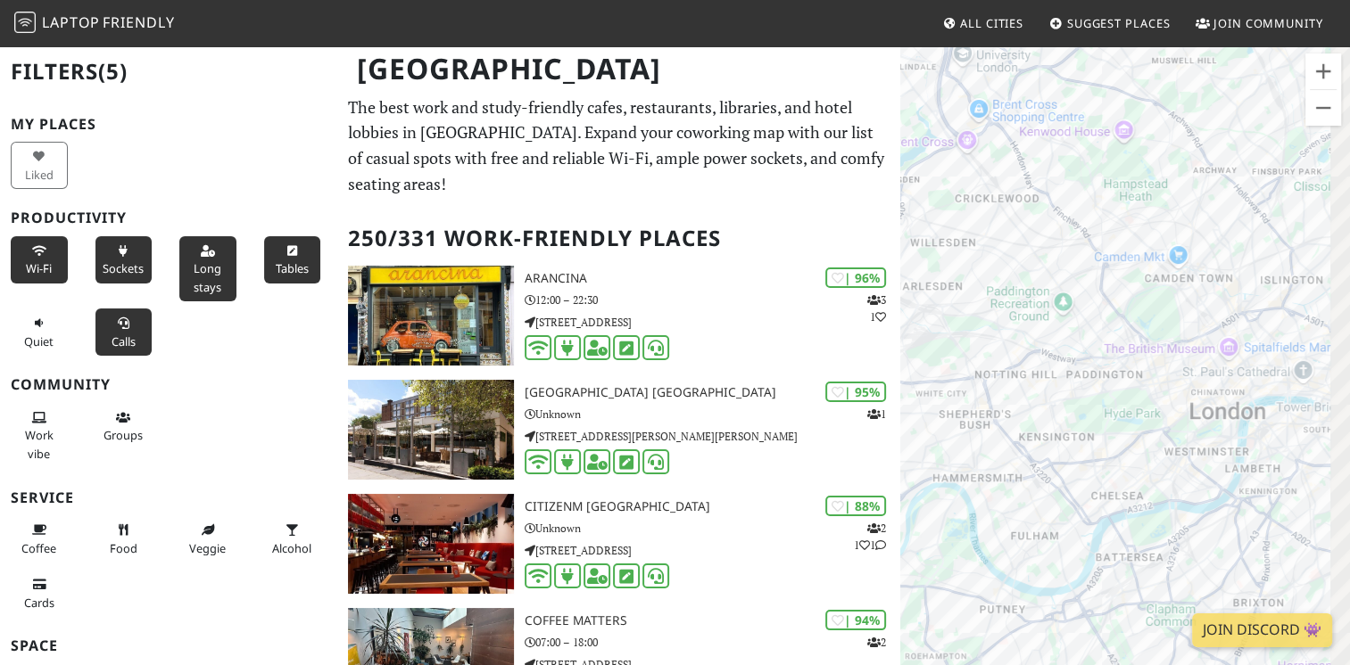
drag, startPoint x: 1088, startPoint y: 269, endPoint x: 931, endPoint y: 196, distance: 173.2
click at [931, 196] on div at bounding box center [1125, 377] width 450 height 665
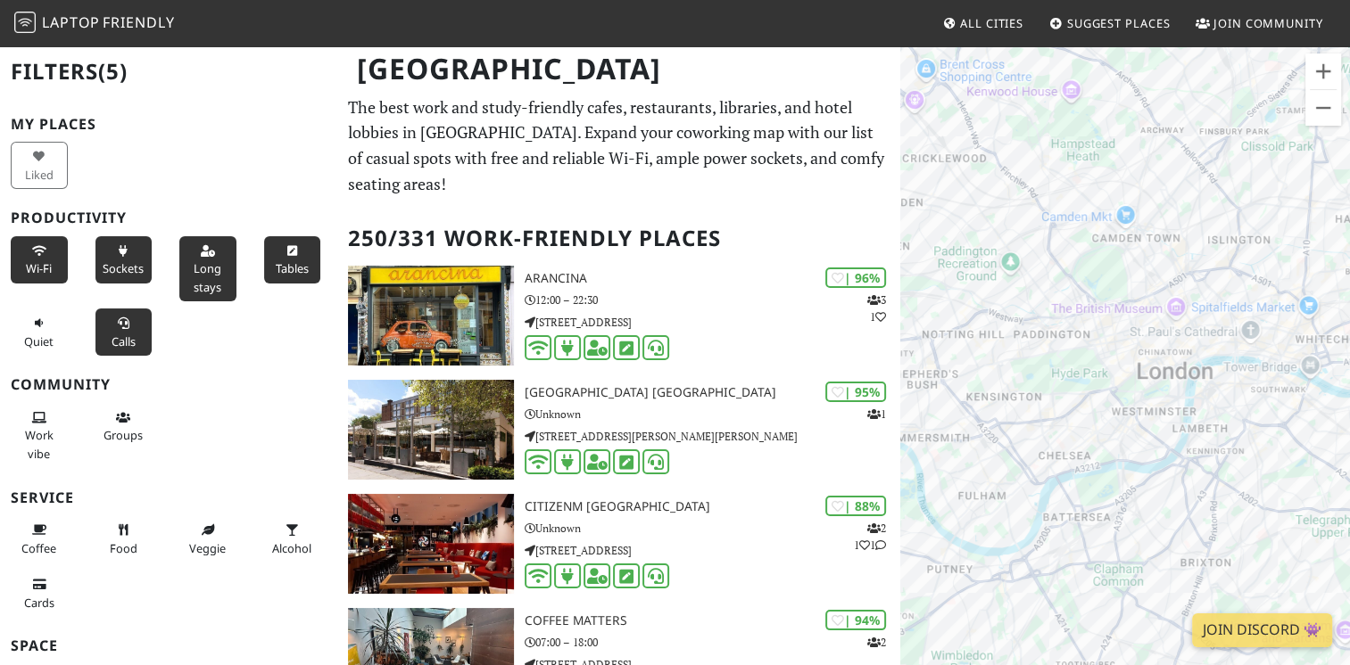
drag, startPoint x: 1013, startPoint y: 319, endPoint x: 1061, endPoint y: 339, distance: 52.0
click at [1061, 339] on div at bounding box center [1125, 377] width 450 height 665
